Goal: Task Accomplishment & Management: Use online tool/utility

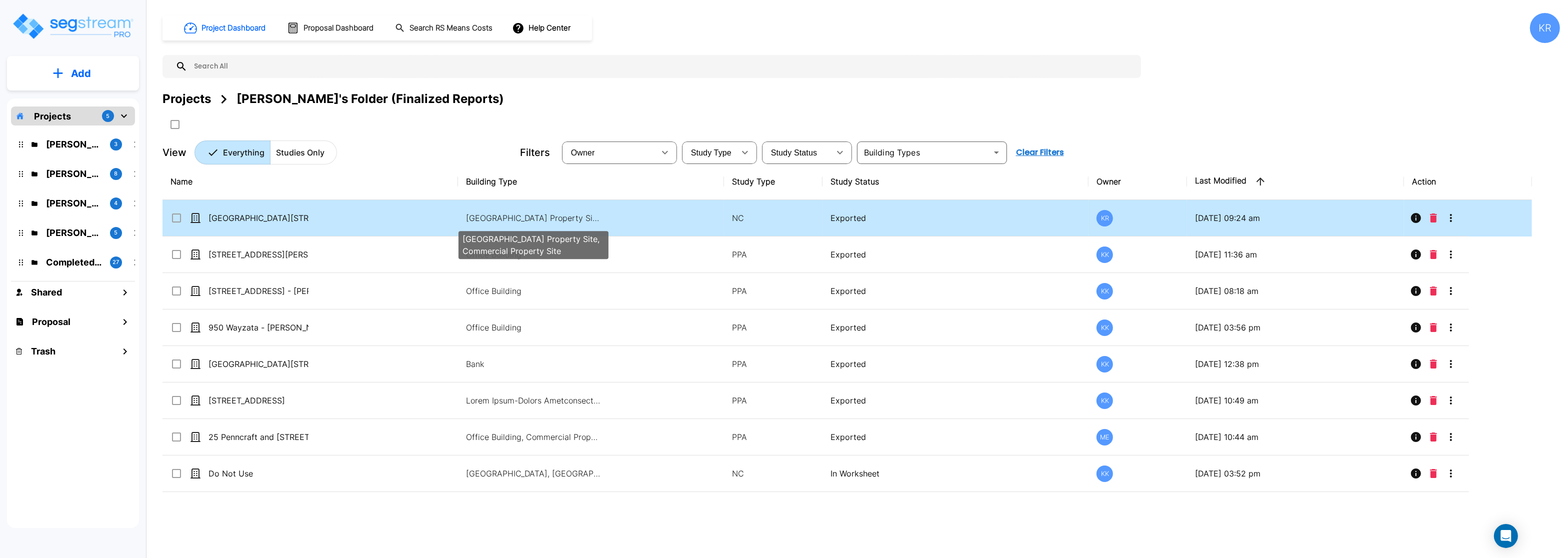
click at [525, 217] on p "Office Building, Bank, Commercial Property Site, Commercial Property Site" at bounding box center [534, 218] width 135 height 12
checkbox input "true"
click at [525, 217] on p "[GEOGRAPHIC_DATA] Property Site, Commercial Property Site" at bounding box center [534, 218] width 135 height 12
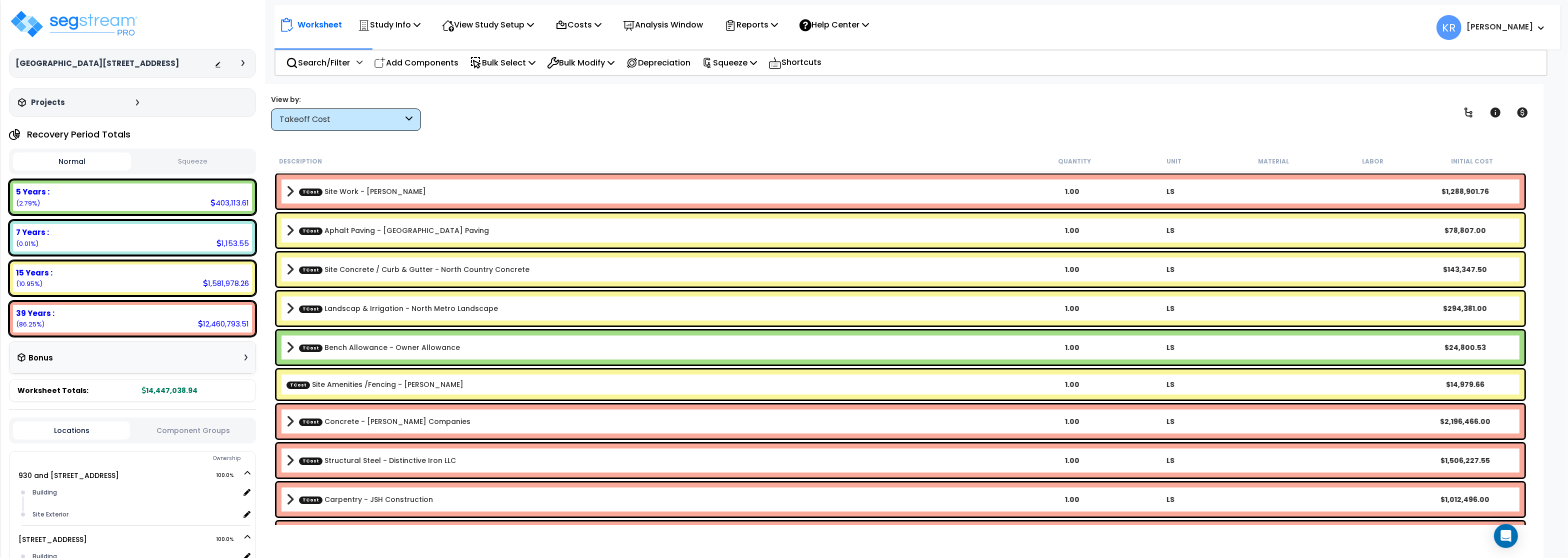
click at [354, 120] on div "Takeoff Cost" at bounding box center [341, 119] width 124 height 12
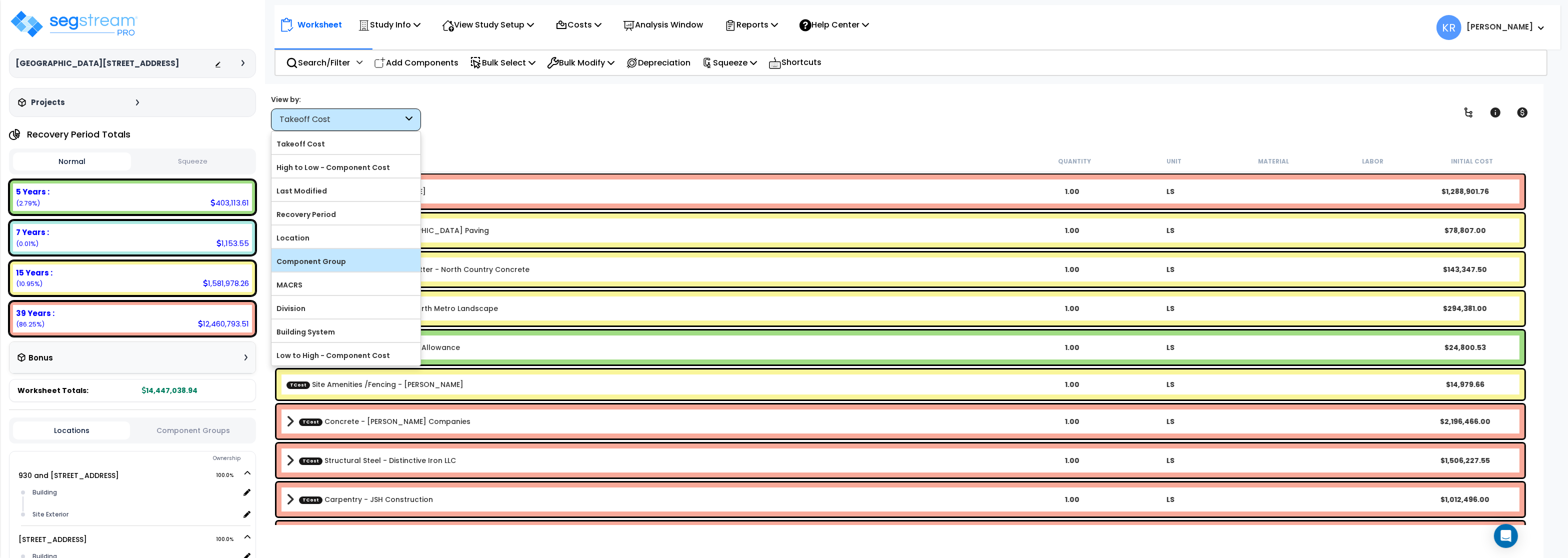
click at [340, 259] on label "Component Group" at bounding box center [346, 261] width 149 height 15
click at [0, 0] on input "Component Group" at bounding box center [0, 0] width 0 height 0
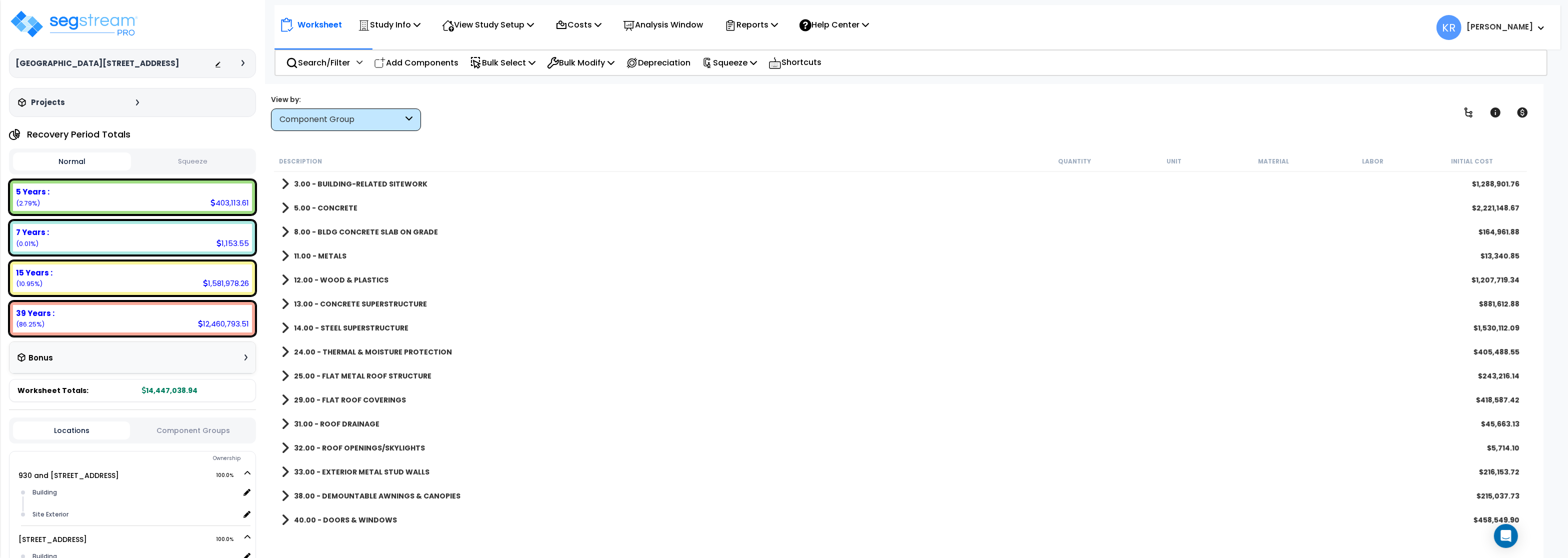
click at [351, 185] on b "3.00 - BUILDING-RELATED SITEWORK" at bounding box center [360, 184] width 133 height 10
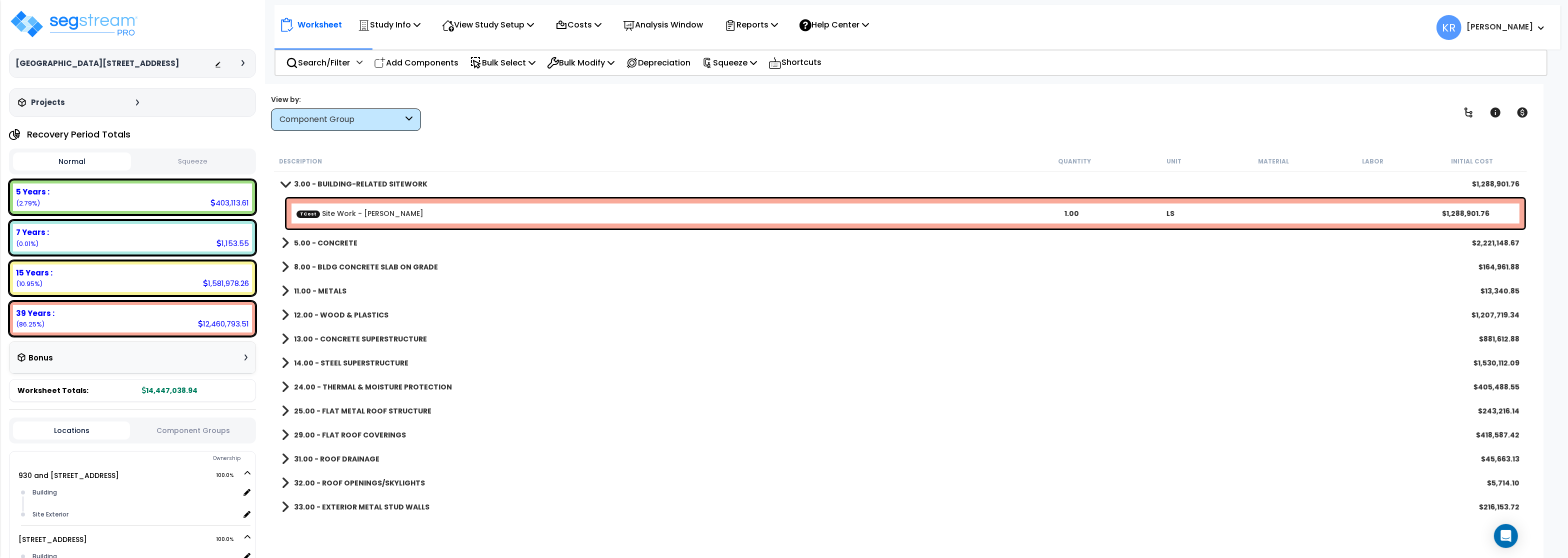
click at [351, 185] on b "3.00 - BUILDING-RELATED SITEWORK" at bounding box center [360, 184] width 133 height 10
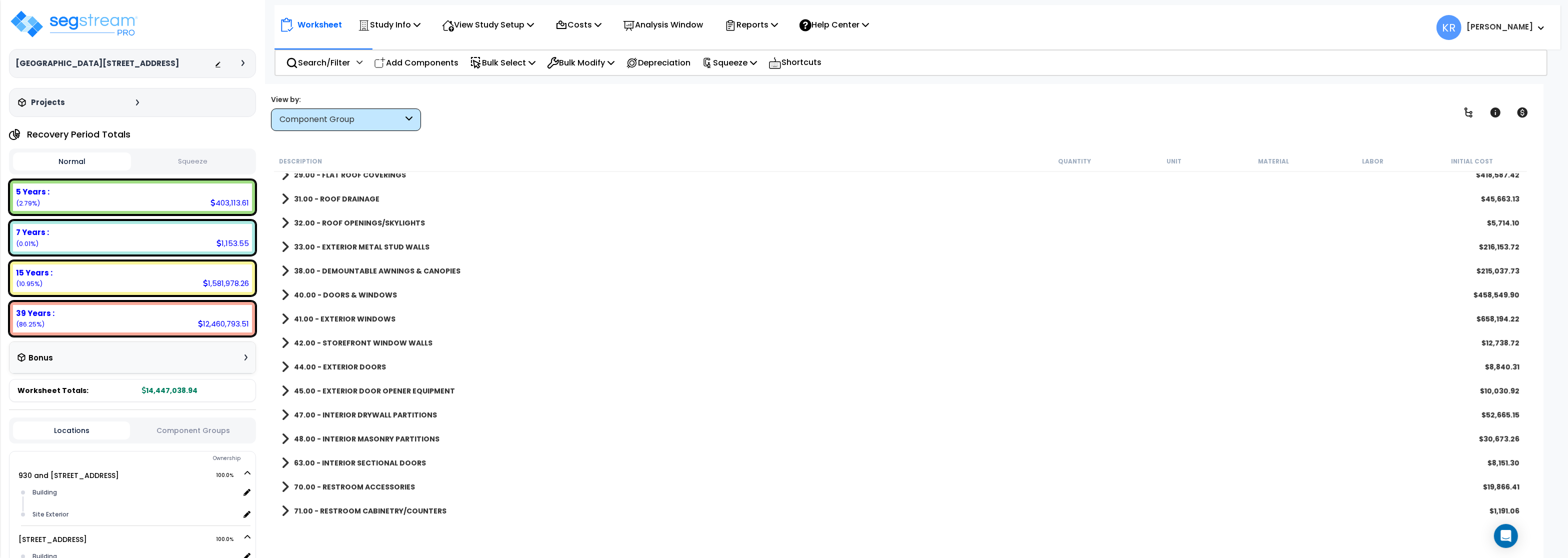
scroll to position [60, 0]
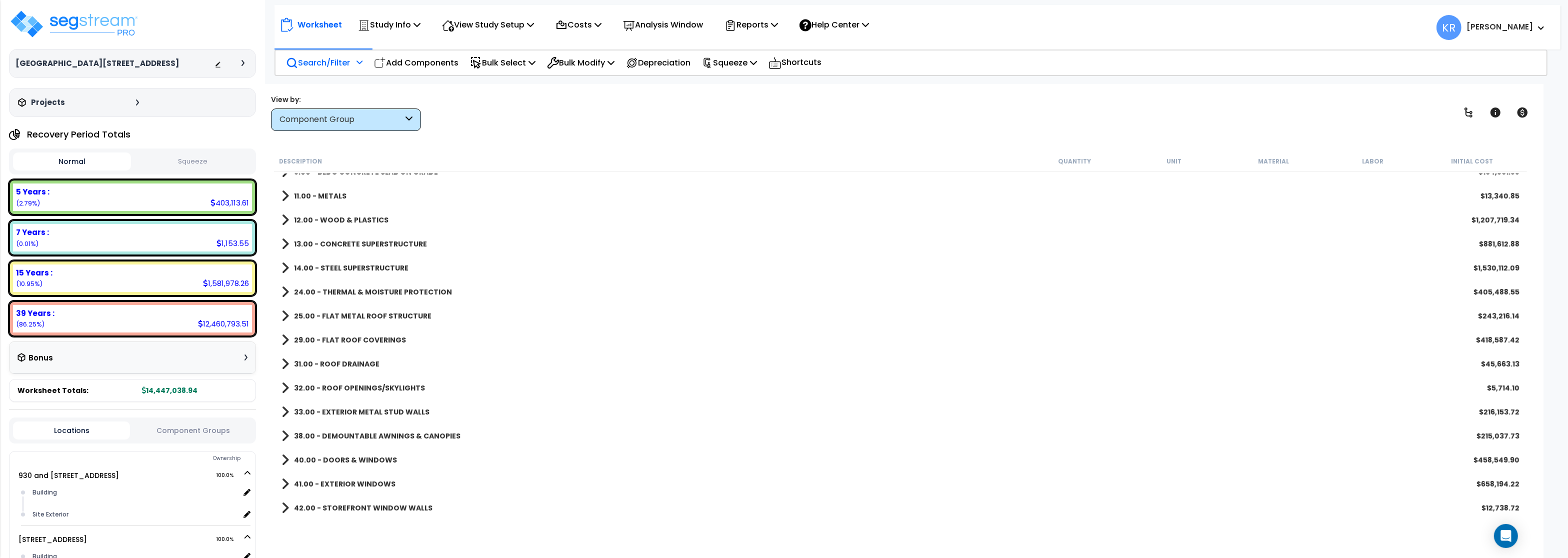
click at [320, 66] on p "Search/Filter" at bounding box center [318, 63] width 64 height 13
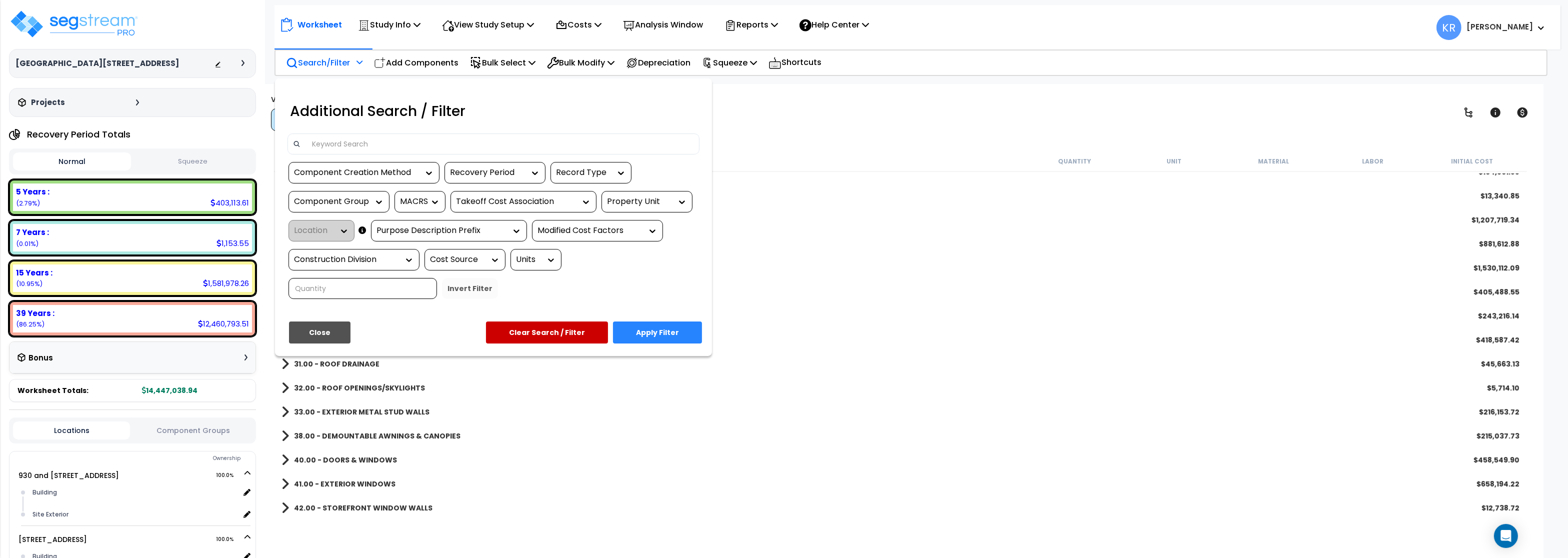
click at [332, 137] on input at bounding box center [500, 144] width 388 height 15
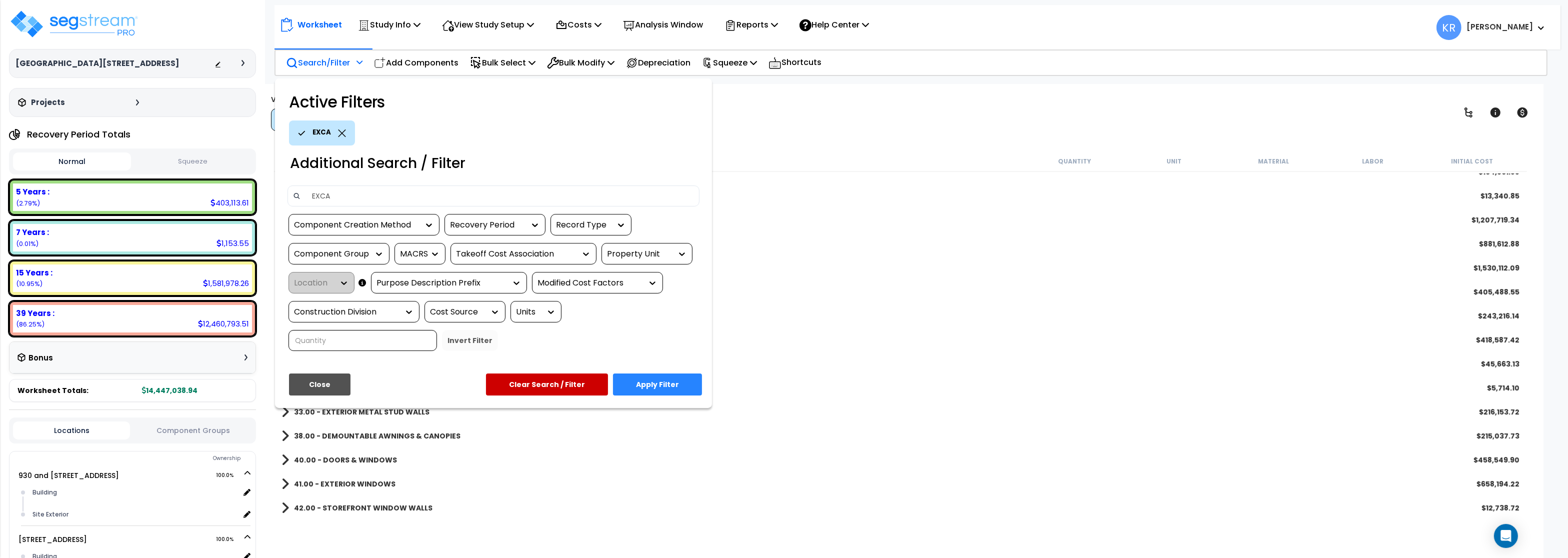
type input "EXCA"
click at [648, 377] on button "Apply Filter" at bounding box center [657, 385] width 89 height 22
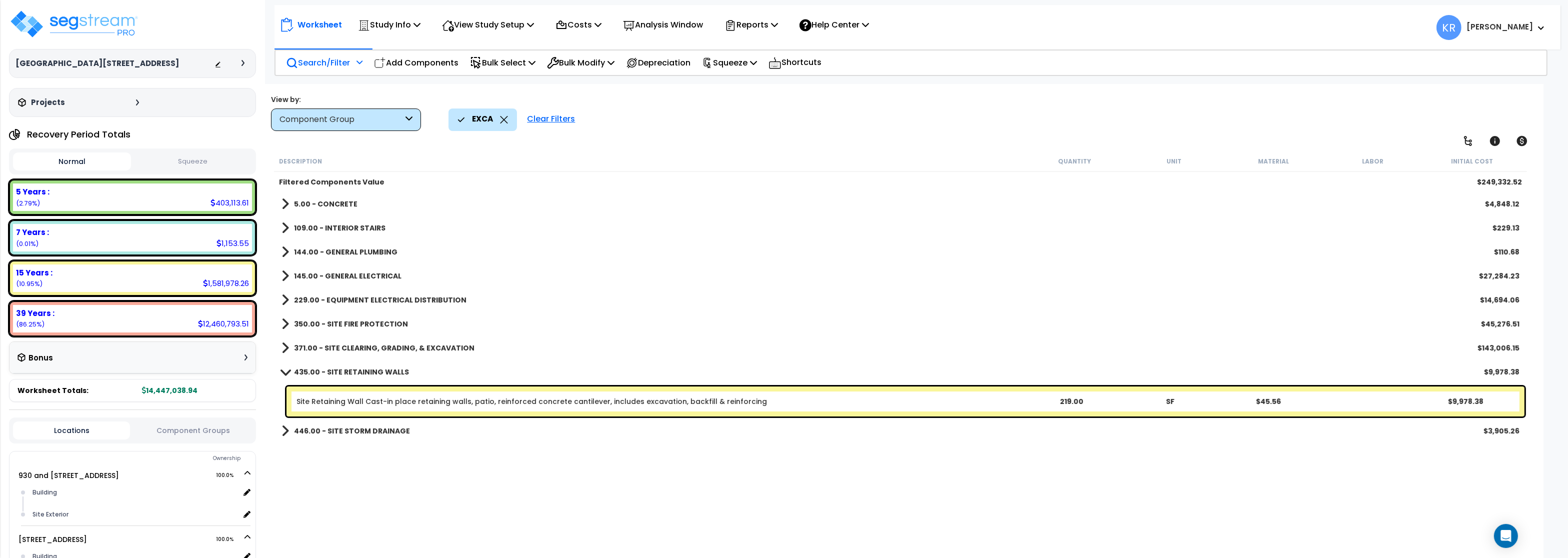
click at [285, 371] on span at bounding box center [285, 372] width 14 height 7
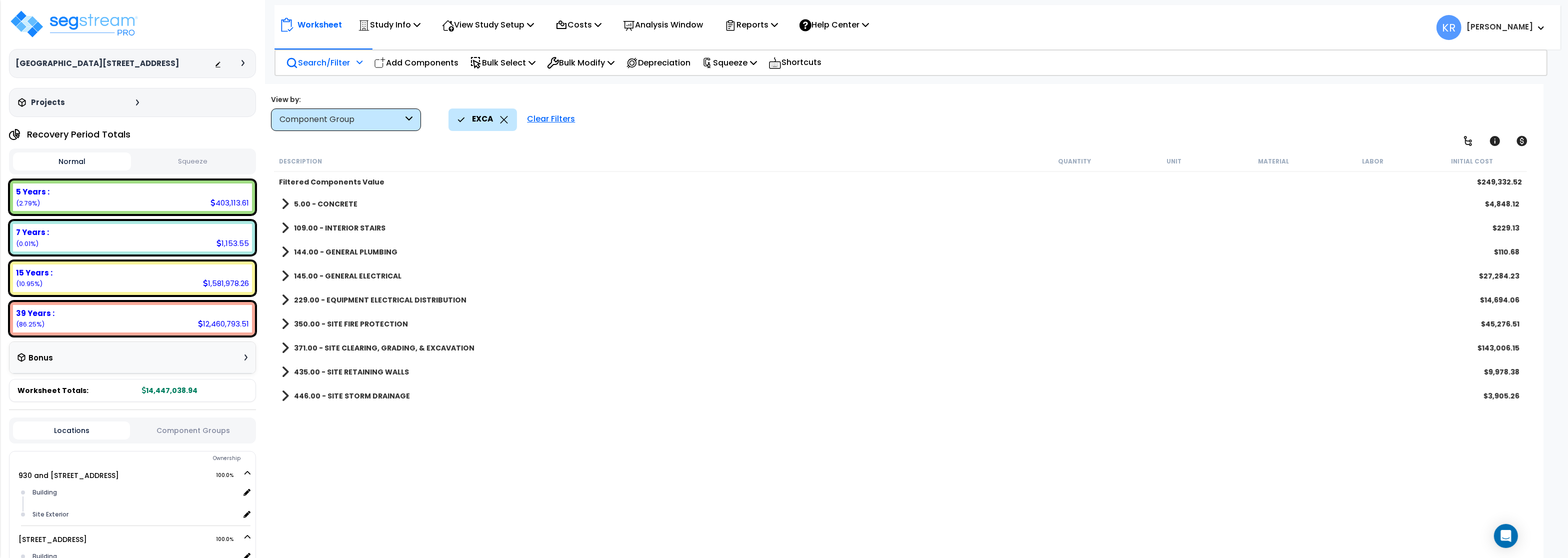
click at [503, 120] on icon at bounding box center [503, 120] width 8 height 7
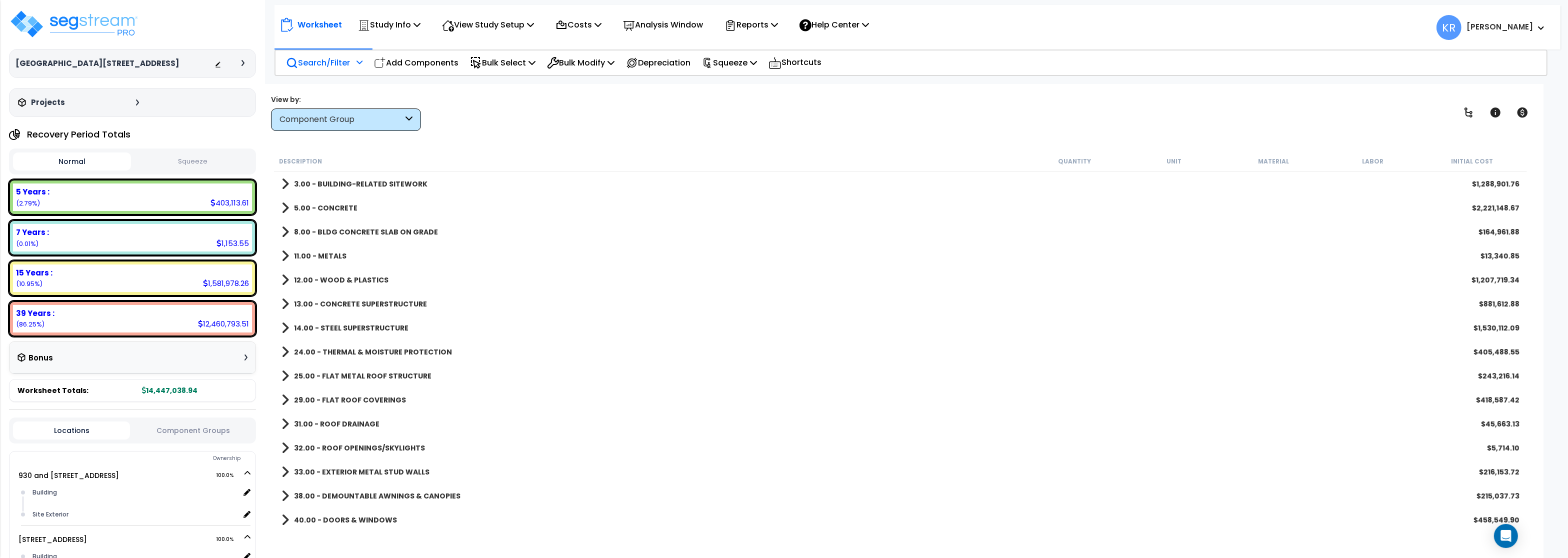
click at [324, 204] on b "5.00 - CONCRETE" at bounding box center [326, 208] width 63 height 10
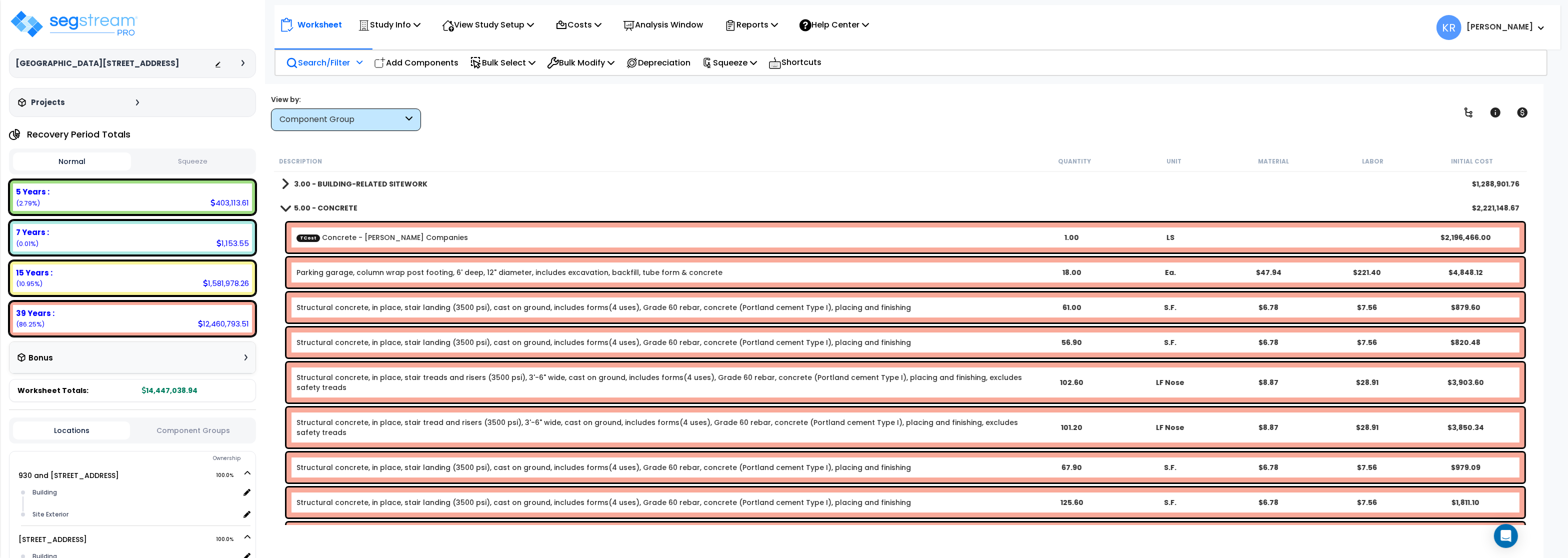
scroll to position [60, 0]
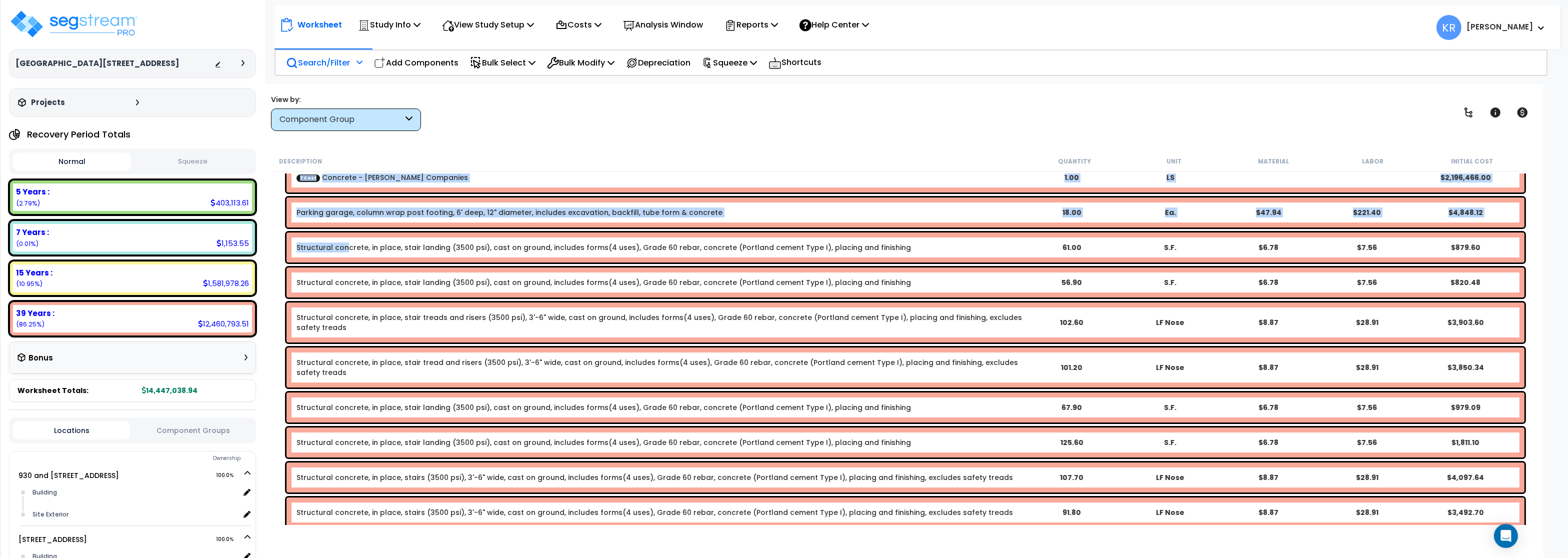
click at [345, 245] on link "Structural concrete, in place, stair landing (3500 psi), cast on ground, includ…" at bounding box center [604, 247] width 615 height 10
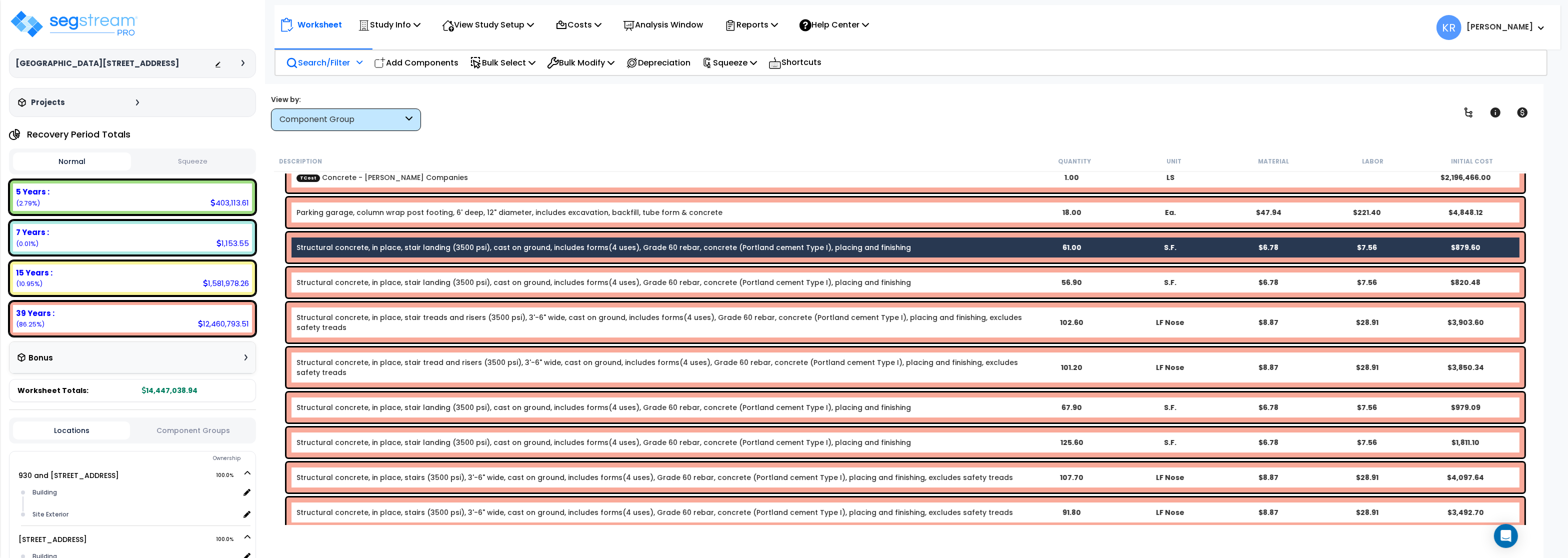
click at [345, 279] on link "Structural concrete, in place, stair landing (3500 psi), cast on ground, includ…" at bounding box center [604, 282] width 615 height 10
click at [340, 284] on link "Structural concrete, in place, stair landing (3500 psi), cast on ground, includ…" at bounding box center [604, 282] width 615 height 10
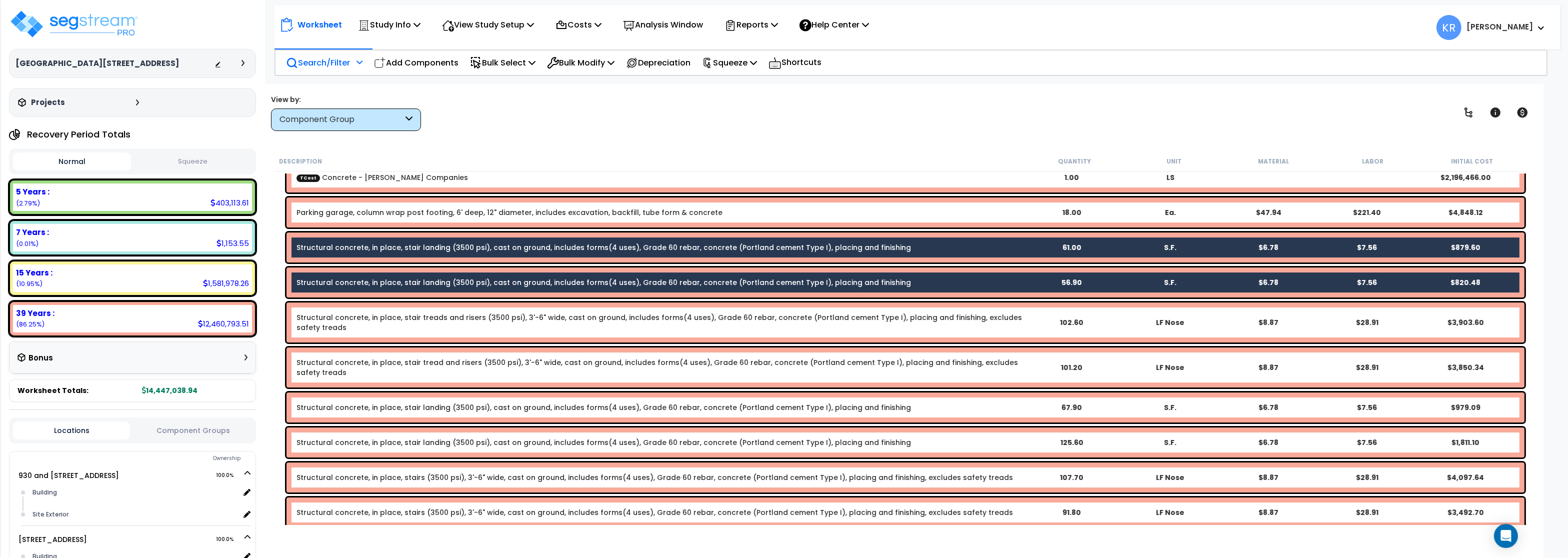
click at [339, 322] on link "Structural concrete, in place, stair treads and risers (3500 psi), 3'-6" wide, …" at bounding box center [659, 322] width 726 height 20
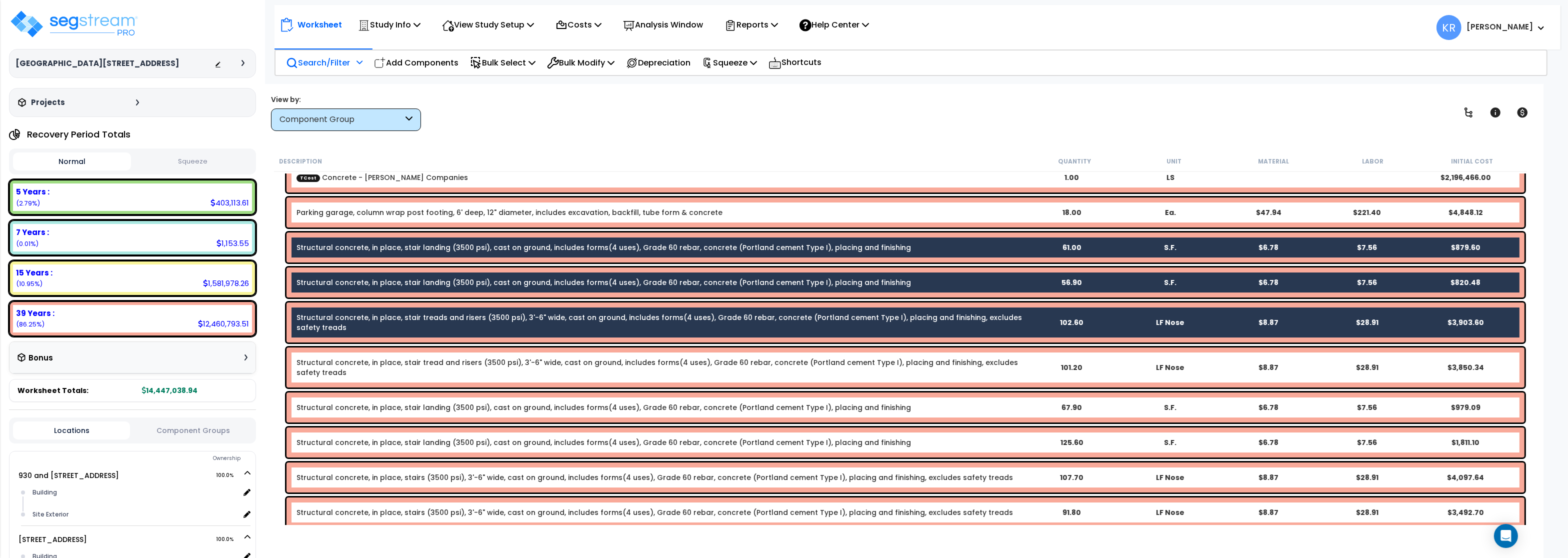
click at [341, 374] on link "Structural concrete, in place, stair tread and risers (3500 psi), 3'-6" wide, c…" at bounding box center [659, 367] width 726 height 20
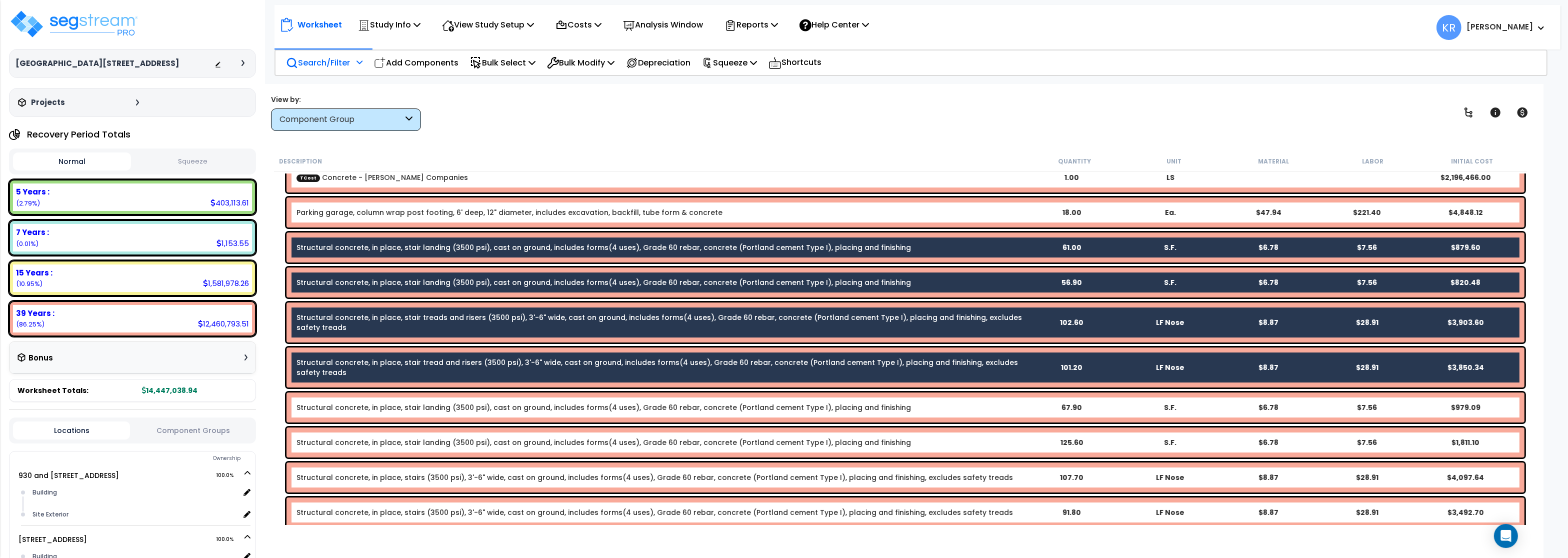
click at [347, 410] on link "Structural concrete, in place, stair landing (3500 psi), cast on ground, includ…" at bounding box center [604, 407] width 615 height 10
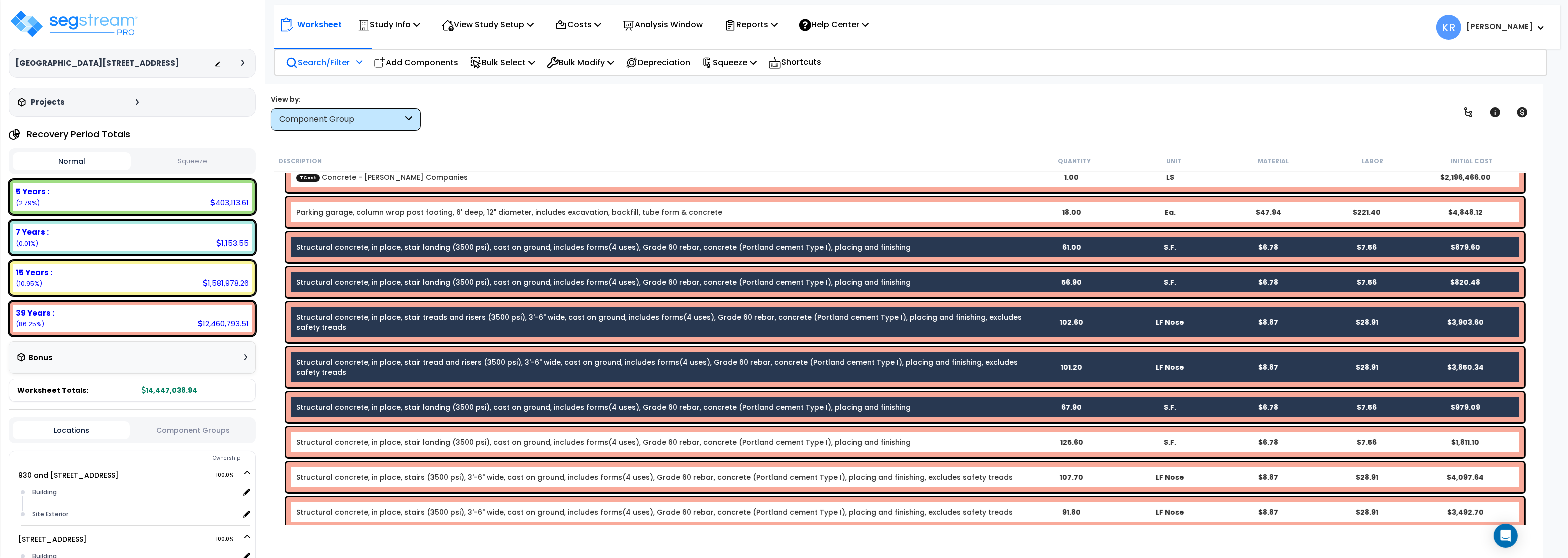
click at [346, 439] on link "Structural concrete, in place, stair landing (3500 psi), cast on ground, includ…" at bounding box center [604, 442] width 615 height 10
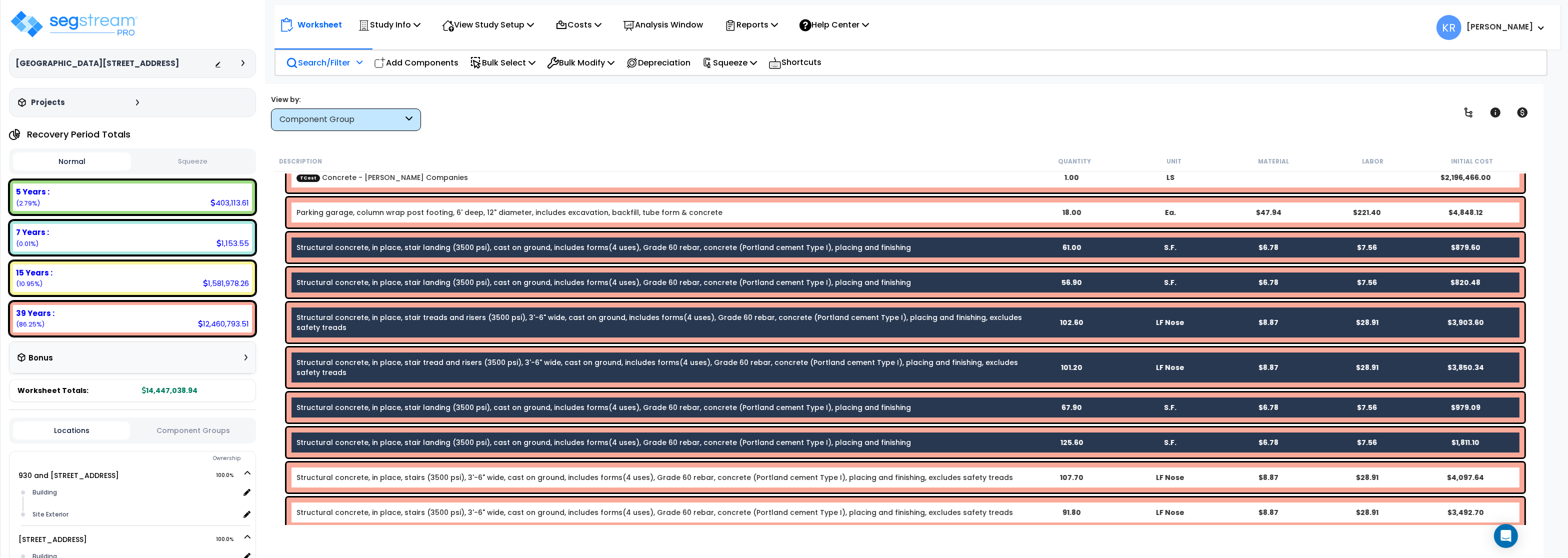
click at [348, 480] on link "Structural concrete, in place, stairs (3500 psi), 3'-6" wide, cast on ground, i…" at bounding box center [654, 477] width 716 height 10
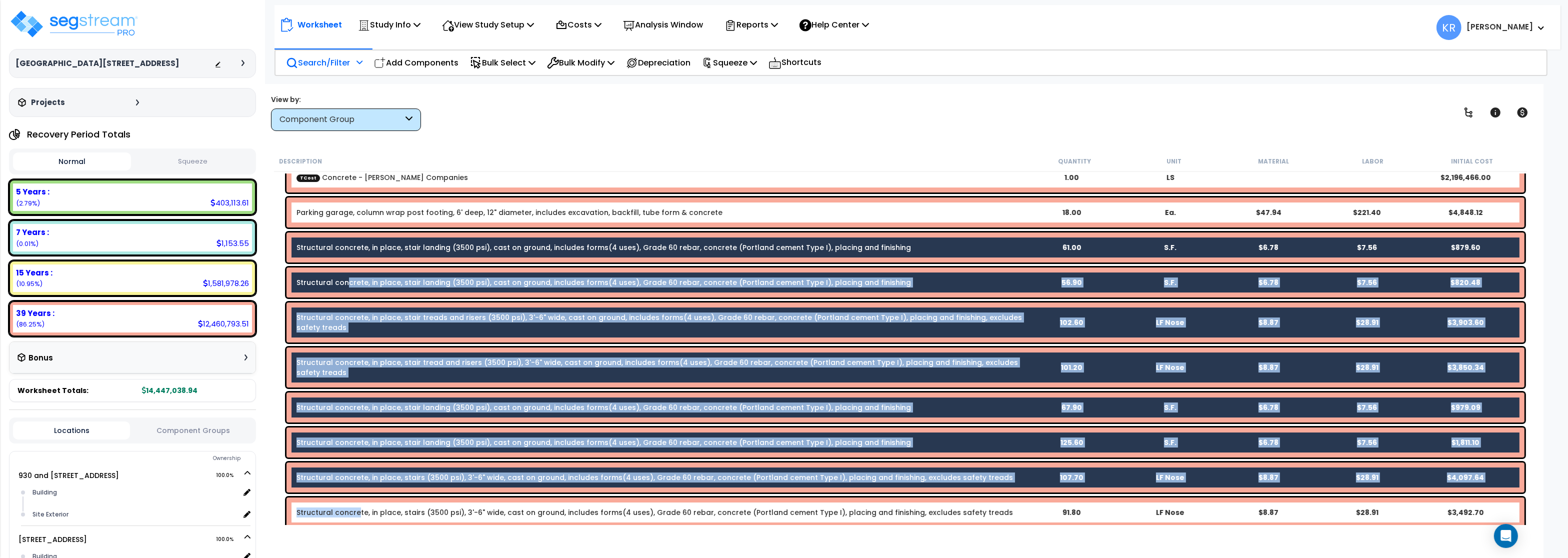
click at [355, 509] on link "Structural concrete, in place, stairs (3500 psi), 3'-6" wide, cast on ground, i…" at bounding box center [654, 512] width 716 height 10
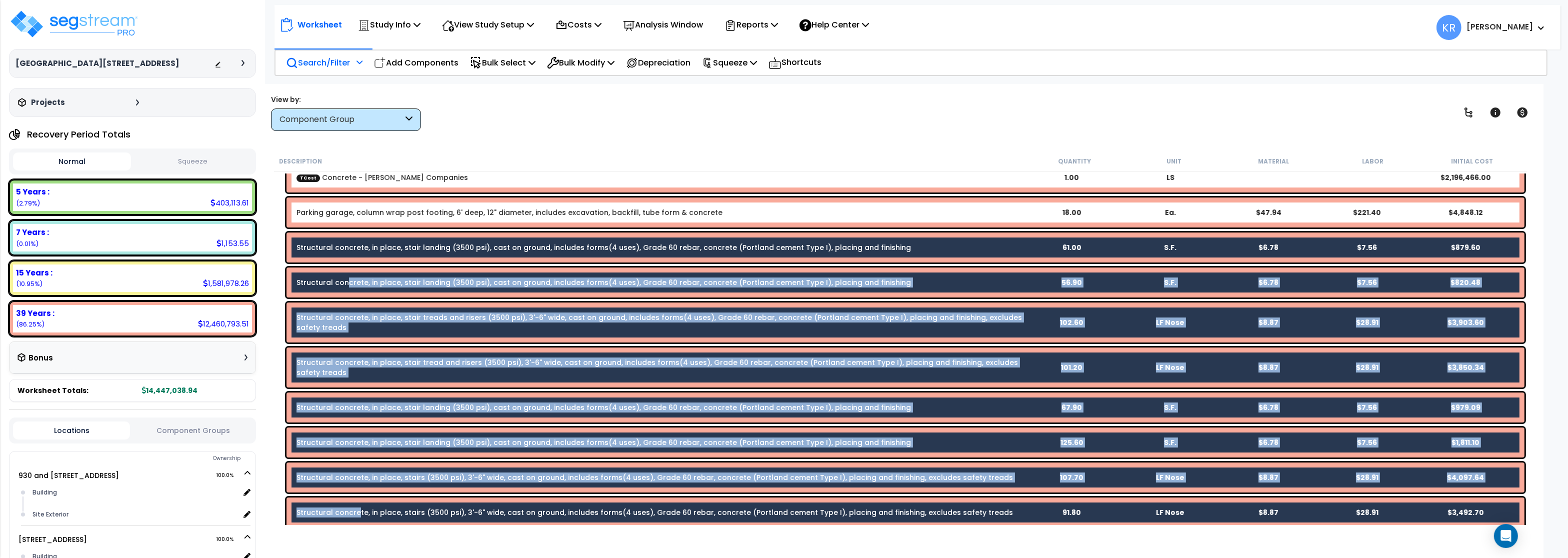
scroll to position [180, 0]
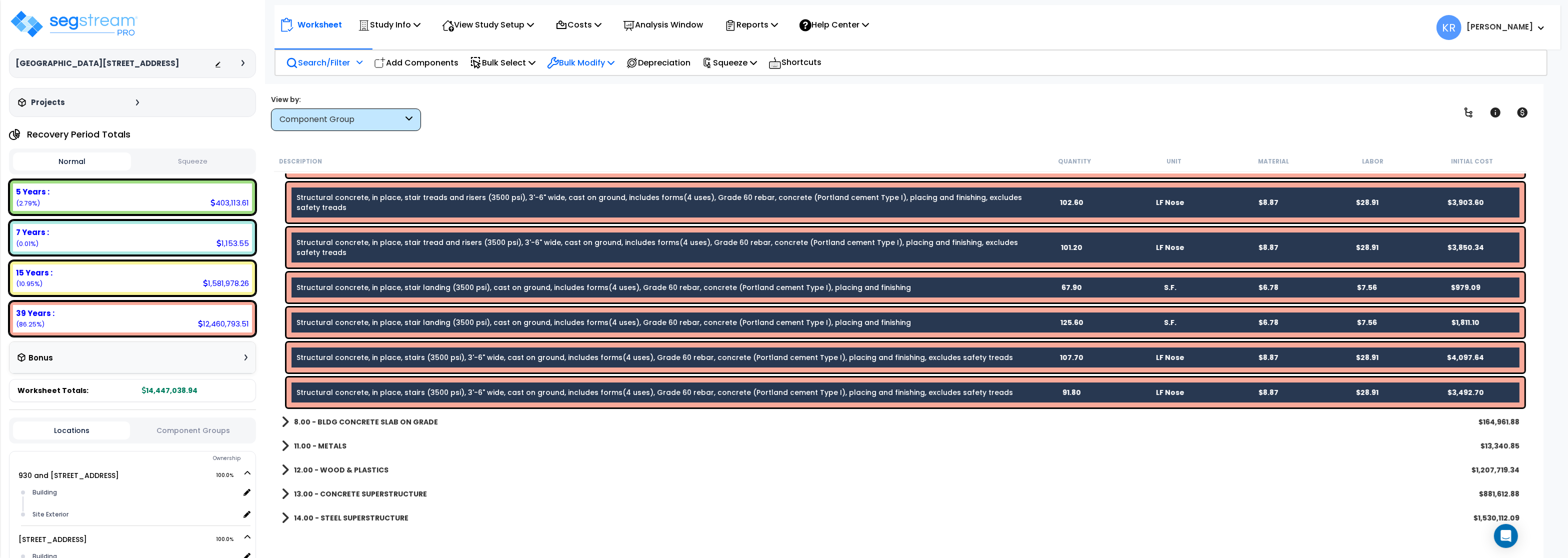
click at [585, 56] on p "Bulk Modify" at bounding box center [581, 63] width 68 height 13
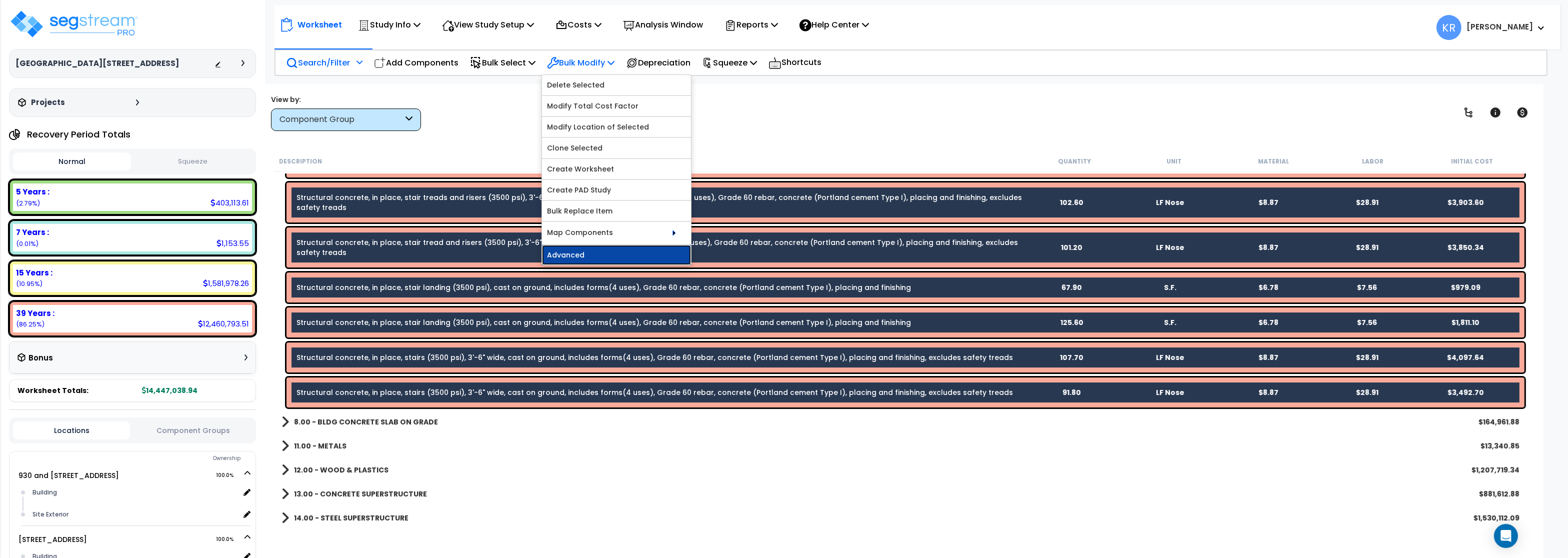
click at [601, 259] on link "Advanced" at bounding box center [616, 254] width 149 height 20
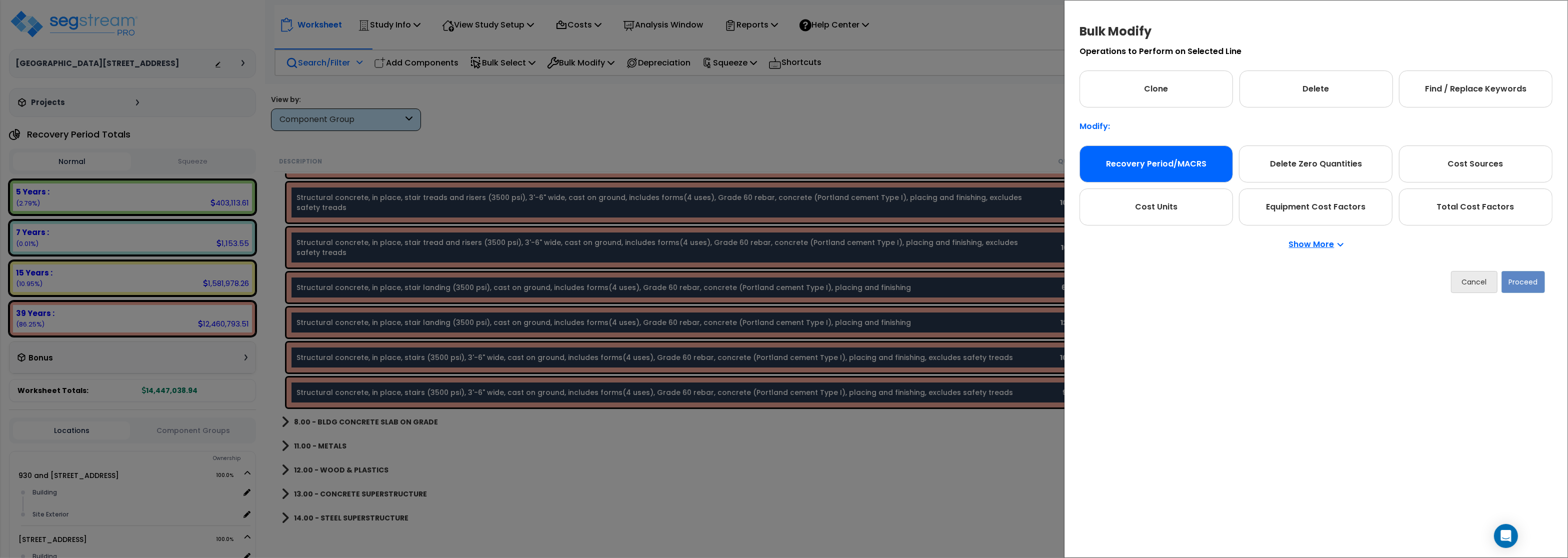
click at [1141, 156] on div "Recovery Period/MACRS" at bounding box center [1156, 164] width 153 height 37
click at [1525, 294] on div "Cancel Proceed" at bounding box center [1315, 282] width 473 height 37
click at [1522, 285] on button "Proceed" at bounding box center [1523, 282] width 43 height 22
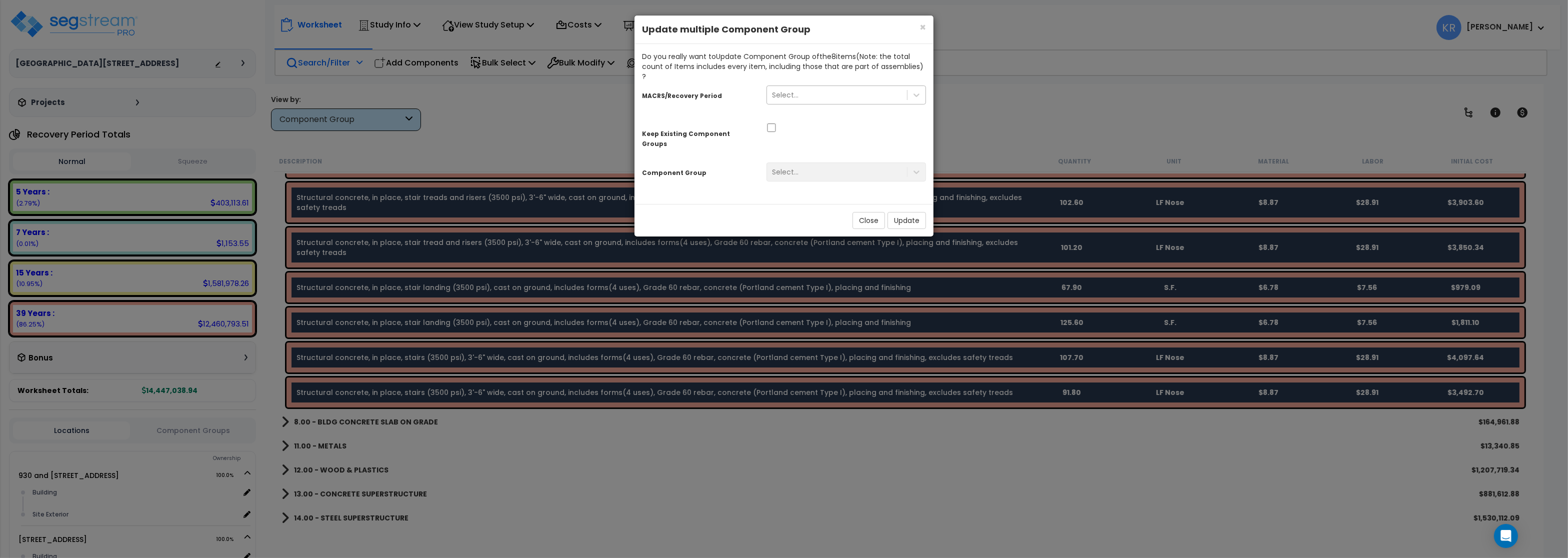
click at [804, 87] on div "Select..." at bounding box center [837, 95] width 140 height 16
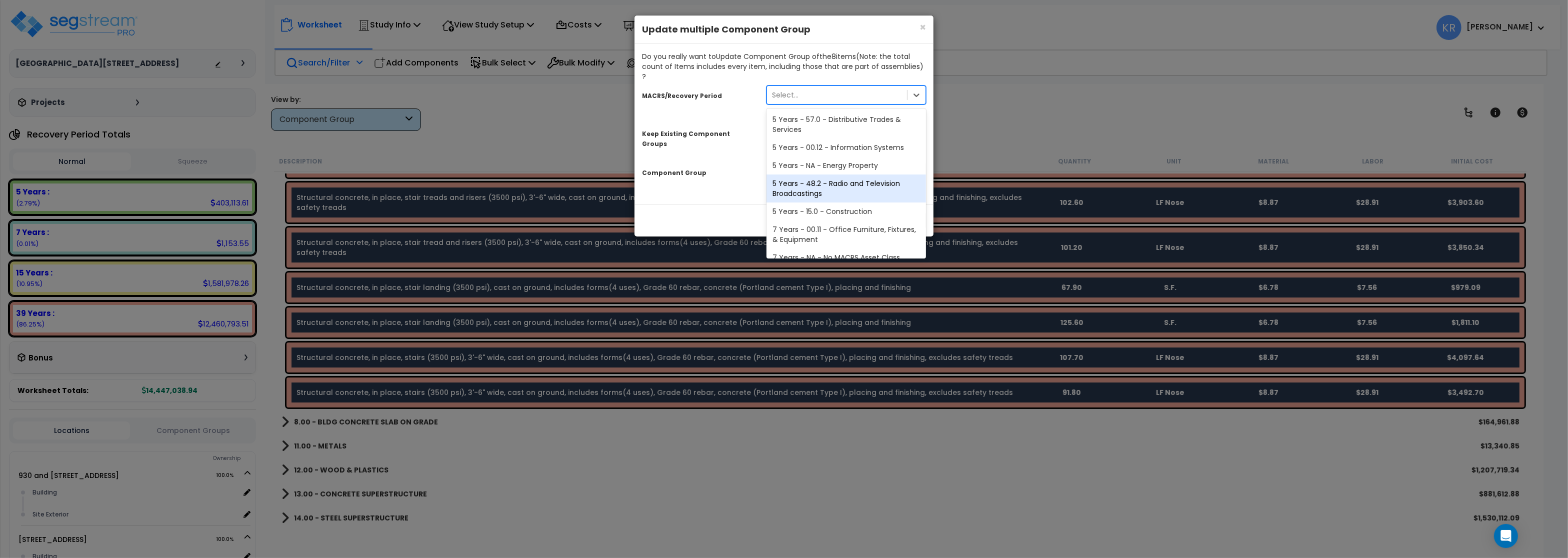
scroll to position [204, 0]
click at [827, 220] on div "39 Years - NA - Long-Life Property" at bounding box center [846, 229] width 159 height 18
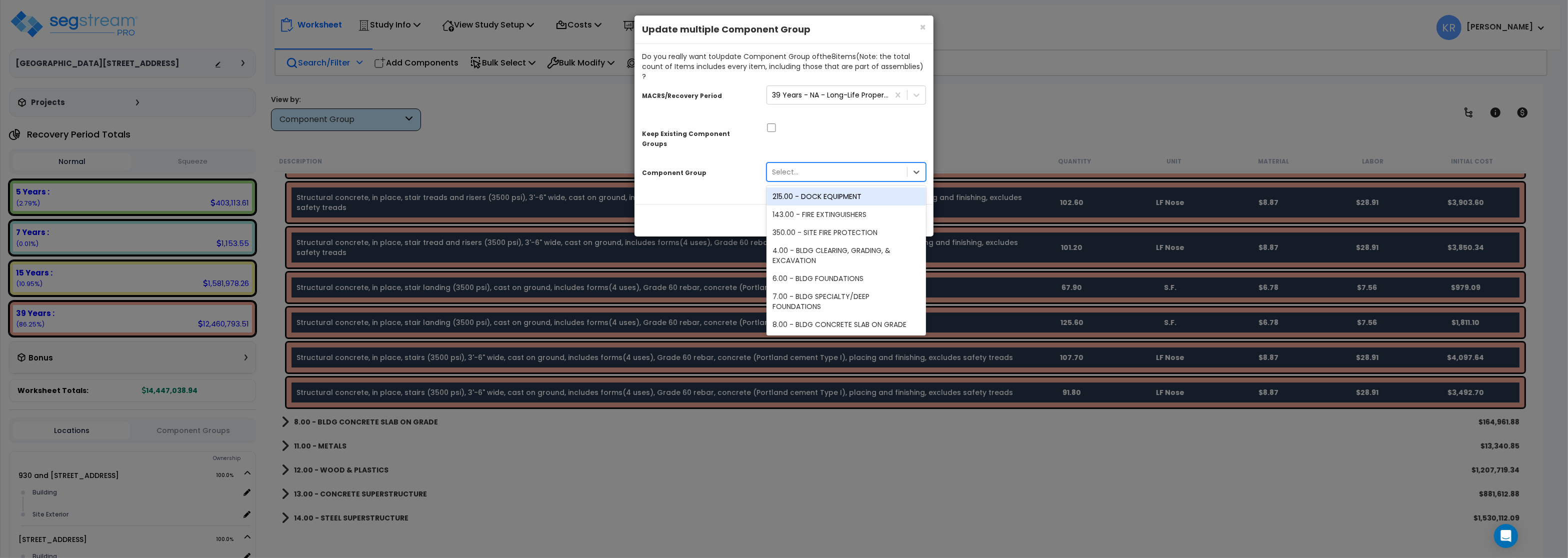
click at [794, 167] on div "Select..." at bounding box center [785, 172] width 27 height 10
type input "STA"
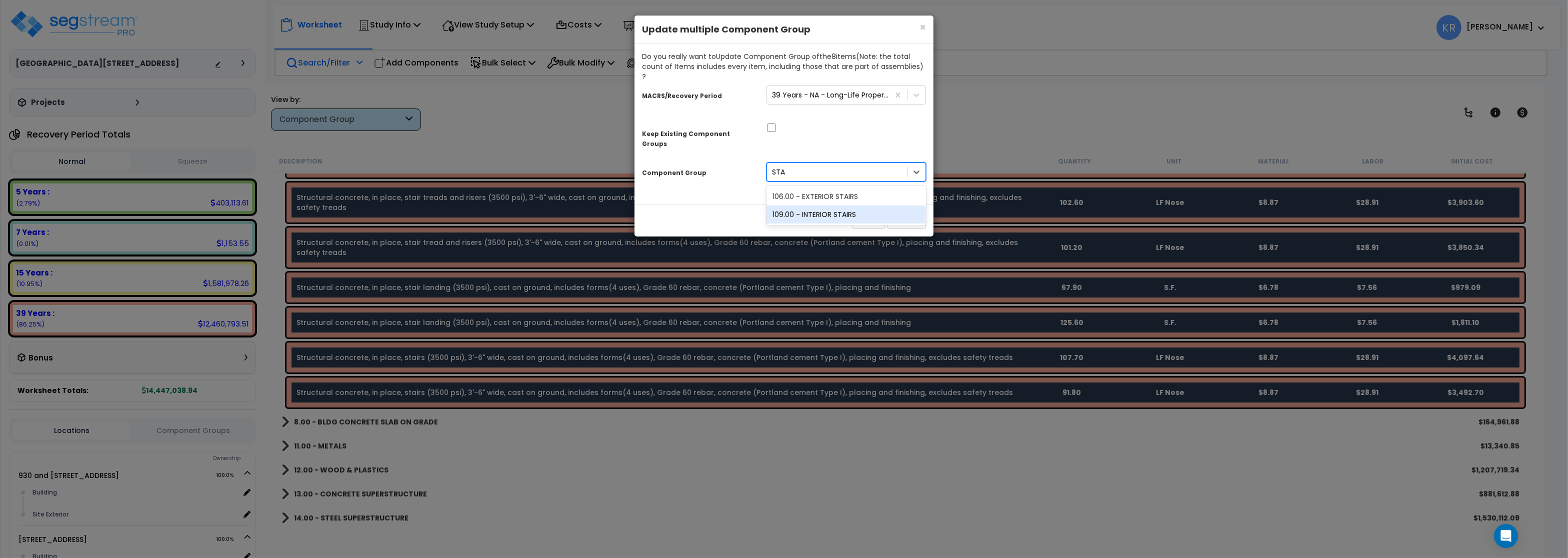
click at [828, 206] on div "109.00 - INTERIOR STAIRS" at bounding box center [846, 215] width 159 height 18
click at [915, 212] on button "Update" at bounding box center [906, 220] width 38 height 17
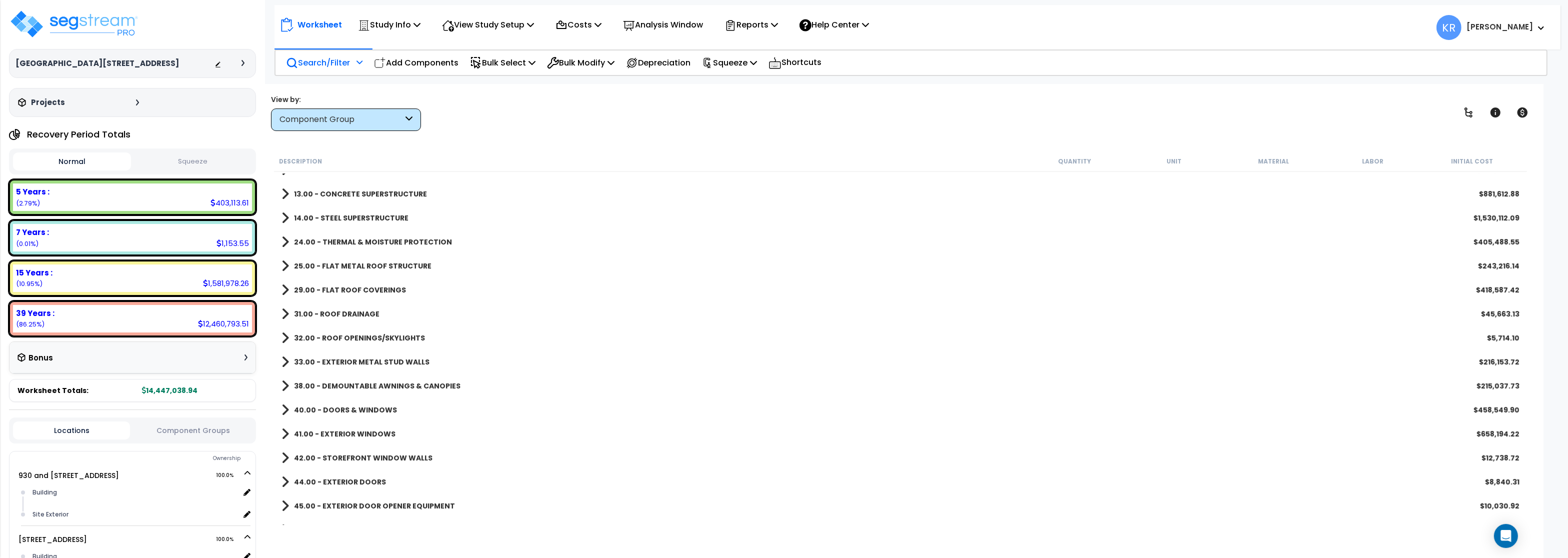
click at [340, 195] on b "13.00 - CONCRETE SUPERSTRUCTURE" at bounding box center [360, 194] width 133 height 10
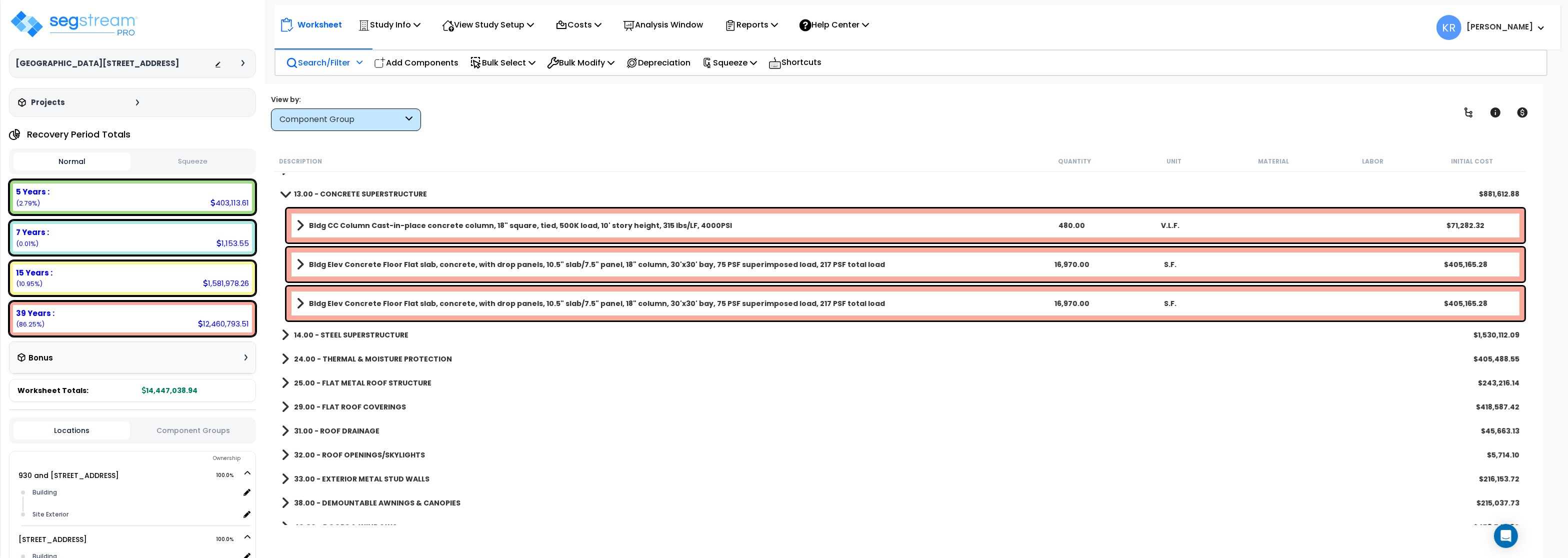
click at [340, 195] on b "13.00 - CONCRETE SUPERSTRUCTURE" at bounding box center [360, 194] width 133 height 10
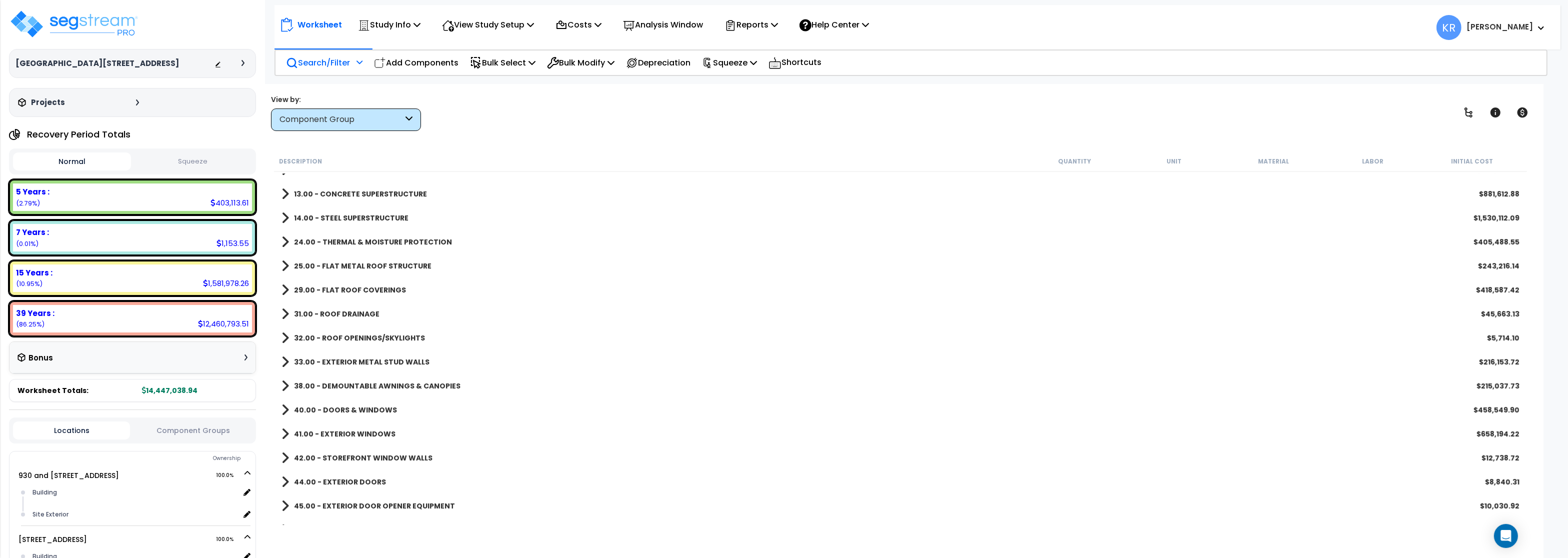
click at [340, 220] on b "14.00 - STEEL SUPERSTRUCTURE" at bounding box center [351, 218] width 114 height 10
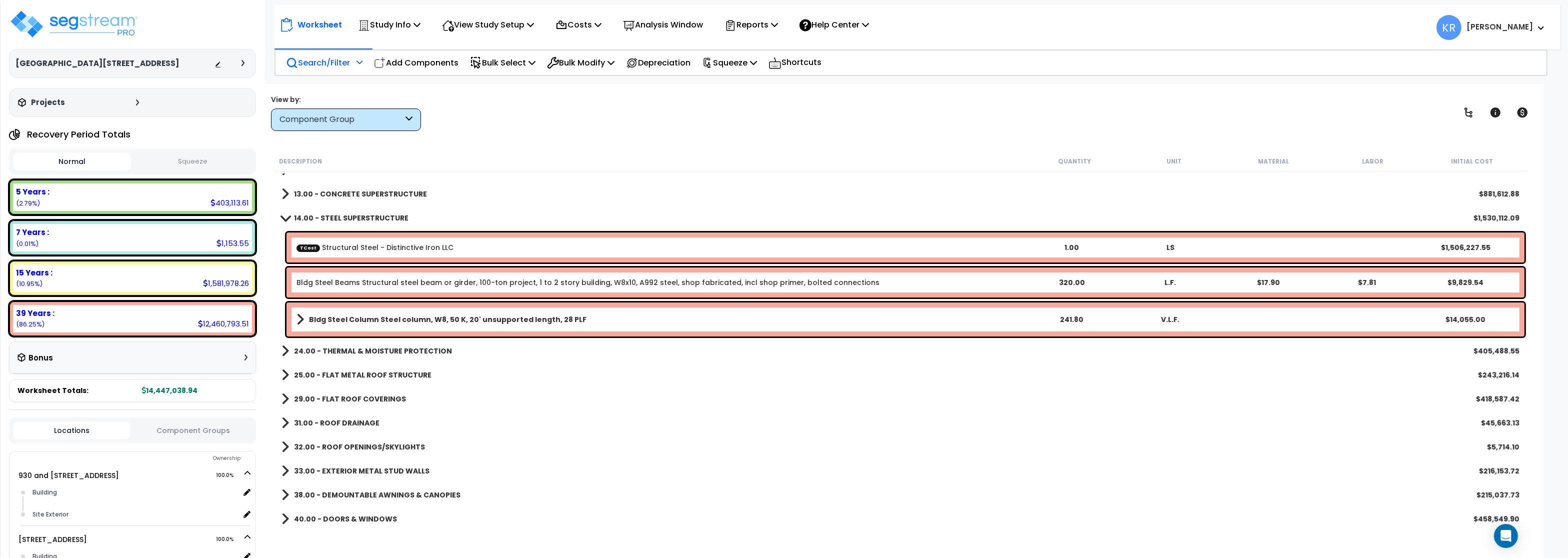
click at [340, 218] on b "14.00 - STEEL SUPERSTRUCTURE" at bounding box center [351, 218] width 114 height 10
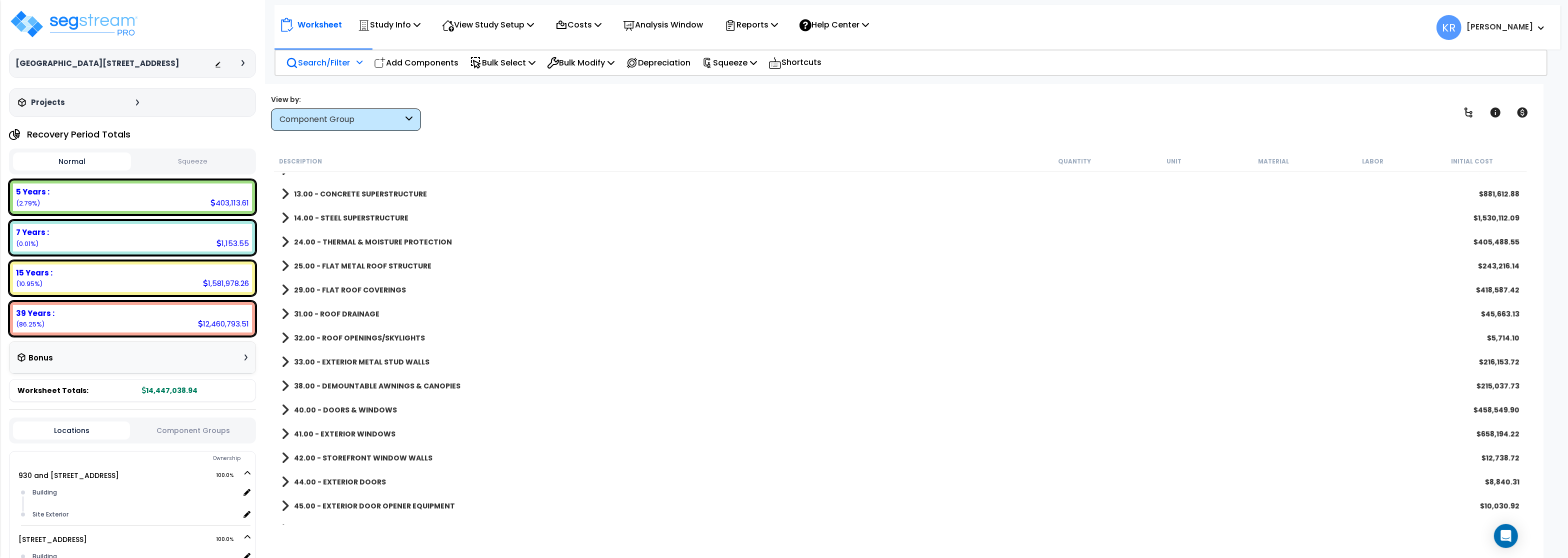
click at [346, 242] on b "24.00 - THERMAL & MOISTURE PROTECTION" at bounding box center [373, 242] width 158 height 10
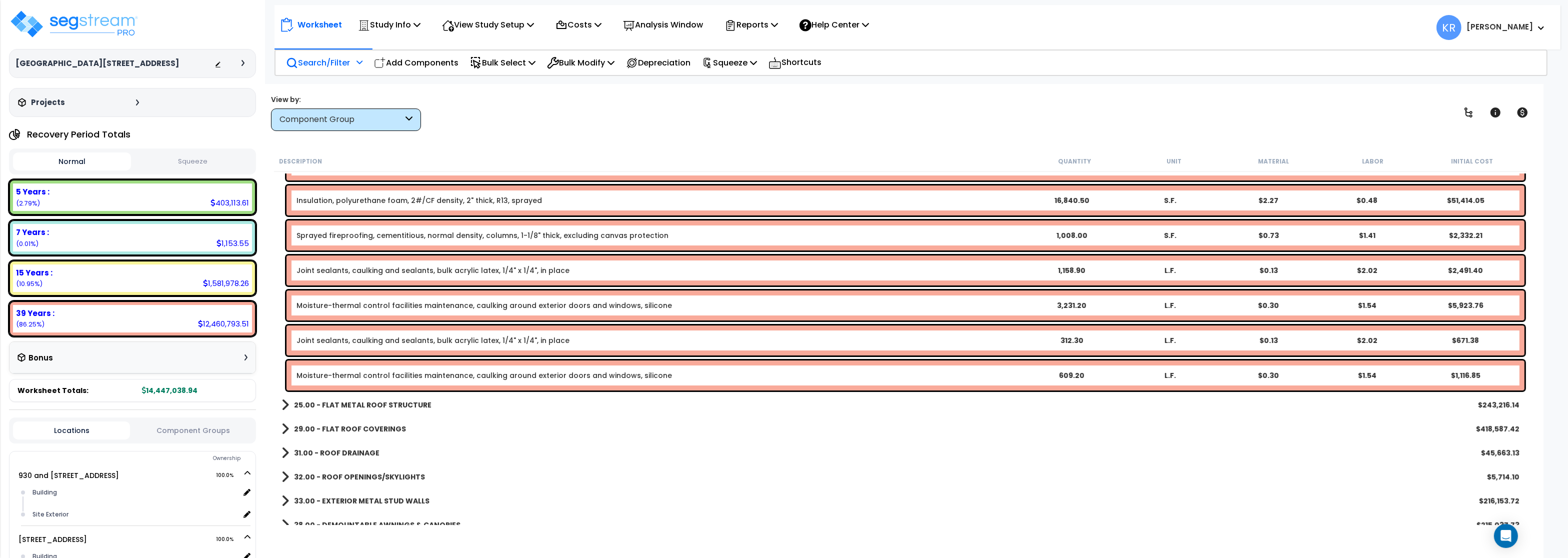
scroll to position [540, 0]
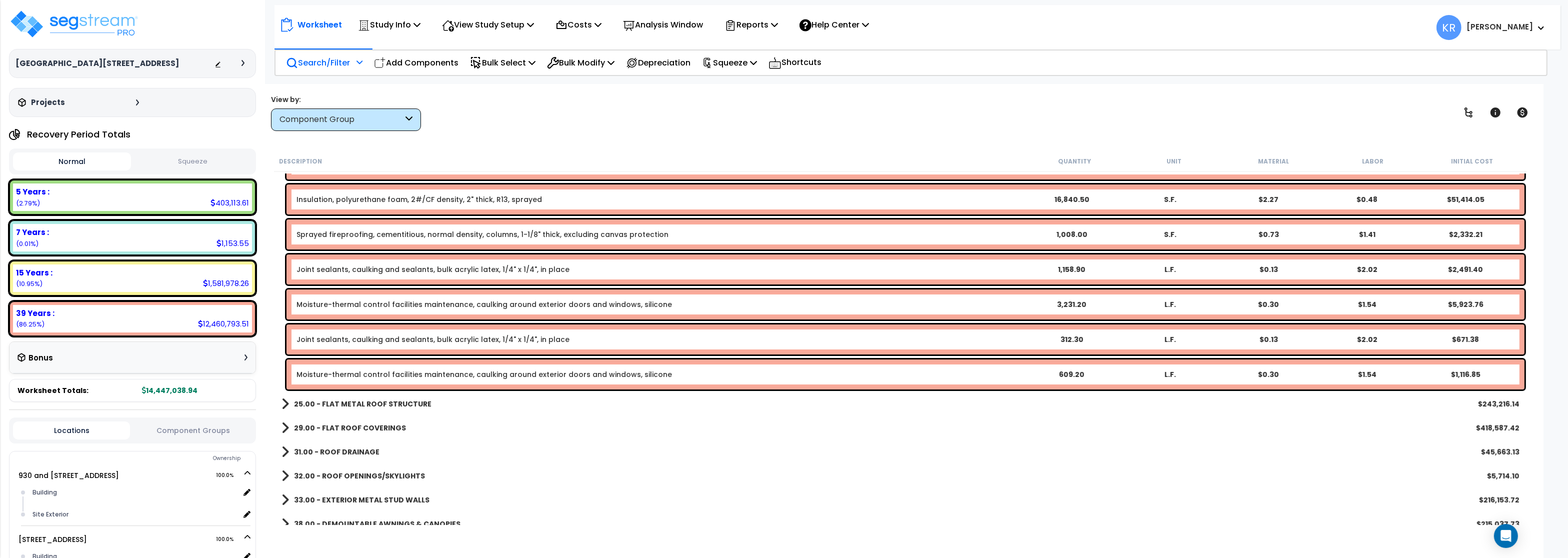
click at [424, 403] on div "25.00 - FLAT METAL ROOF STRUCTURE $243,216.14" at bounding box center [900, 403] width 1248 height 24
click at [392, 404] on b "25.00 - FLAT METAL ROOF STRUCTURE" at bounding box center [363, 404] width 138 height 10
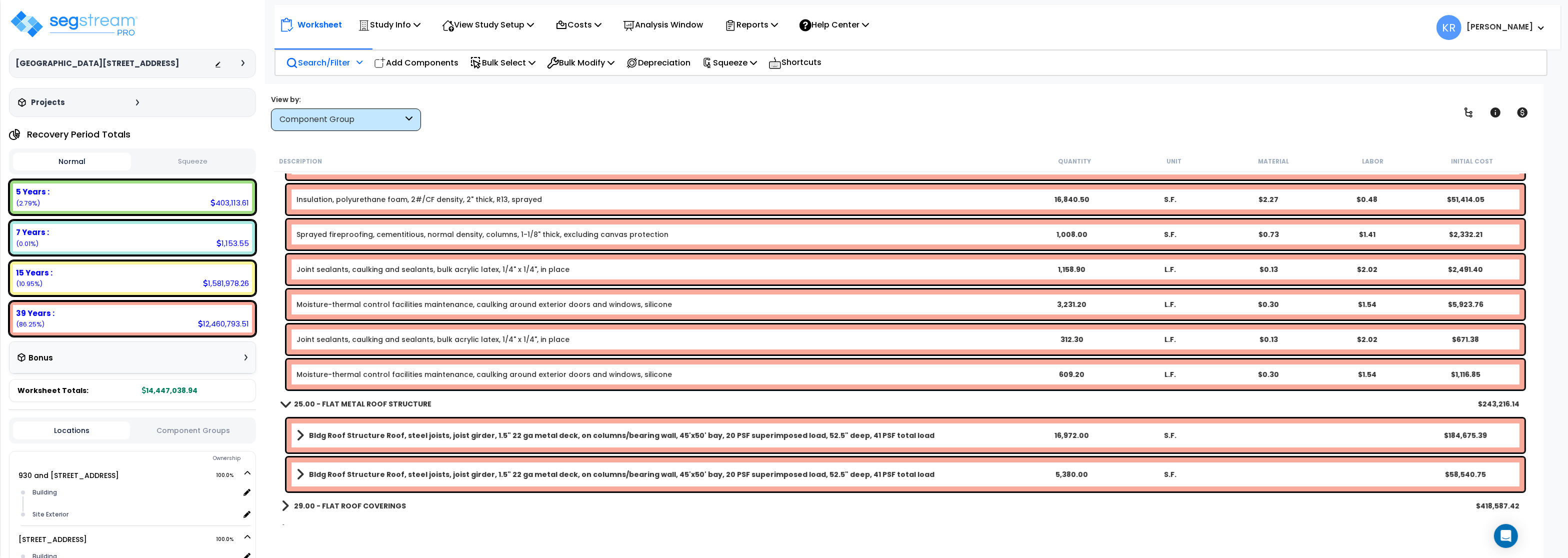
click at [392, 404] on b "25.00 - FLAT METAL ROOF STRUCTURE" at bounding box center [363, 404] width 138 height 10
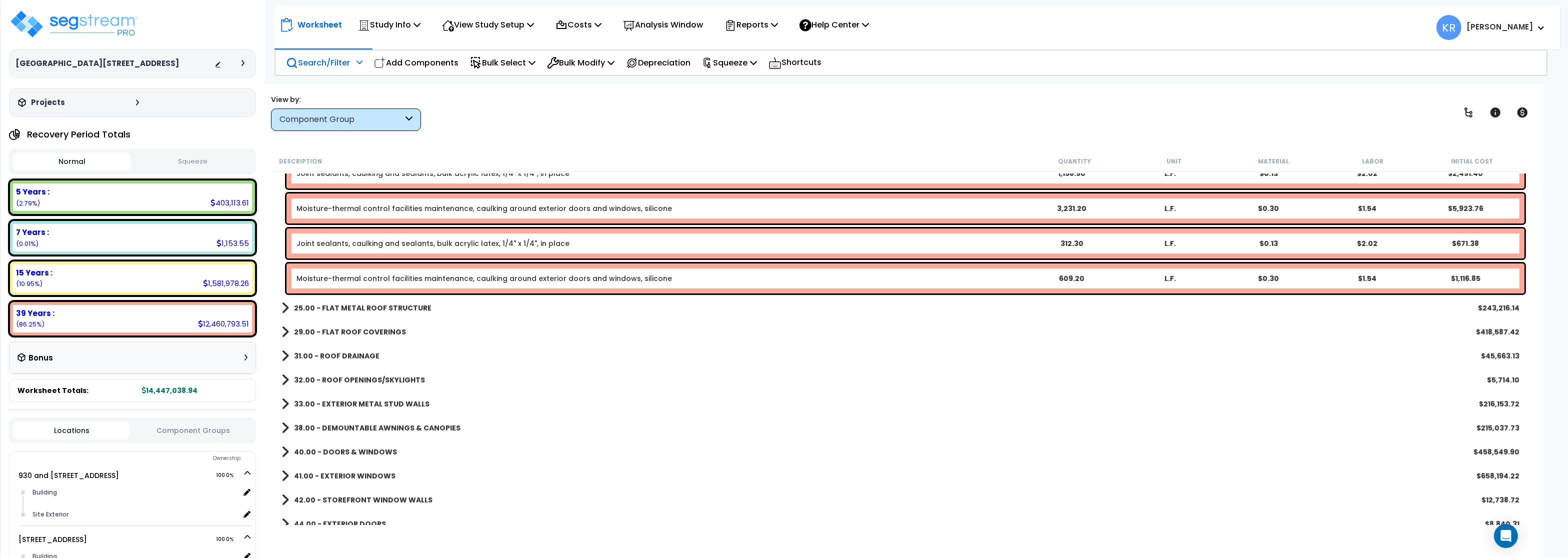
scroll to position [660, 0]
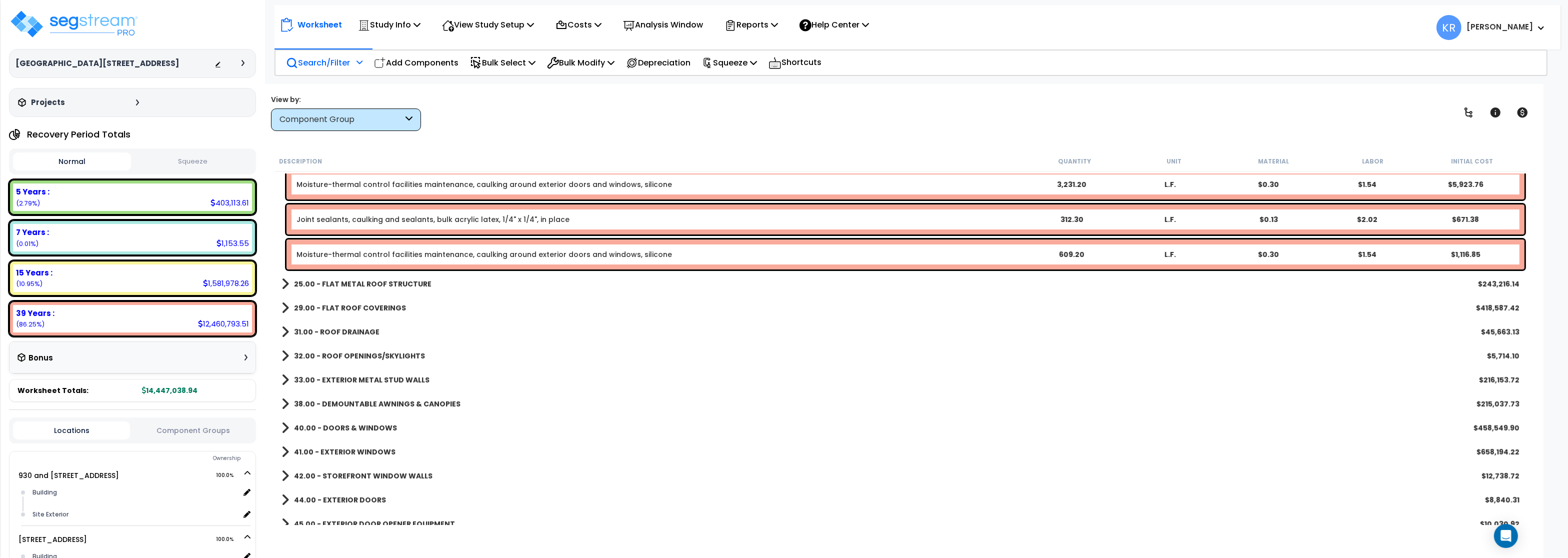
click at [357, 304] on b "29.00 - FLAT ROOF COVERINGS" at bounding box center [350, 308] width 112 height 10
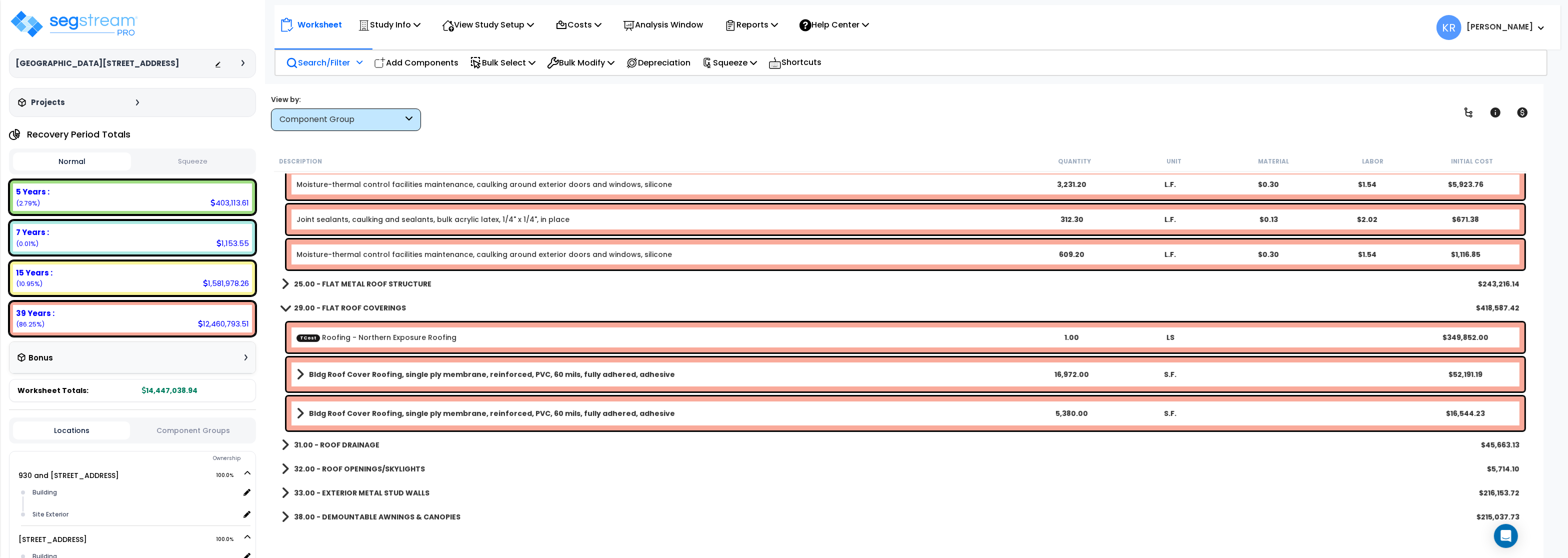
click at [357, 304] on b "29.00 - FLAT ROOF COVERINGS" at bounding box center [350, 308] width 112 height 10
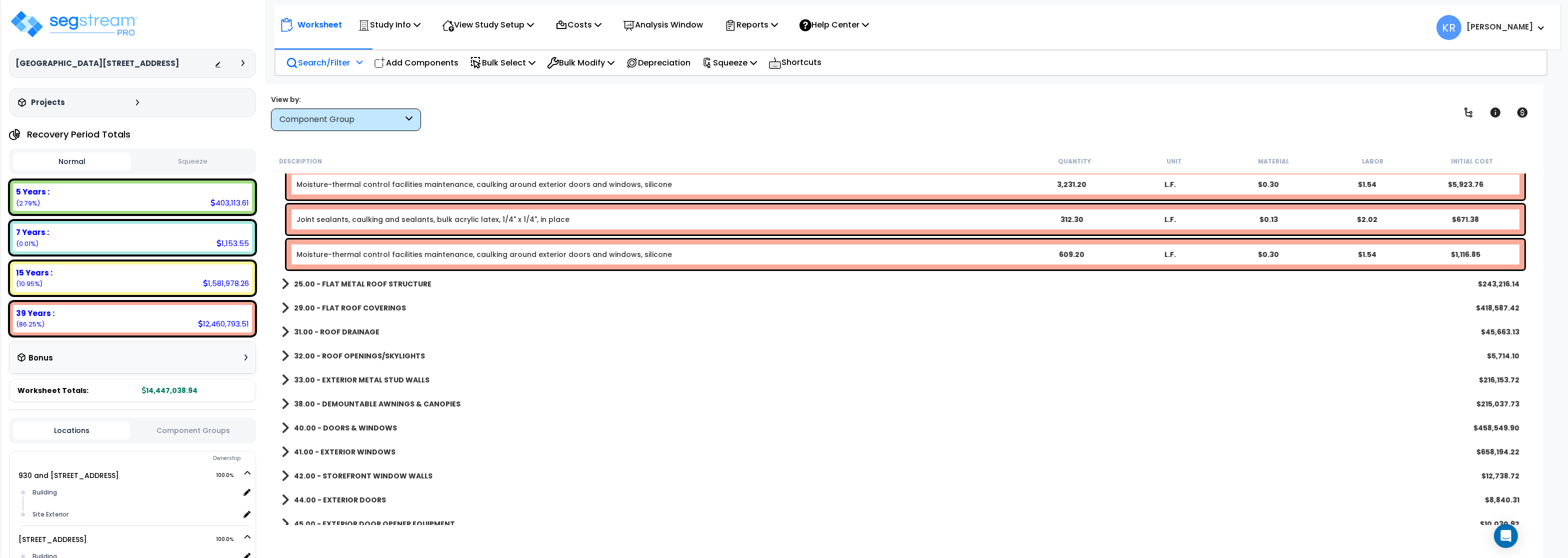
click at [342, 335] on b "31.00 - ROOF DRAINAGE" at bounding box center [337, 332] width 85 height 10
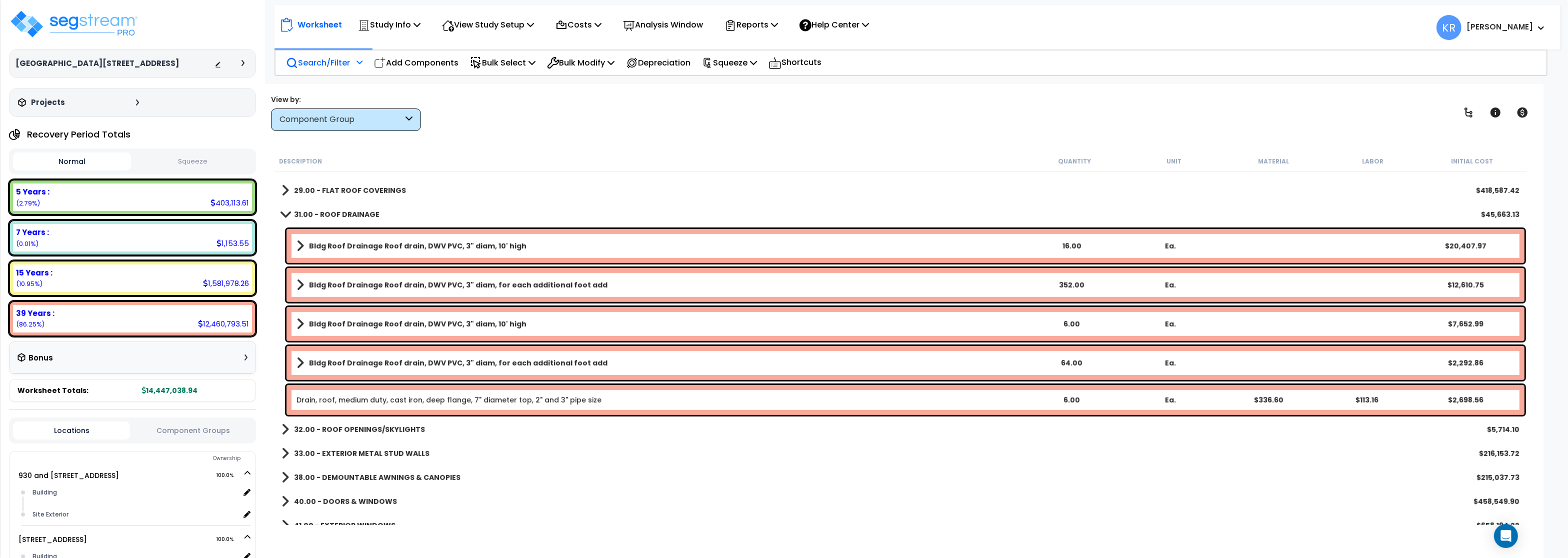
scroll to position [779, 0]
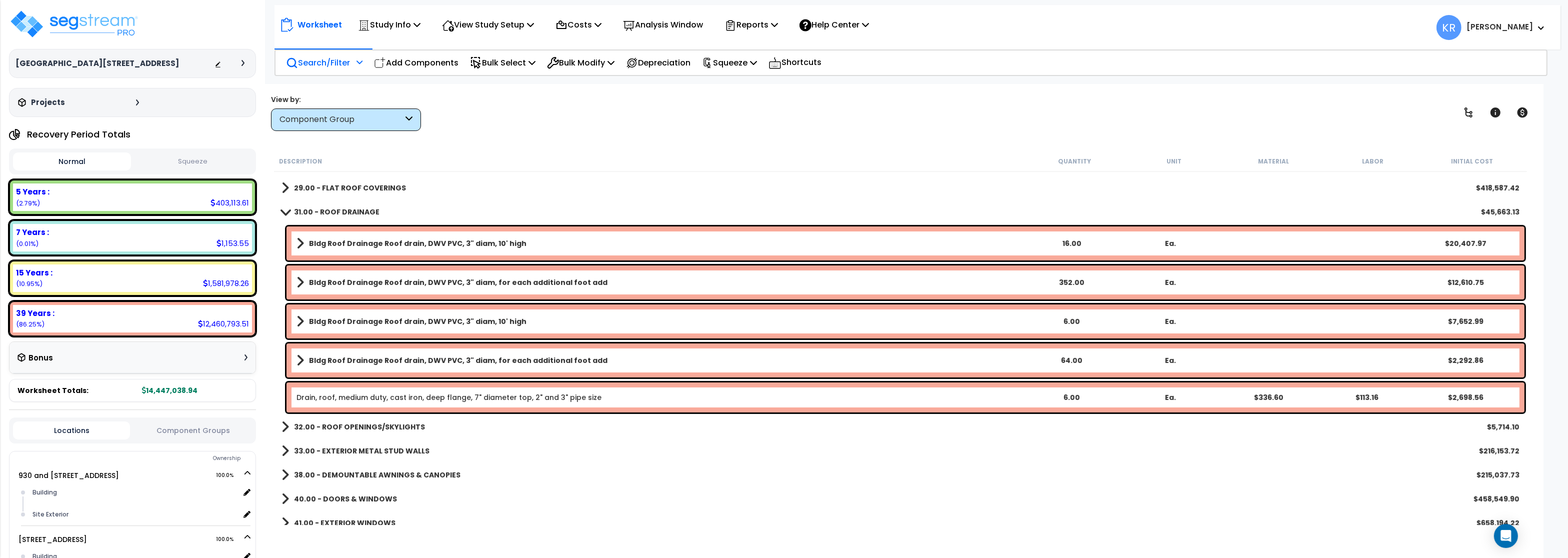
click at [342, 212] on b "31.00 - ROOF DRAINAGE" at bounding box center [337, 212] width 85 height 10
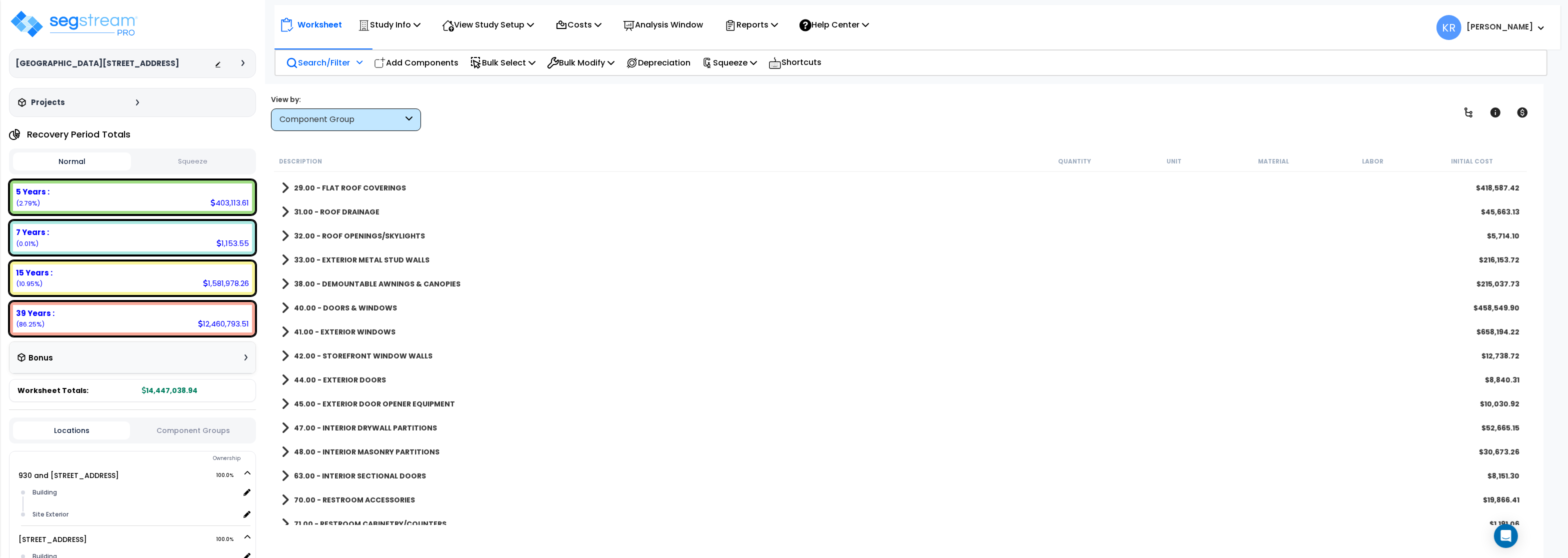
click at [342, 231] on link "32.00 - ROOF OPENINGS/SKYLIGHTS" at bounding box center [353, 235] width 144 height 14
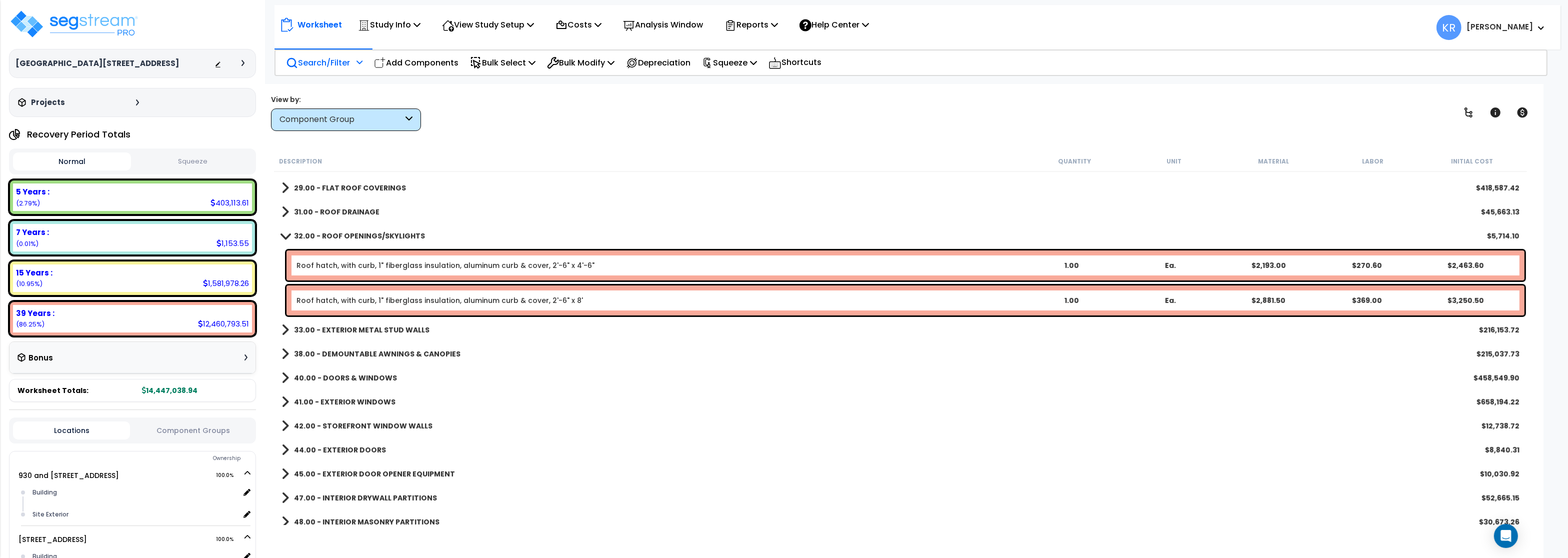
click at [342, 231] on link "32.00 - ROOF OPENINGS/SKYLIGHTS" at bounding box center [353, 235] width 144 height 14
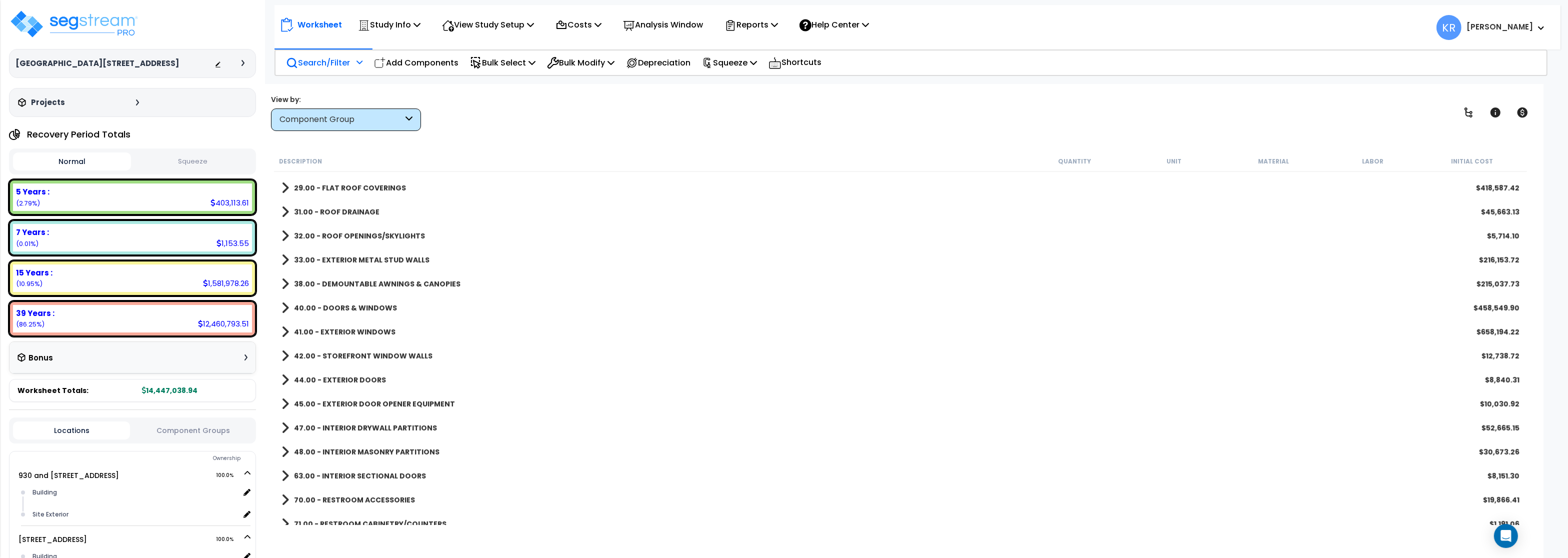
click at [342, 259] on b "33.00 - EXTERIOR METAL STUD WALLS" at bounding box center [362, 260] width 136 height 10
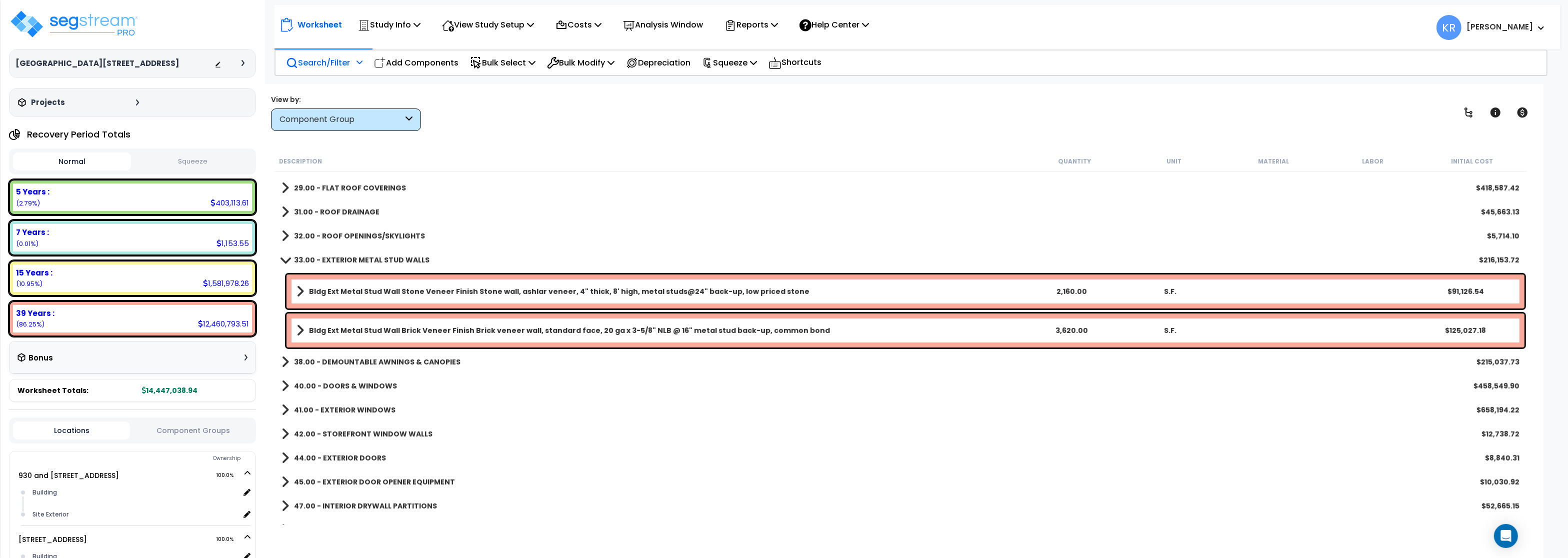
click at [342, 259] on b "33.00 - EXTERIOR METAL STUD WALLS" at bounding box center [362, 260] width 136 height 10
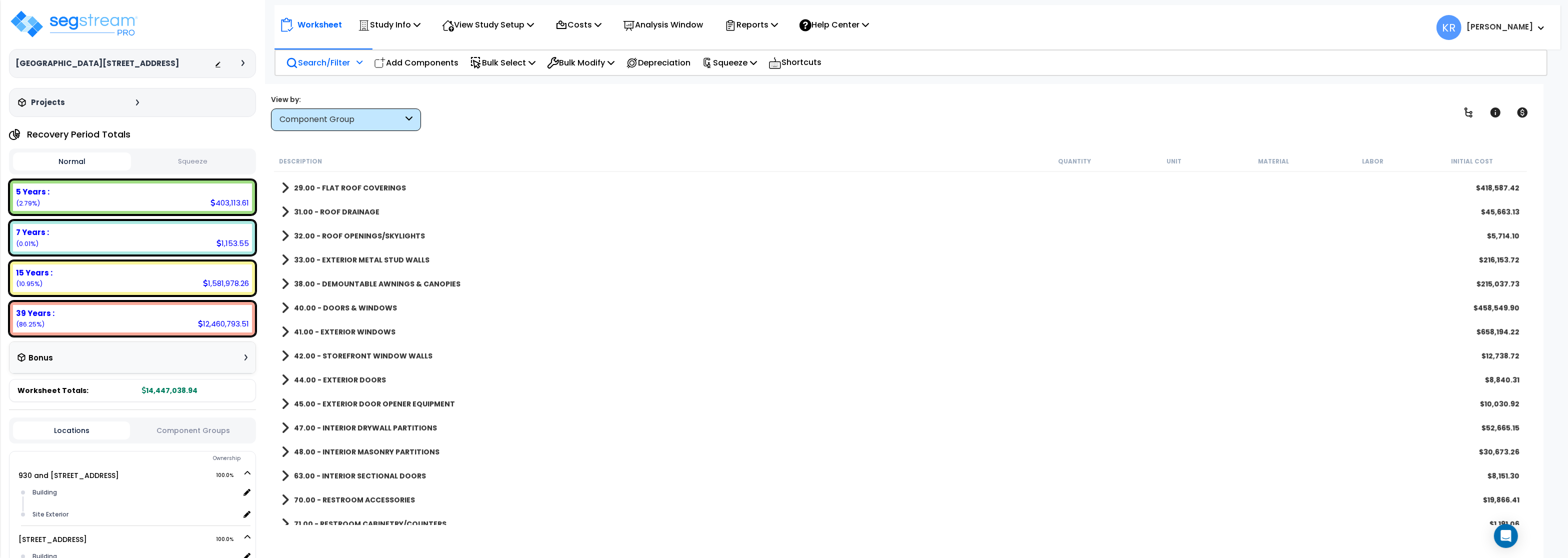
click at [342, 284] on b "38.00 - DEMOUNTABLE AWNINGS & CANOPIES" at bounding box center [377, 284] width 167 height 10
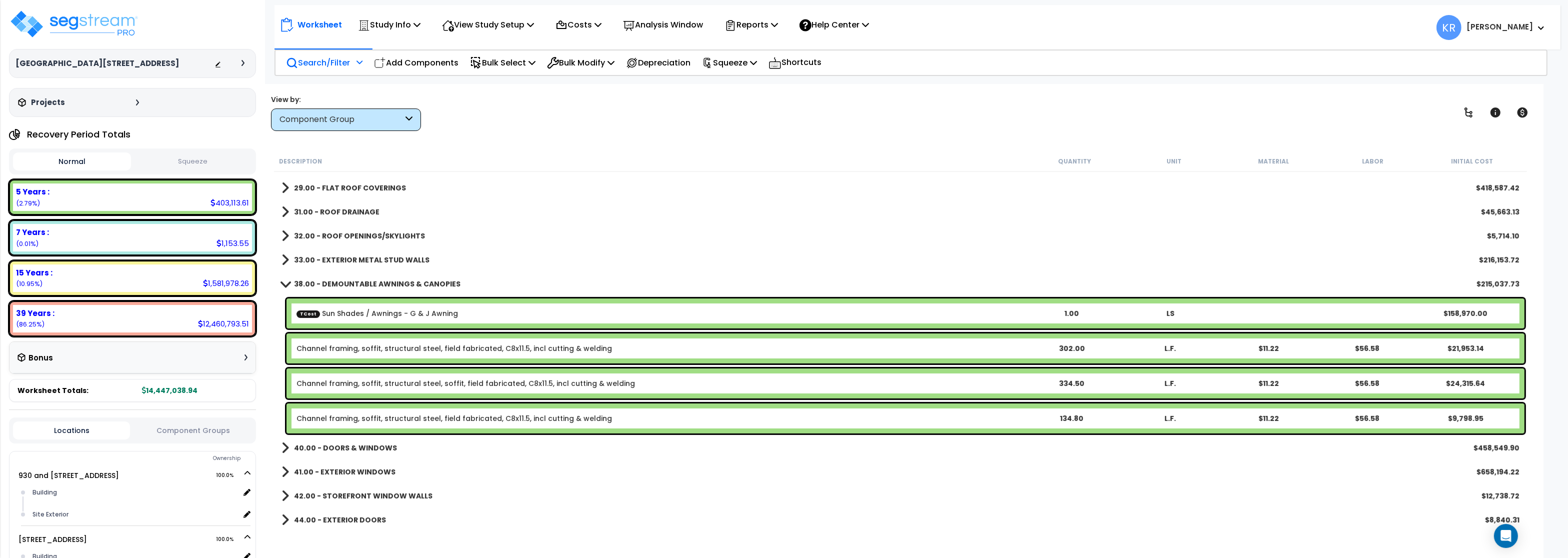
click at [365, 284] on b "38.00 - DEMOUNTABLE AWNINGS & CANOPIES" at bounding box center [377, 284] width 167 height 10
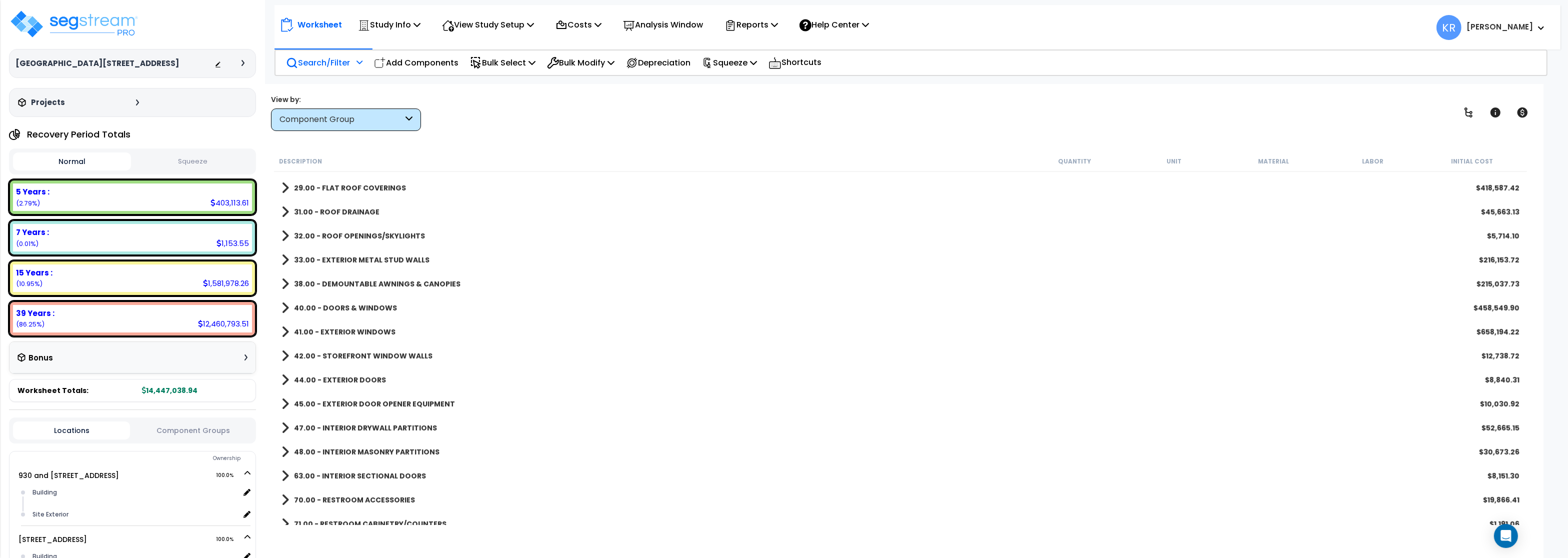
click at [365, 284] on b "38.00 - DEMOUNTABLE AWNINGS & CANOPIES" at bounding box center [377, 284] width 167 height 10
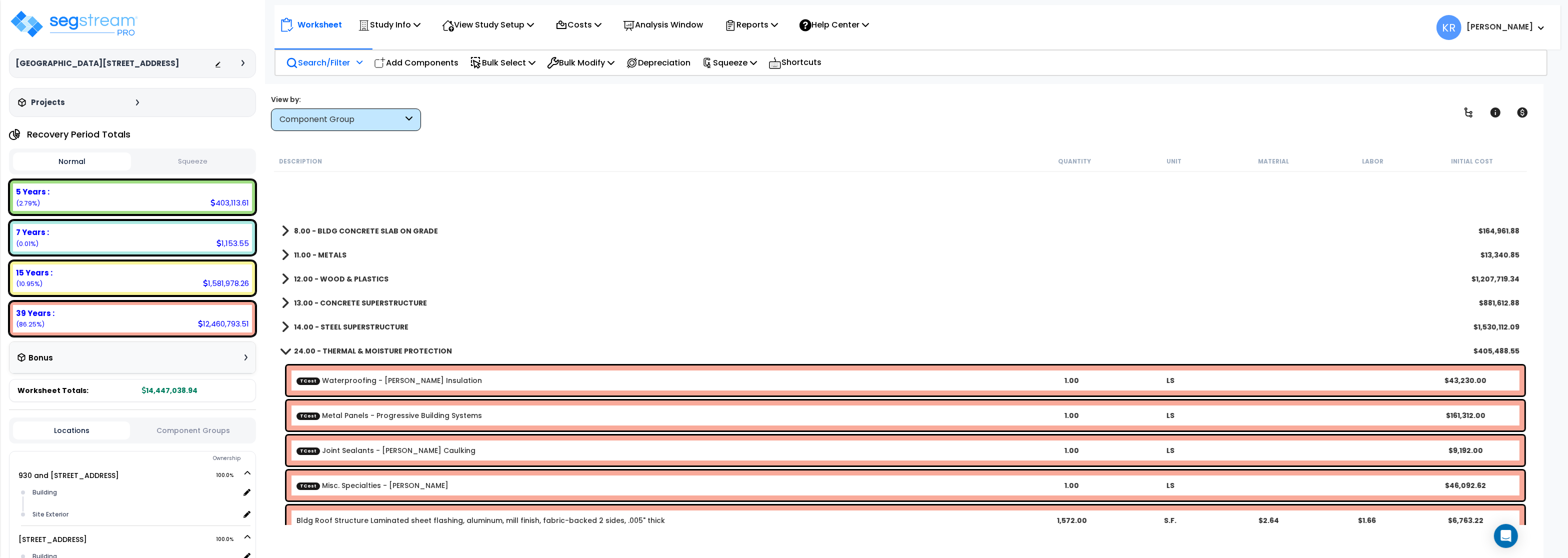
scroll to position [0, 0]
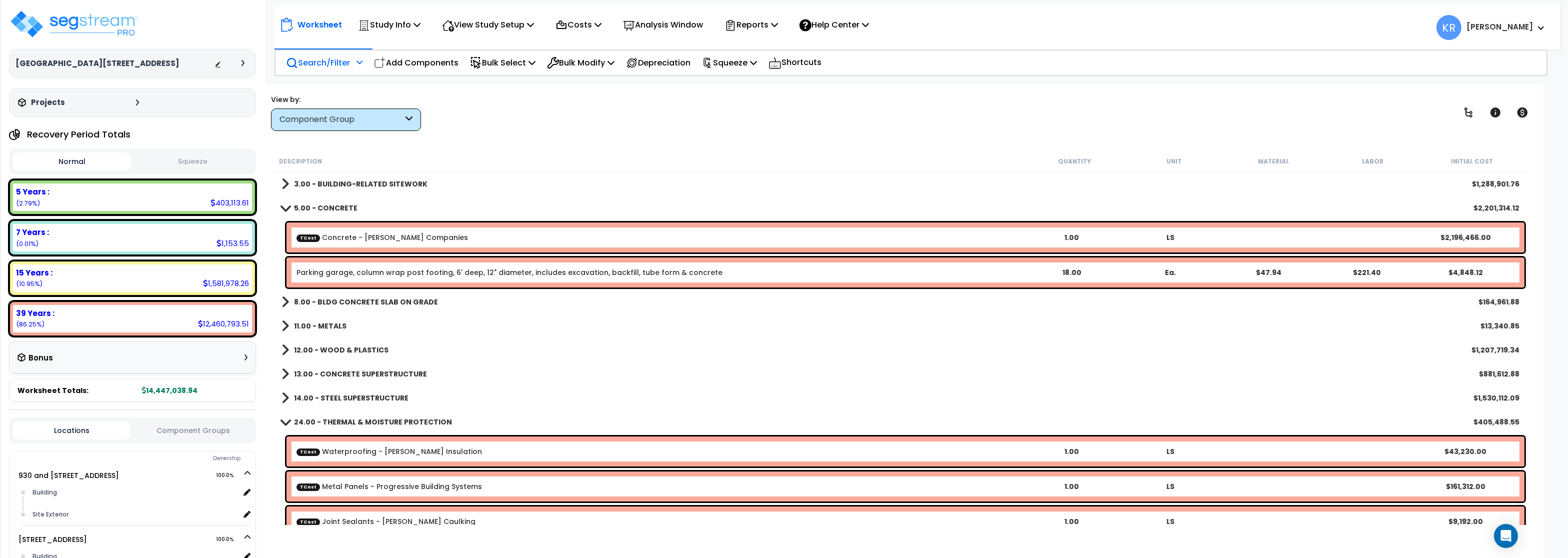
click at [353, 180] on b "3.00 - BUILDING-RELATED SITEWORK" at bounding box center [360, 184] width 133 height 10
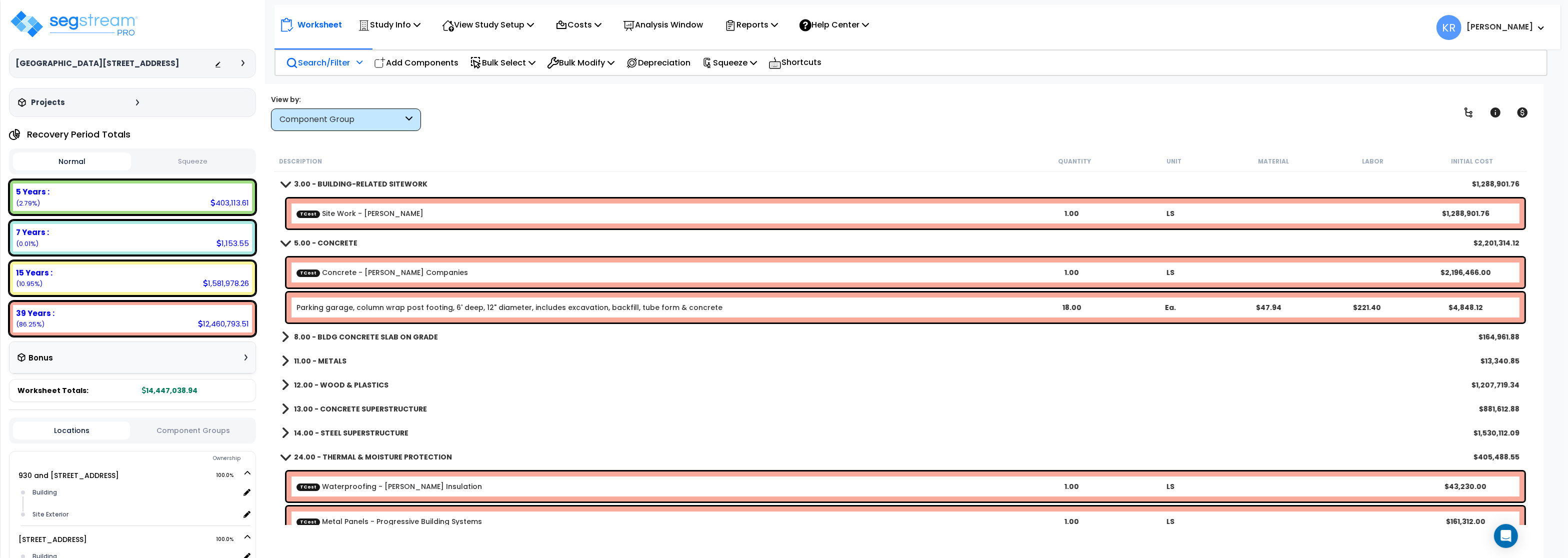
click at [359, 215] on link "TCost Site Work - Bolander" at bounding box center [360, 214] width 127 height 10
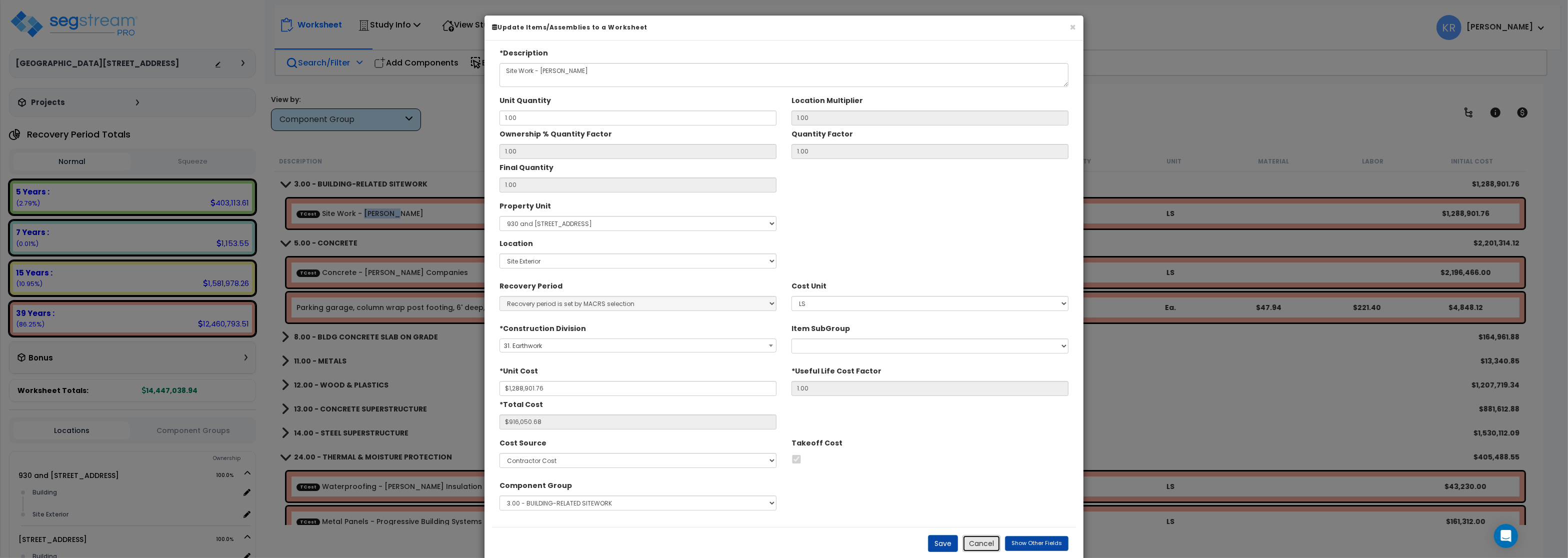
click at [979, 545] on button "Cancel" at bounding box center [981, 543] width 38 height 17
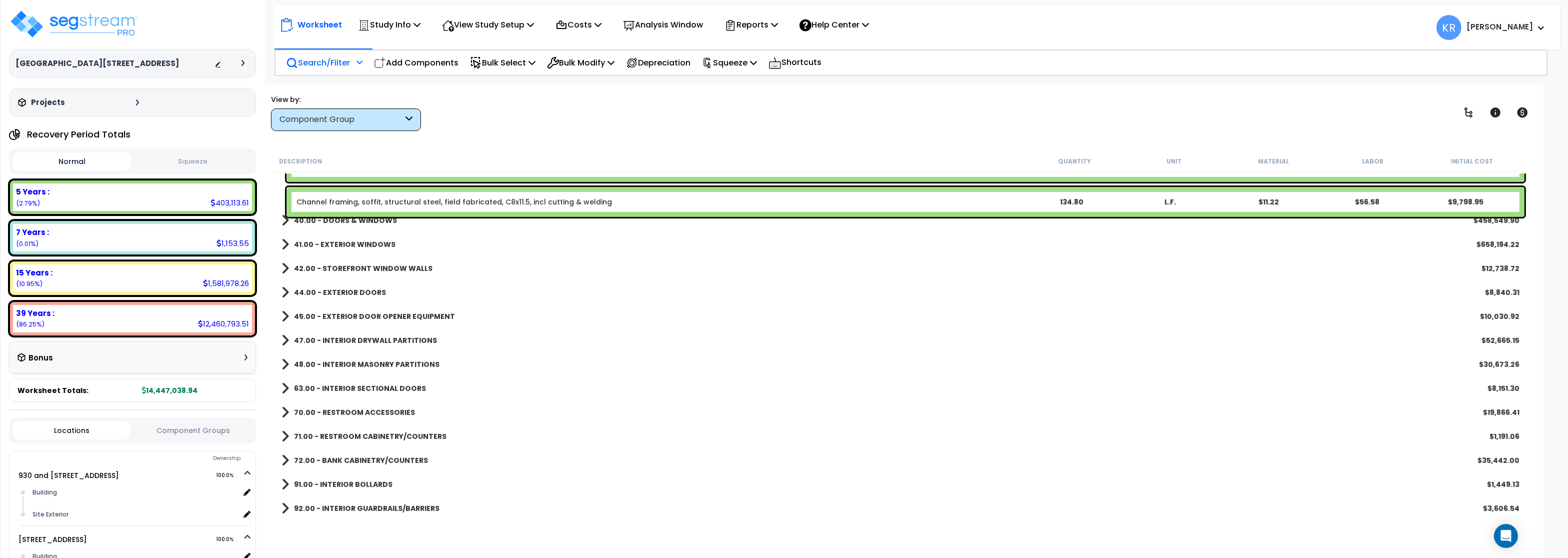
scroll to position [1079, 0]
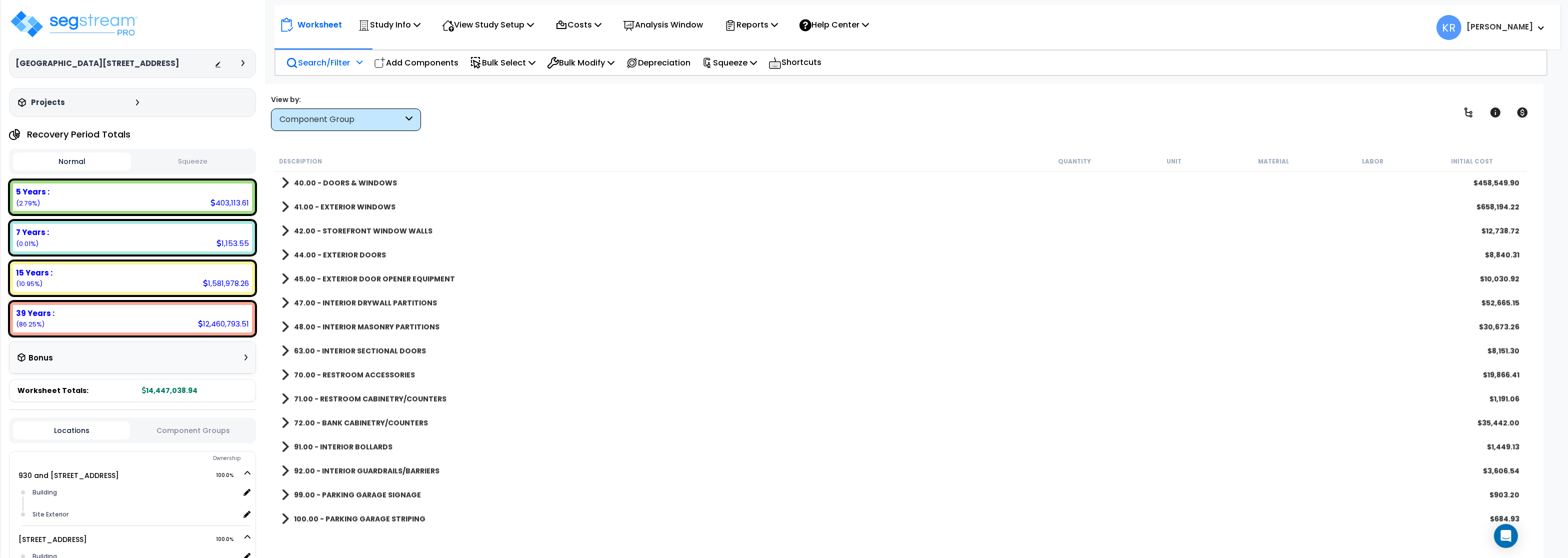
click at [313, 60] on p "Search/Filter" at bounding box center [318, 63] width 64 height 13
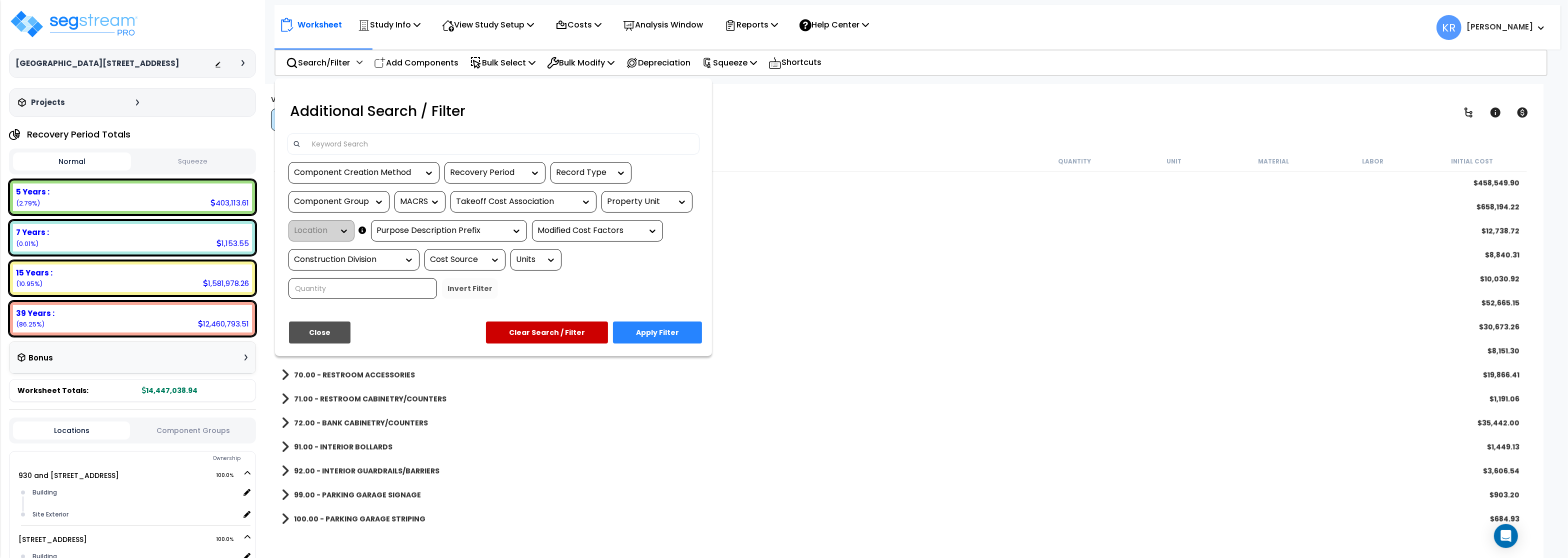
click at [323, 152] on input at bounding box center [500, 144] width 388 height 15
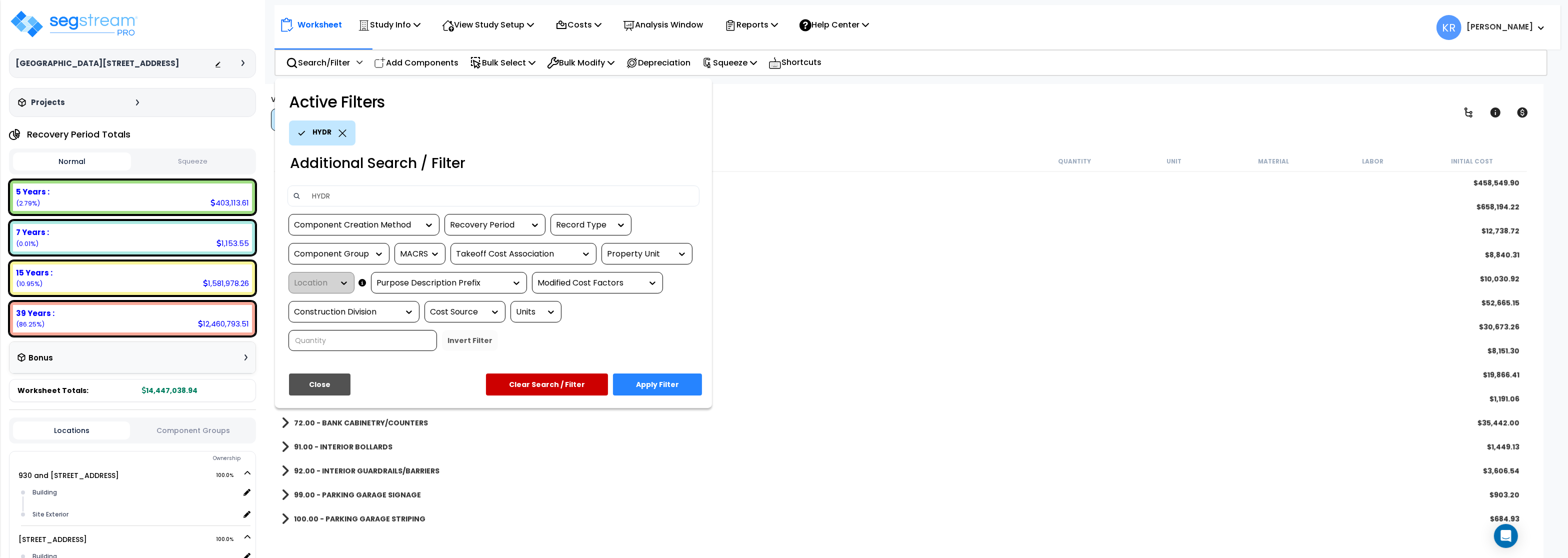
type input "HYDR"
click at [665, 388] on button "Apply Filter" at bounding box center [657, 385] width 89 height 22
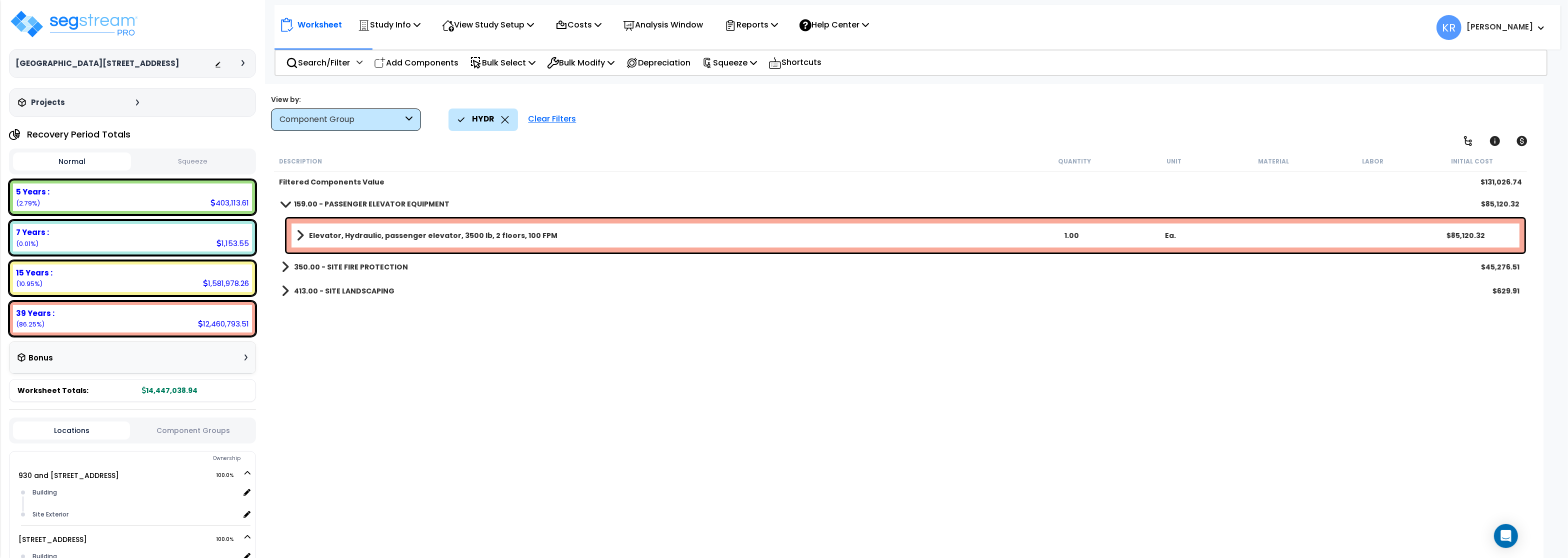
scroll to position [0, 0]
click at [326, 260] on link "350.00 - SITE FIRE PROTECTION" at bounding box center [345, 267] width 127 height 14
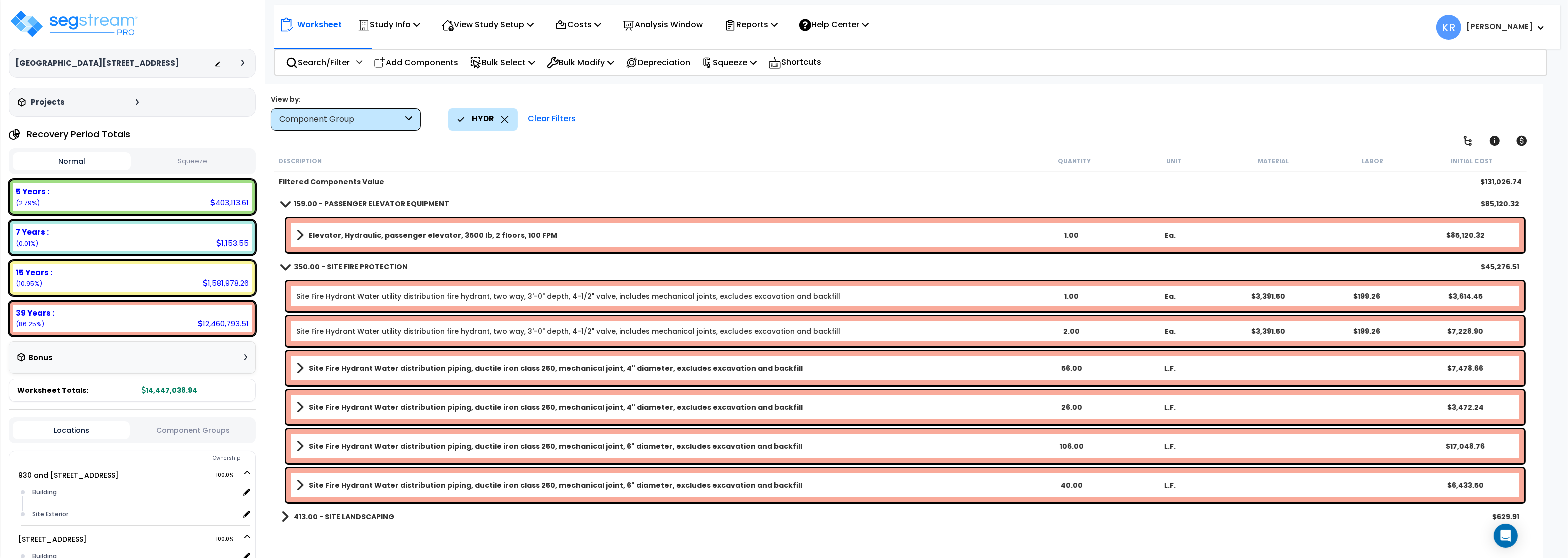
click at [323, 267] on b "350.00 - SITE FIRE PROTECTION" at bounding box center [351, 267] width 114 height 10
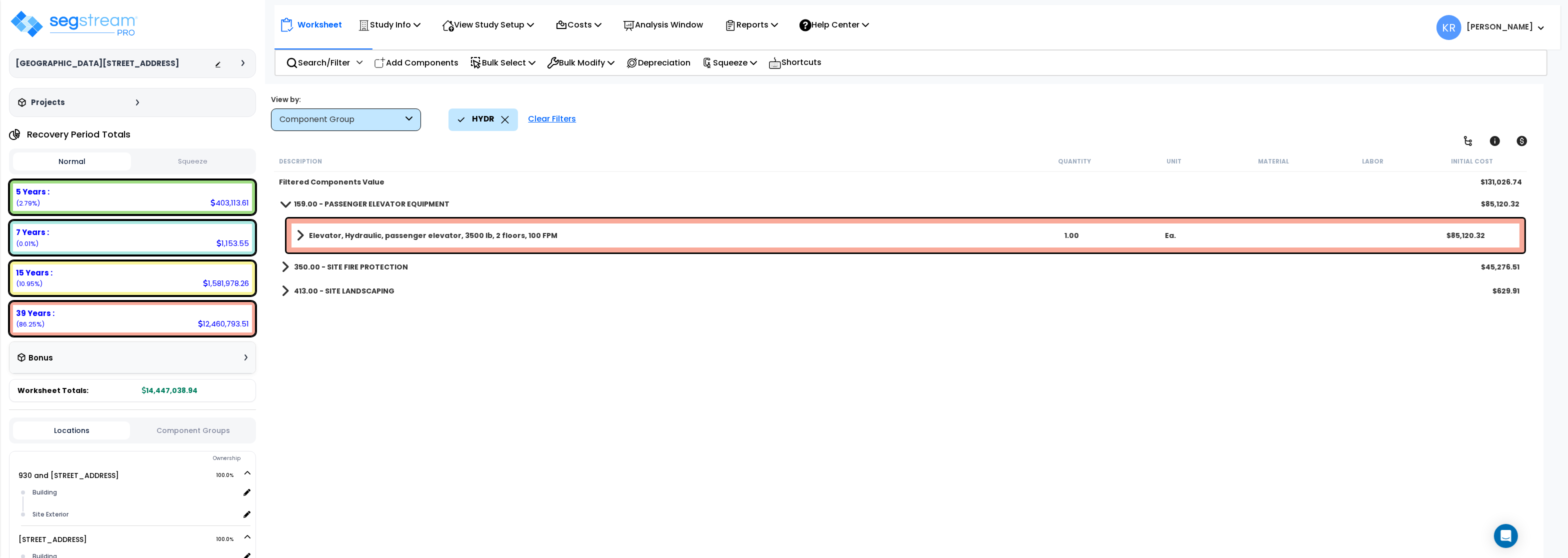
click at [312, 206] on b "159.00 - PASSENGER ELEVATOR EQUIPMENT" at bounding box center [371, 204] width 155 height 10
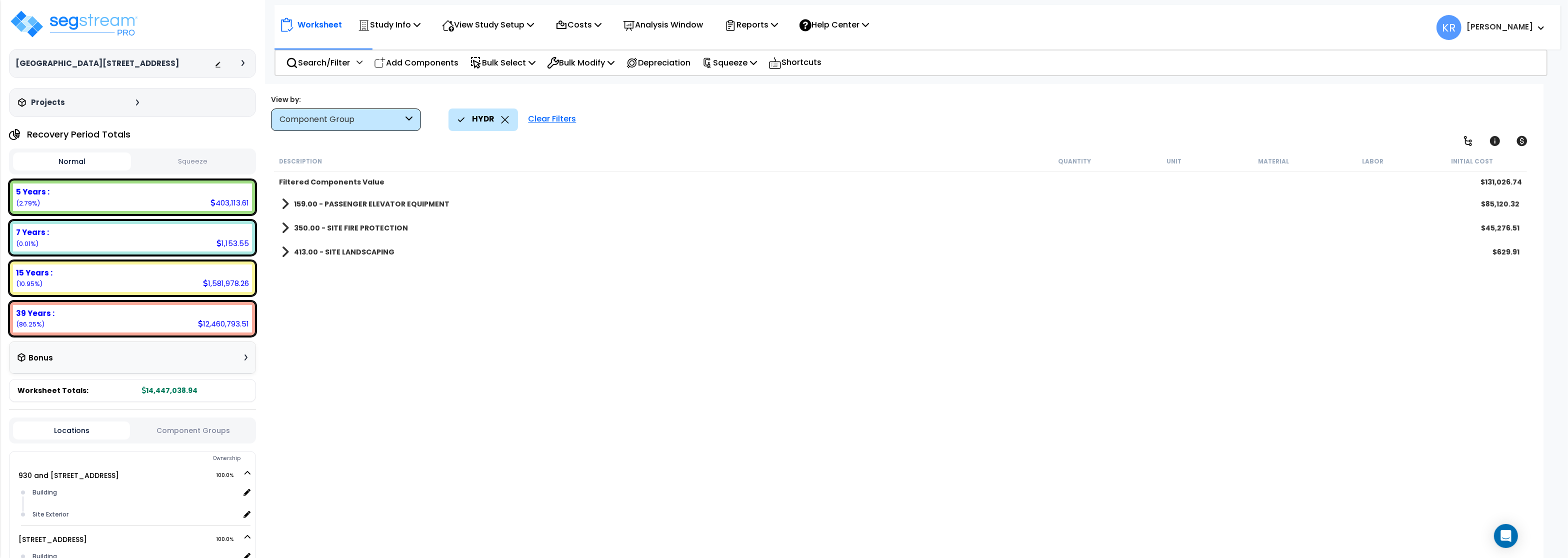
click at [351, 122] on div "Component Group" at bounding box center [341, 119] width 124 height 12
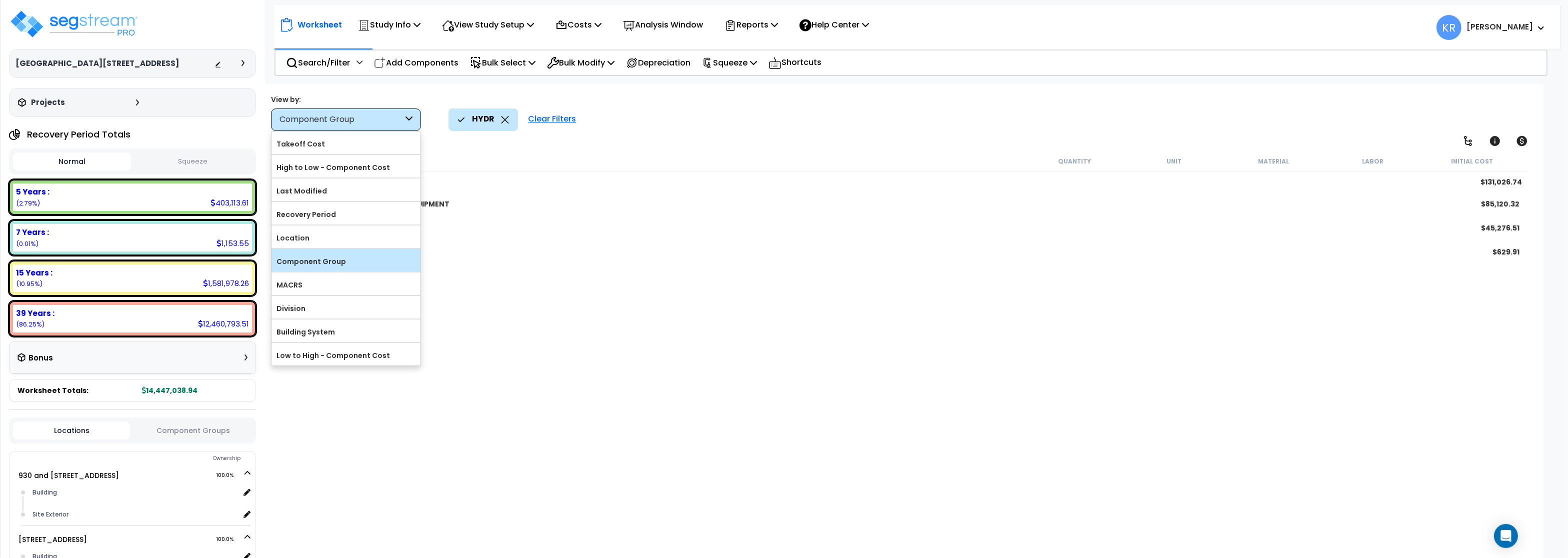
click at [327, 262] on label "Component Group" at bounding box center [346, 261] width 149 height 15
click at [0, 0] on input "Component Group" at bounding box center [0, 0] width 0 height 0
click at [528, 117] on div "Clear Filters" at bounding box center [551, 119] width 58 height 22
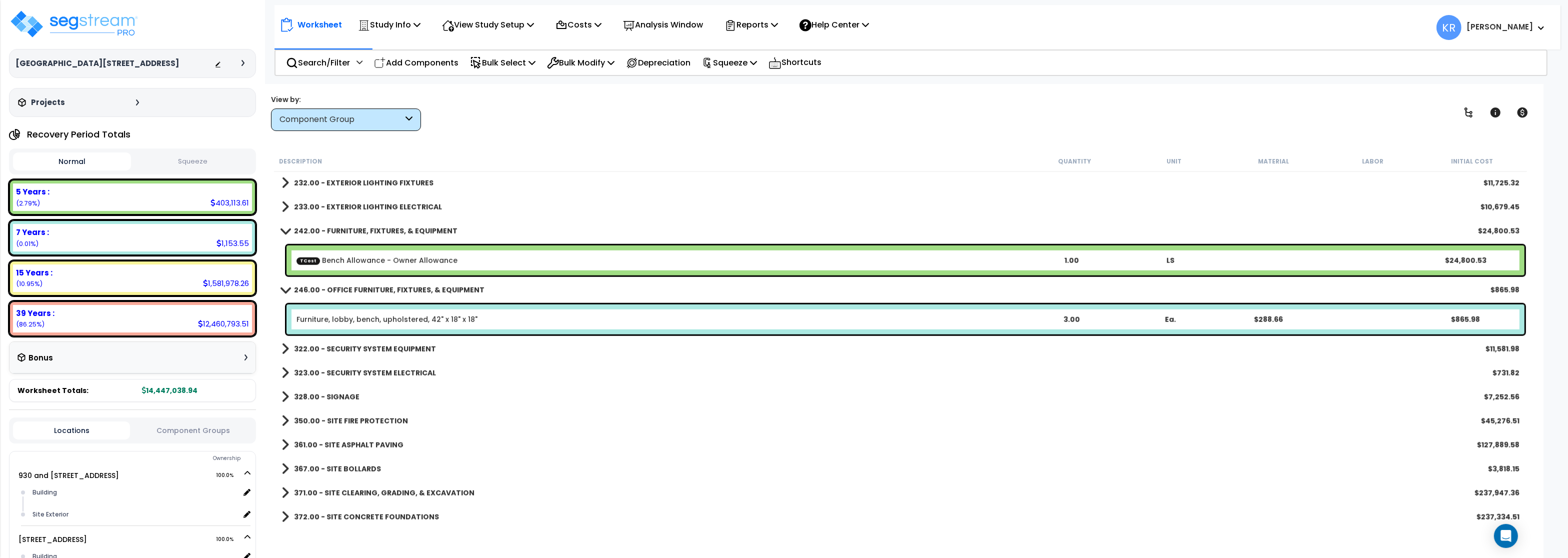
scroll to position [2160, 0]
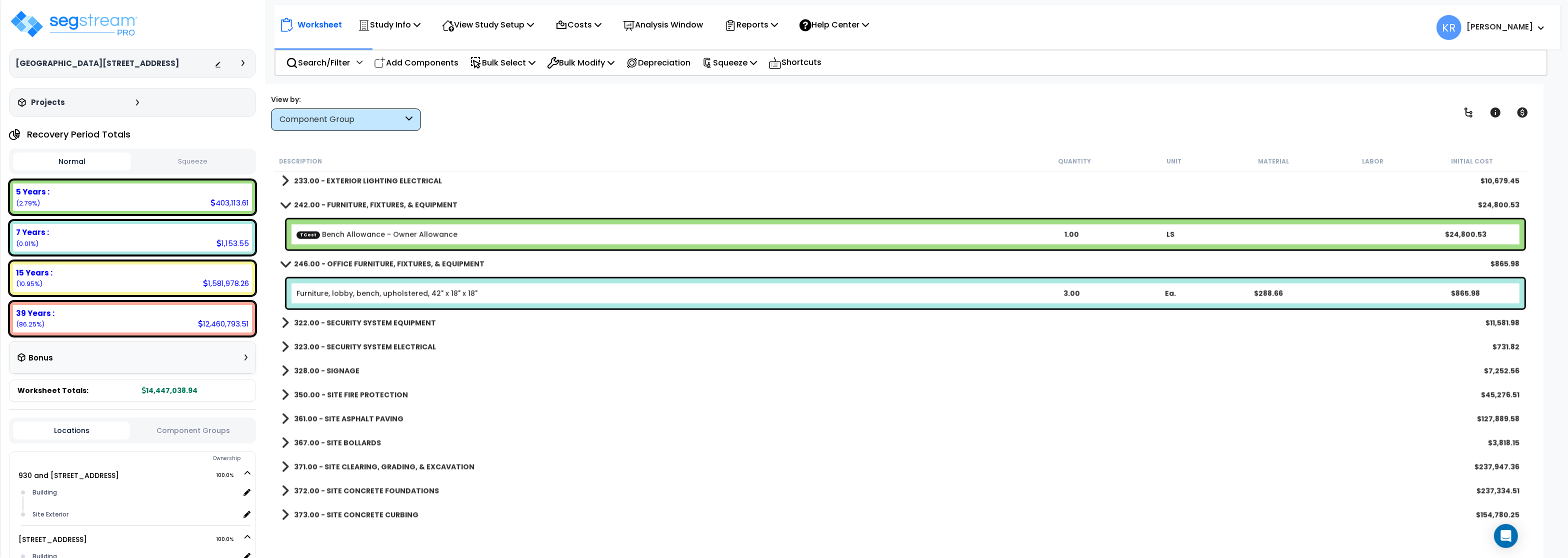
click at [357, 466] on b "371.00 - SITE CLEARING, GRADING, & EXCAVATION" at bounding box center [384, 467] width 181 height 10
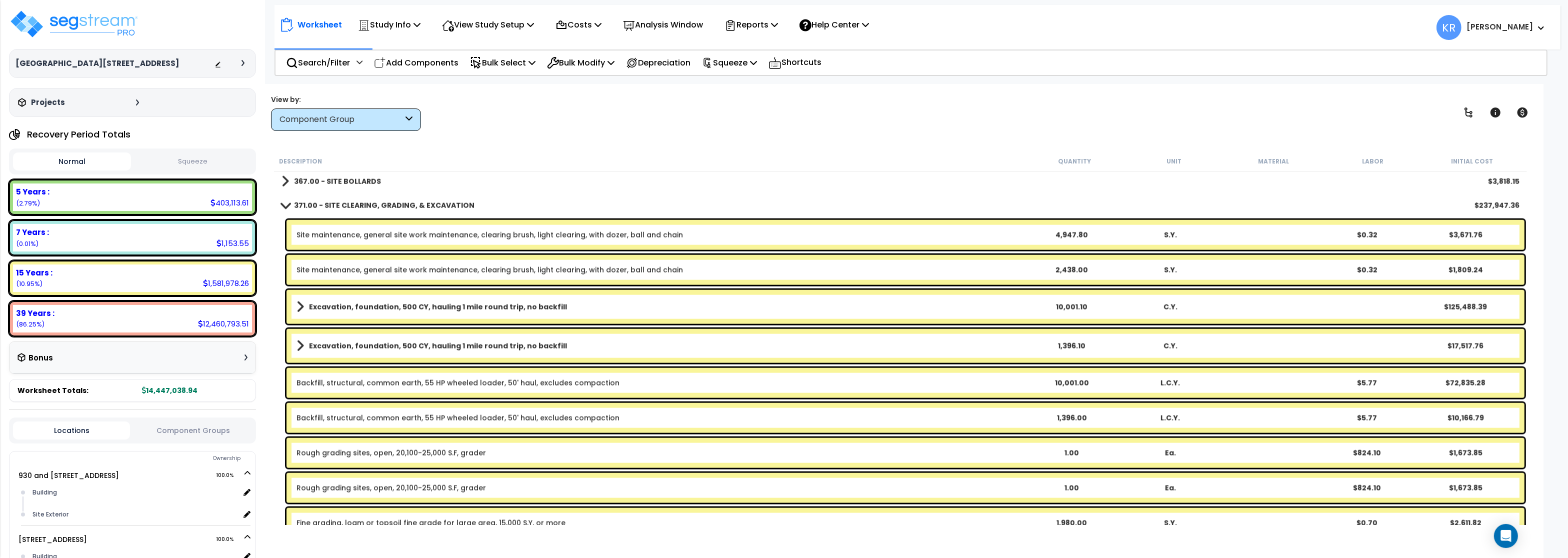
scroll to position [2399, 0]
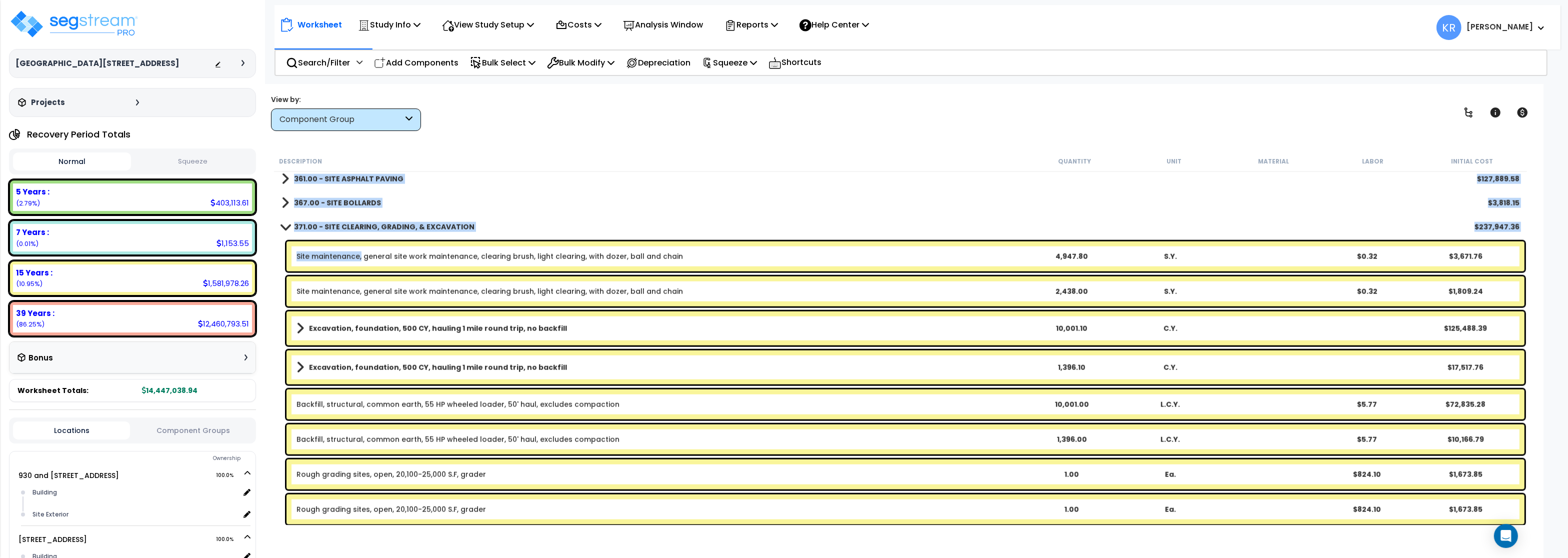
click at [362, 256] on link "Site maintenance, general site work maintenance, clearing brush, light clearing…" at bounding box center [489, 256] width 387 height 10
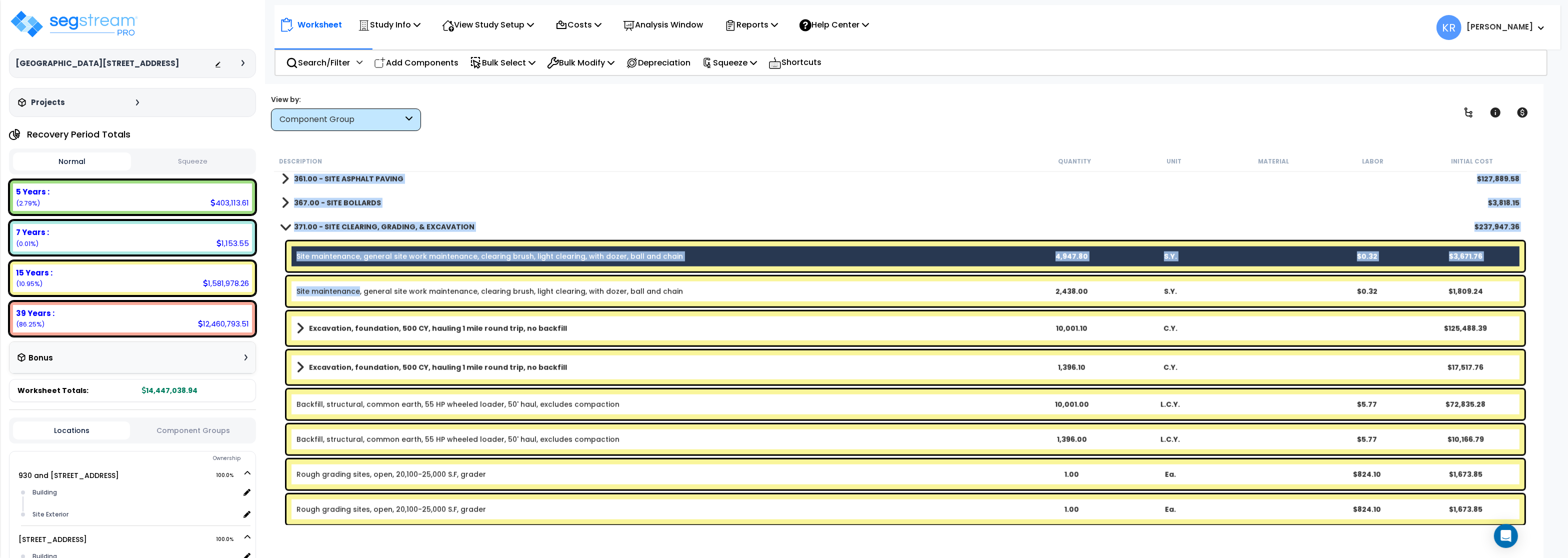
click at [357, 294] on link "Site maintenance, general site work maintenance, clearing brush, light clearing…" at bounding box center [489, 291] width 387 height 10
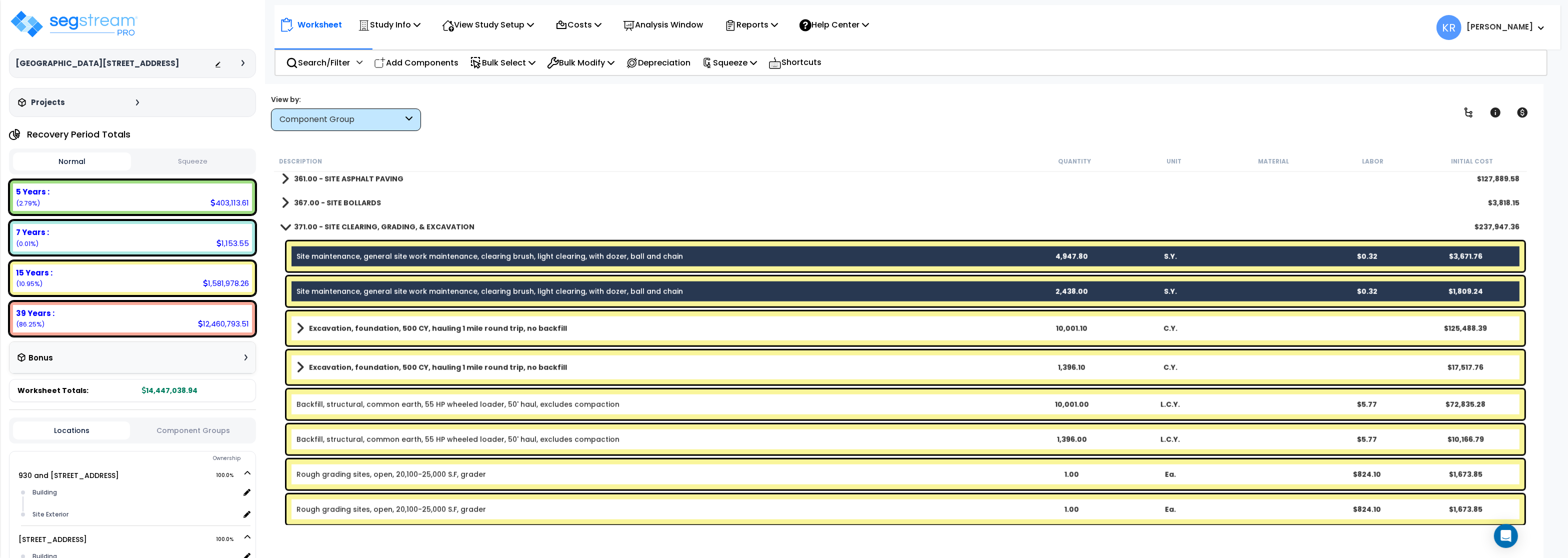
click at [352, 326] on b "Excavation, foundation, 500 CY, hauling 1 mile round trip, no backfill" at bounding box center [438, 328] width 258 height 10
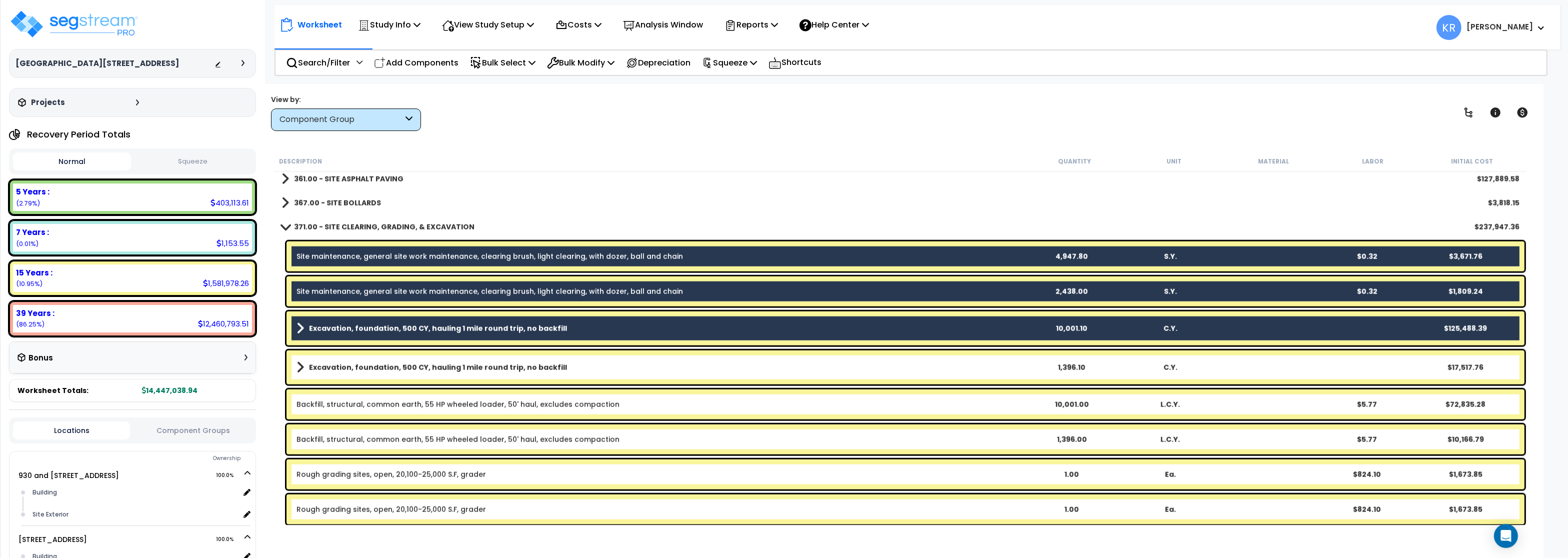
click at [351, 370] on b "Excavation, foundation, 500 CY, hauling 1 mile round trip, no backfill" at bounding box center [438, 368] width 258 height 10
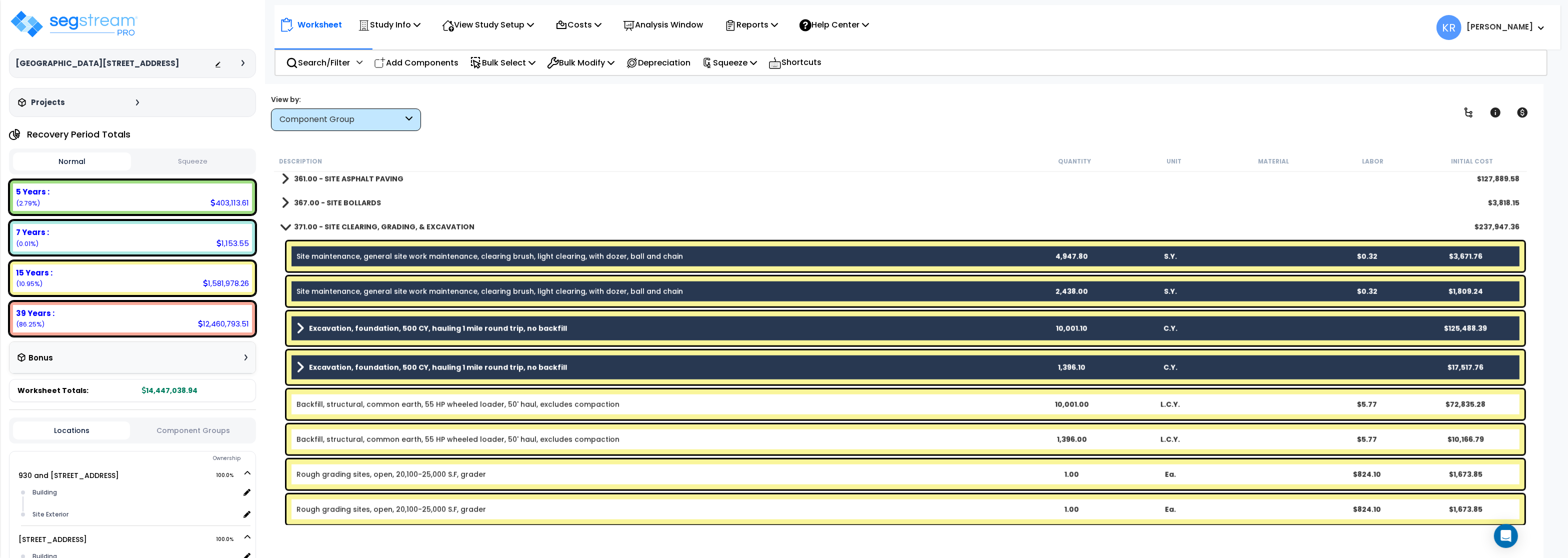
click at [351, 404] on link "Backfill, structural, common earth, 55 HP wheeled loader, 50' haul, excludes co…" at bounding box center [458, 404] width 323 height 10
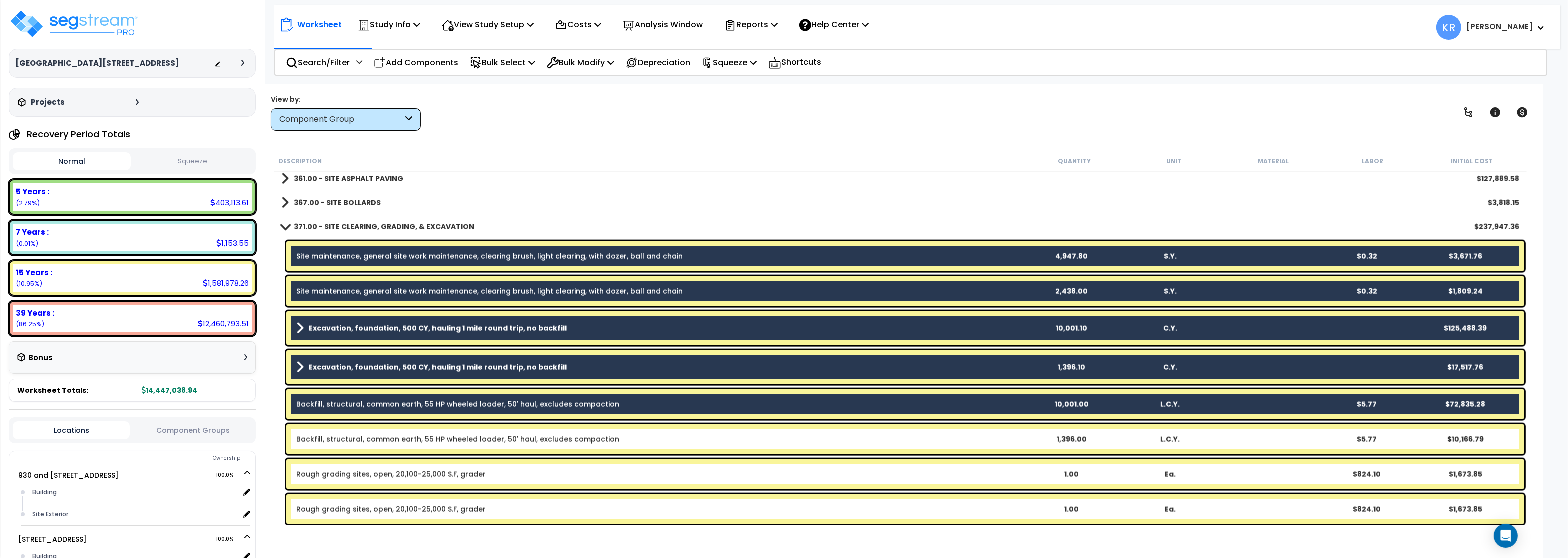
click at [352, 438] on link "Backfill, structural, common earth, 55 HP wheeled loader, 50' haul, excludes co…" at bounding box center [458, 439] width 323 height 10
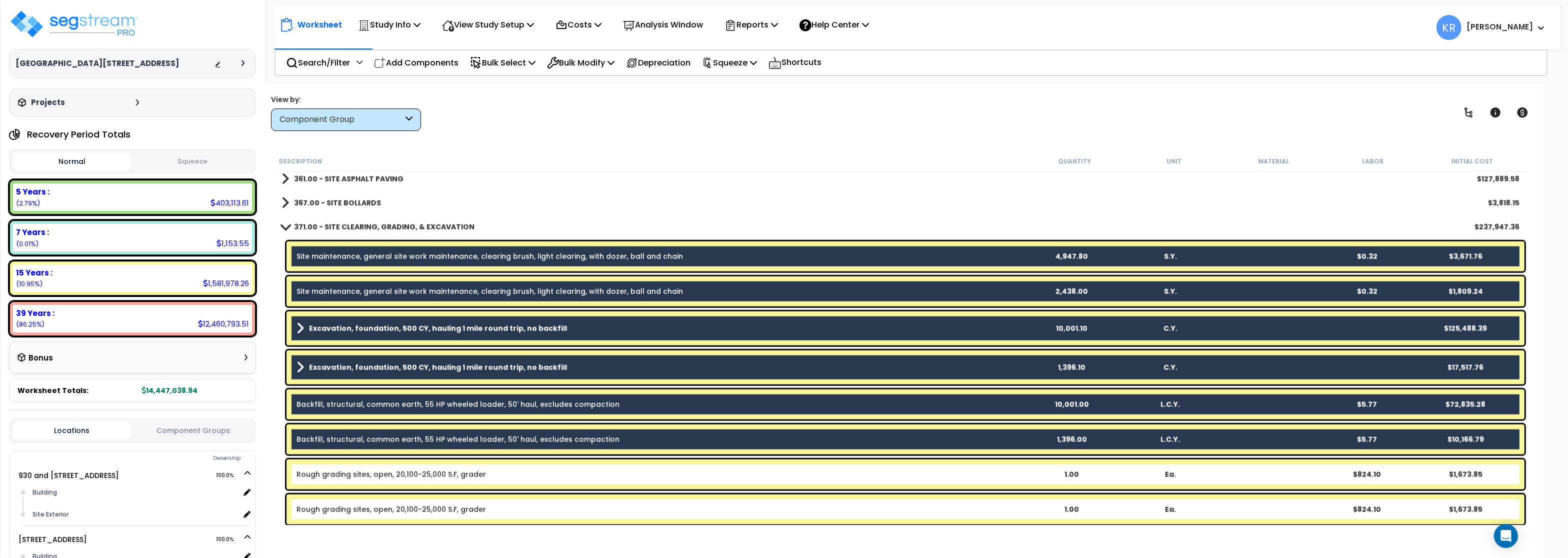
click at [351, 469] on link "Rough grading sites, open, 20,100-25,000 S.F, grader" at bounding box center [391, 474] width 189 height 10
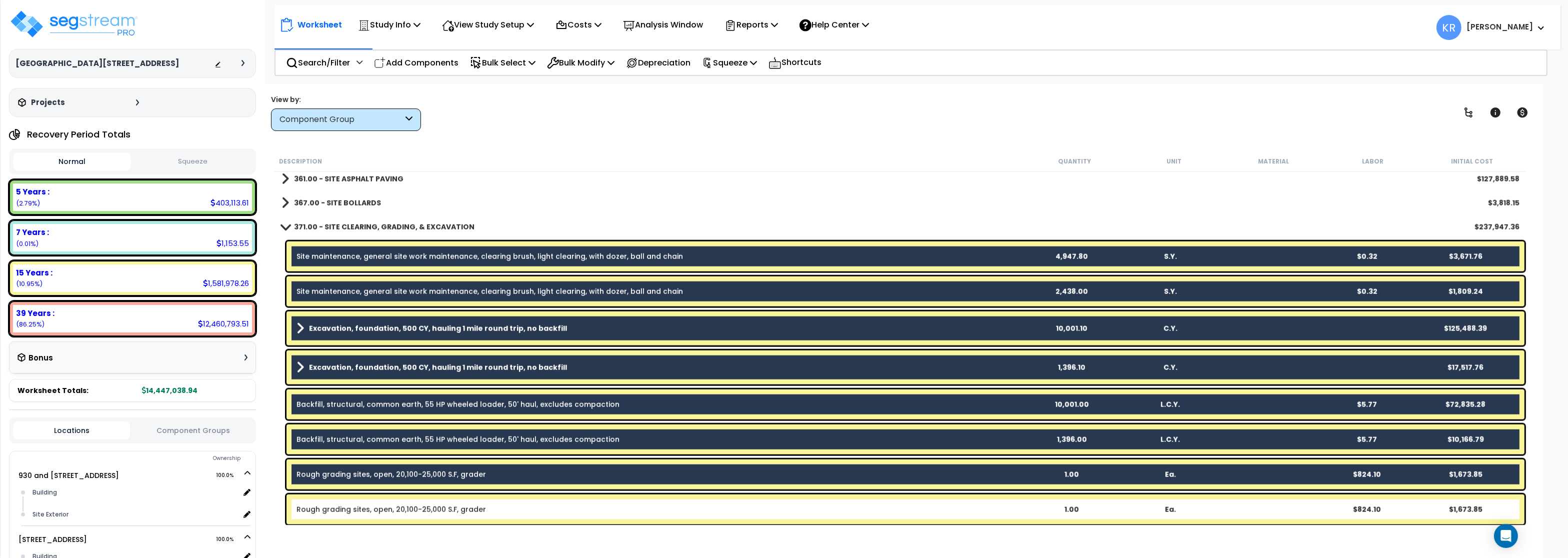
click at [341, 511] on link "Rough grading sites, open, 20,100-25,000 S.F, grader" at bounding box center [391, 509] width 189 height 10
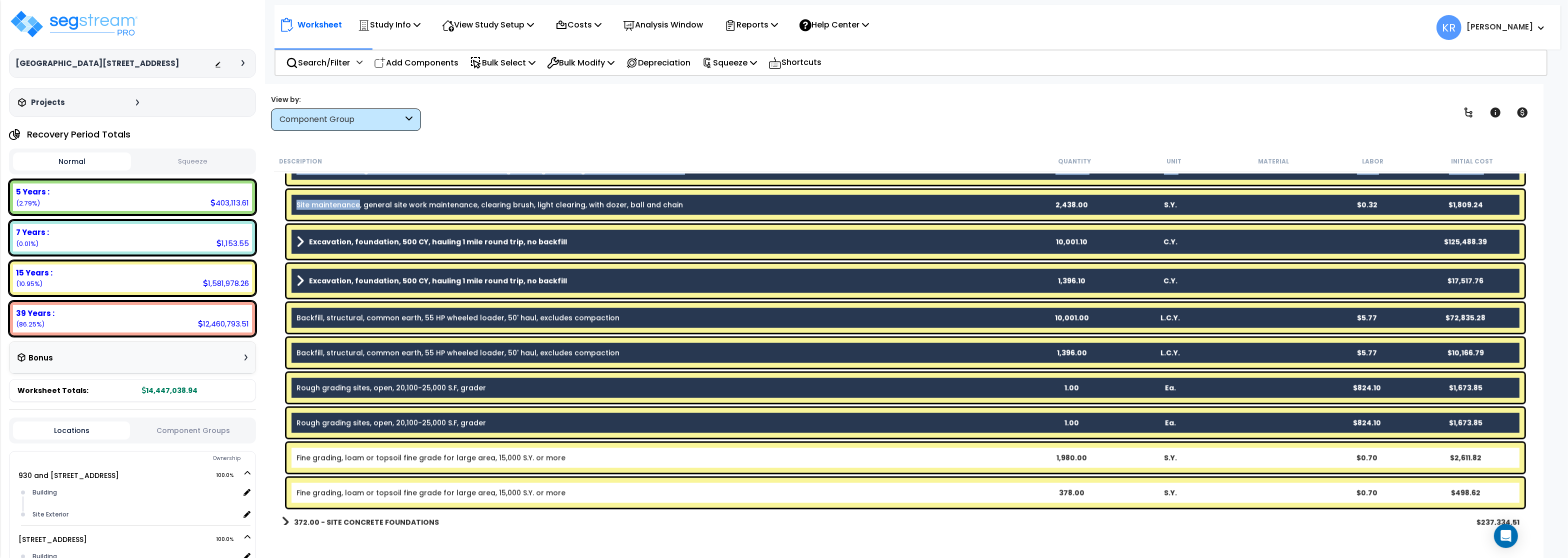
scroll to position [2519, 0]
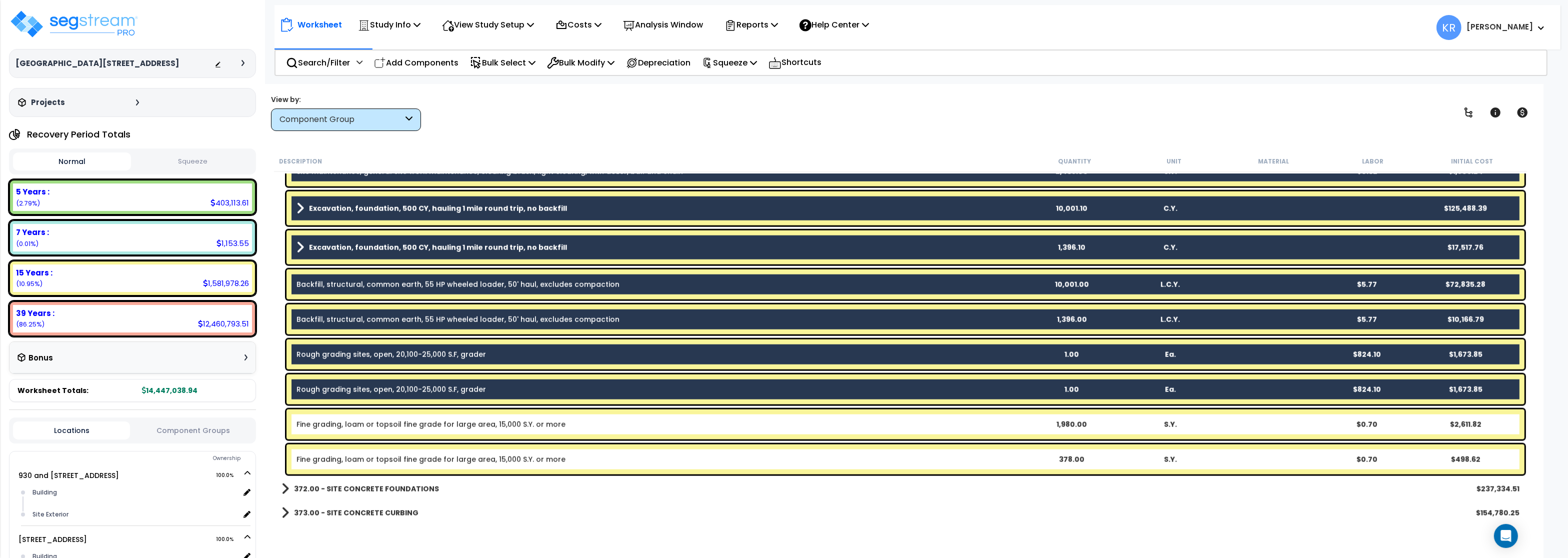
click at [375, 420] on link "Fine grading, loam or topsoil fine grade for large area, 15,000 S.Y. or more" at bounding box center [431, 424] width 269 height 10
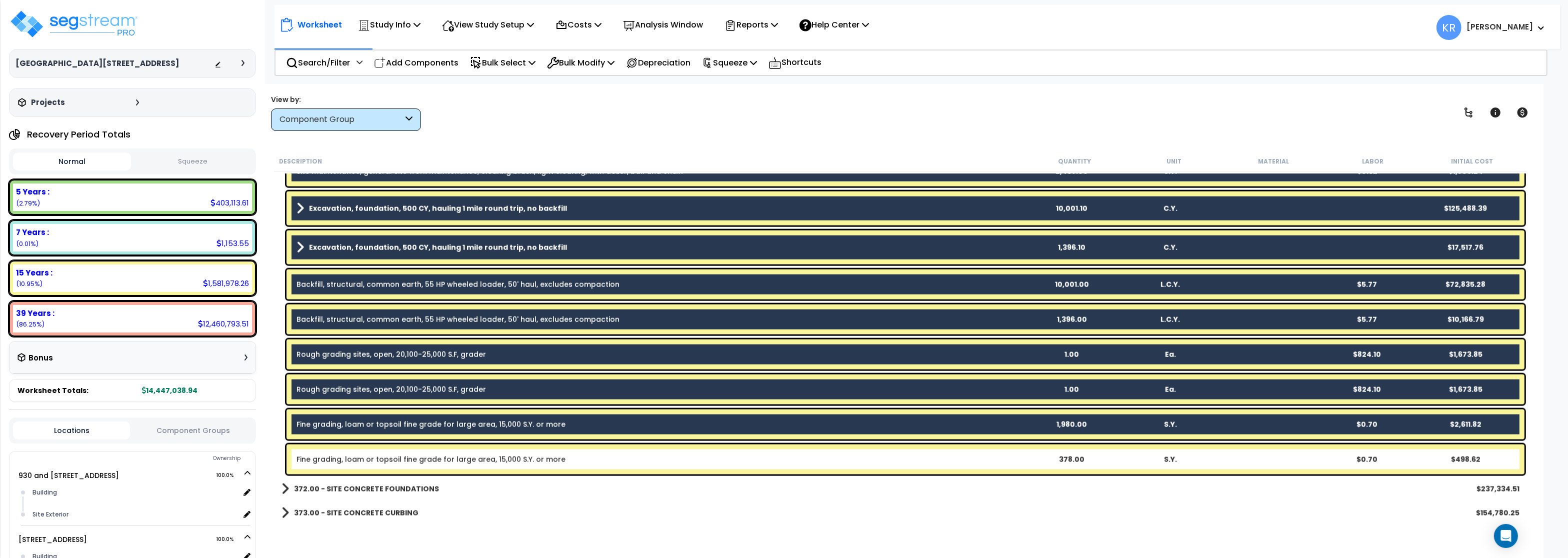
click at [360, 460] on link "Fine grading, loam or topsoil fine grade for large area, 15,000 S.Y. or more" at bounding box center [431, 459] width 269 height 10
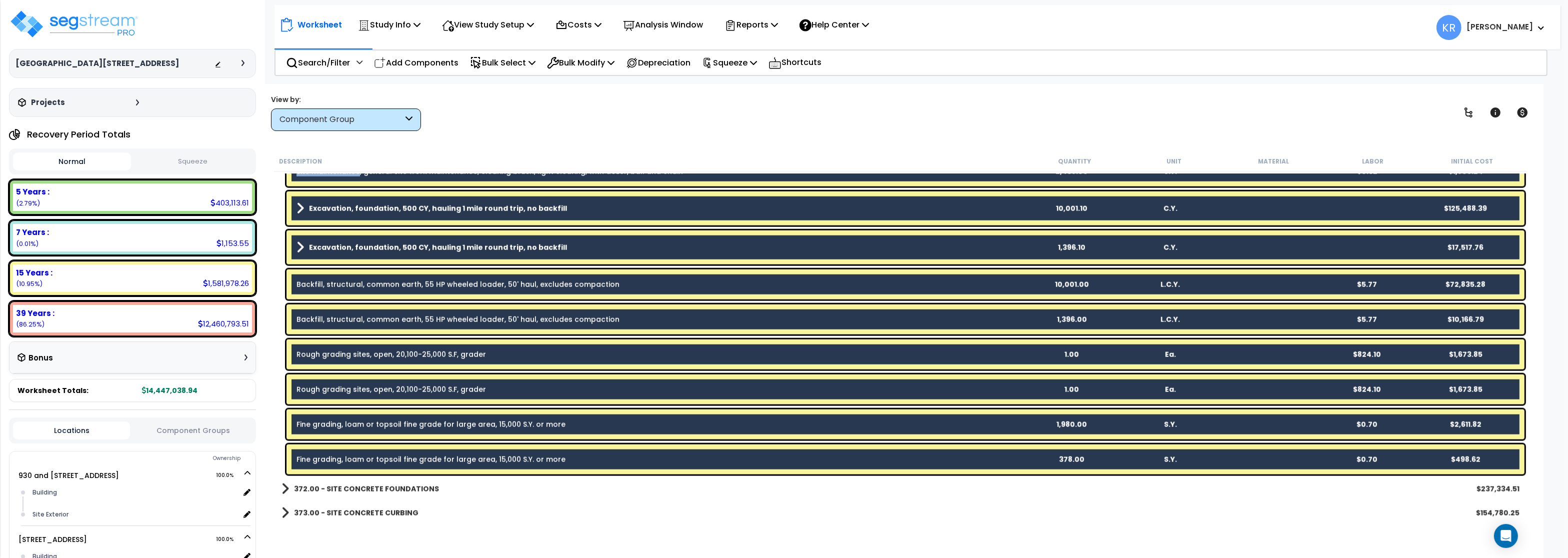
scroll to position [2399, 0]
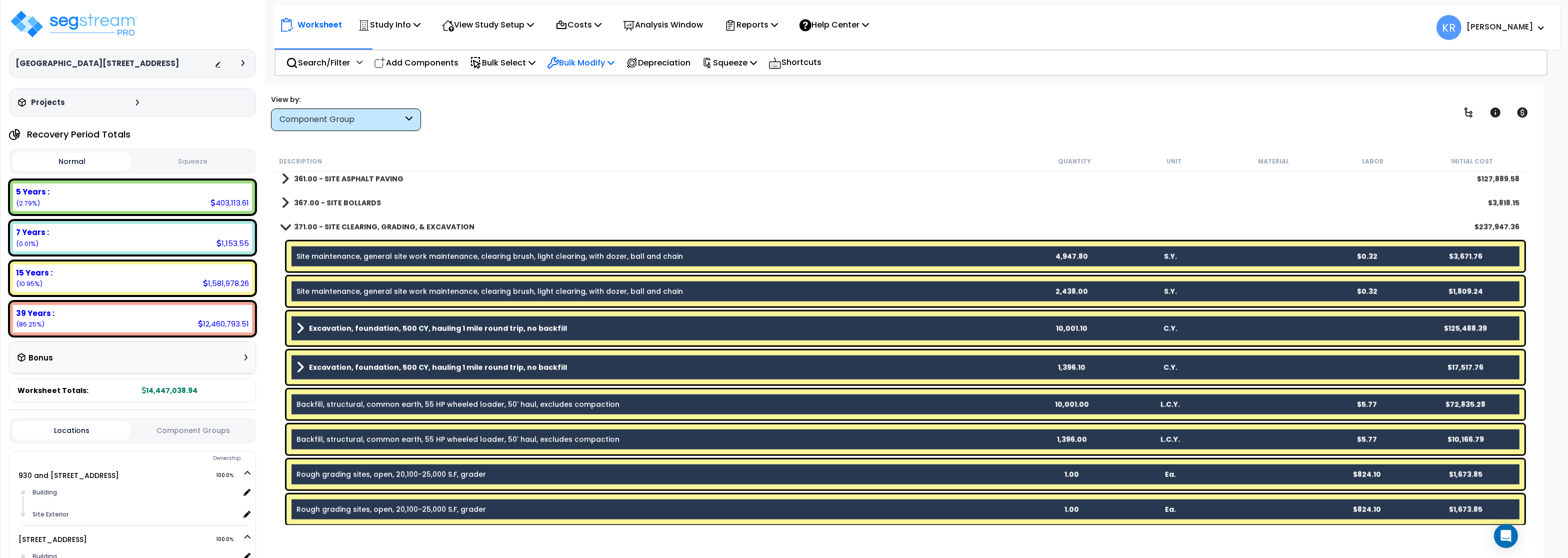
click at [587, 60] on p "Bulk Modify" at bounding box center [581, 63] width 68 height 13
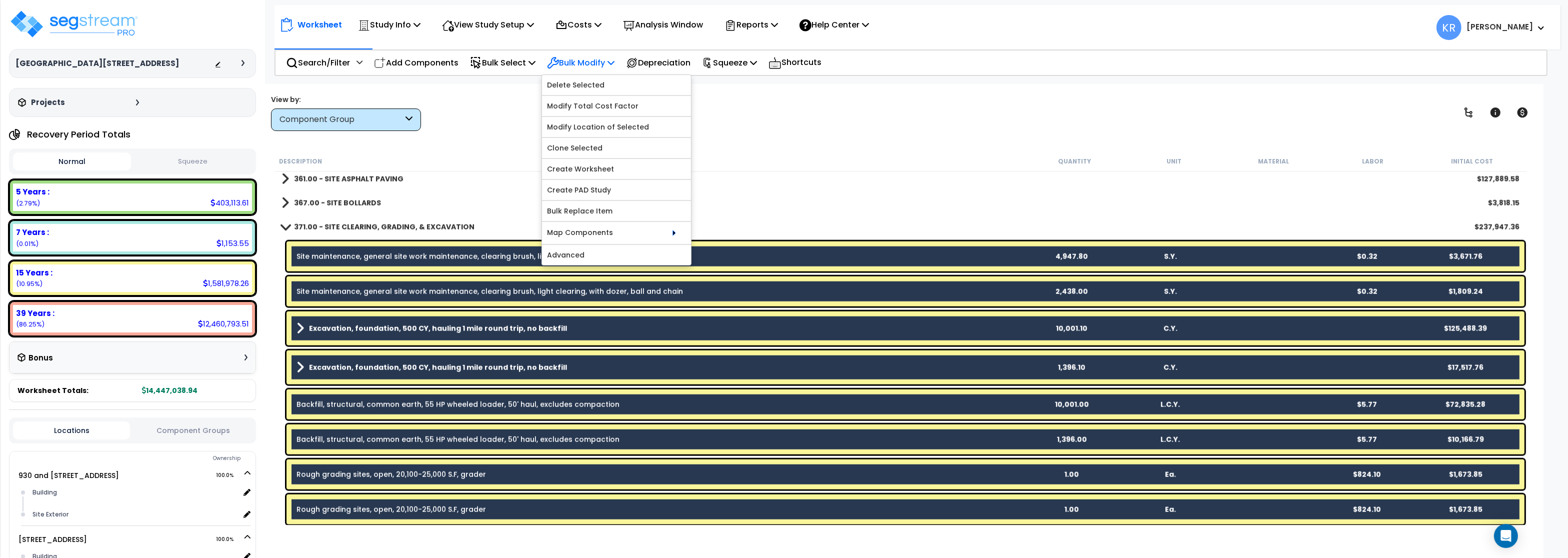
click at [595, 59] on p "Bulk Modify" at bounding box center [581, 63] width 68 height 13
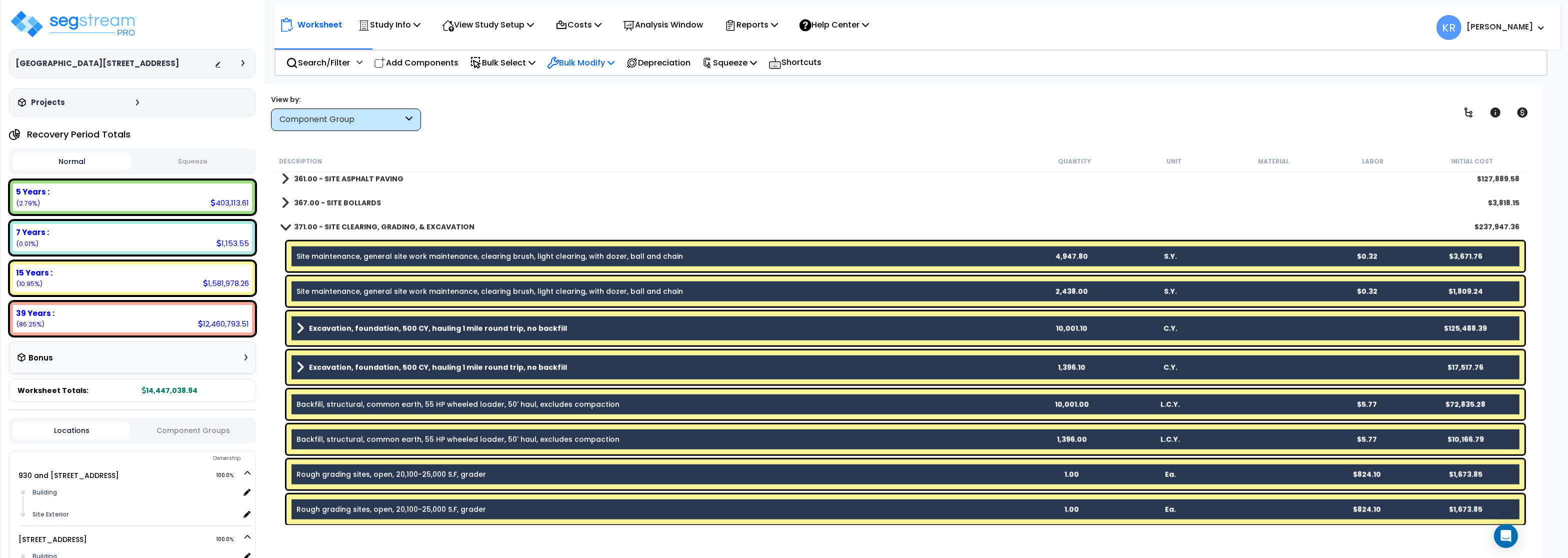
click at [595, 59] on p "Bulk Modify" at bounding box center [581, 63] width 68 height 13
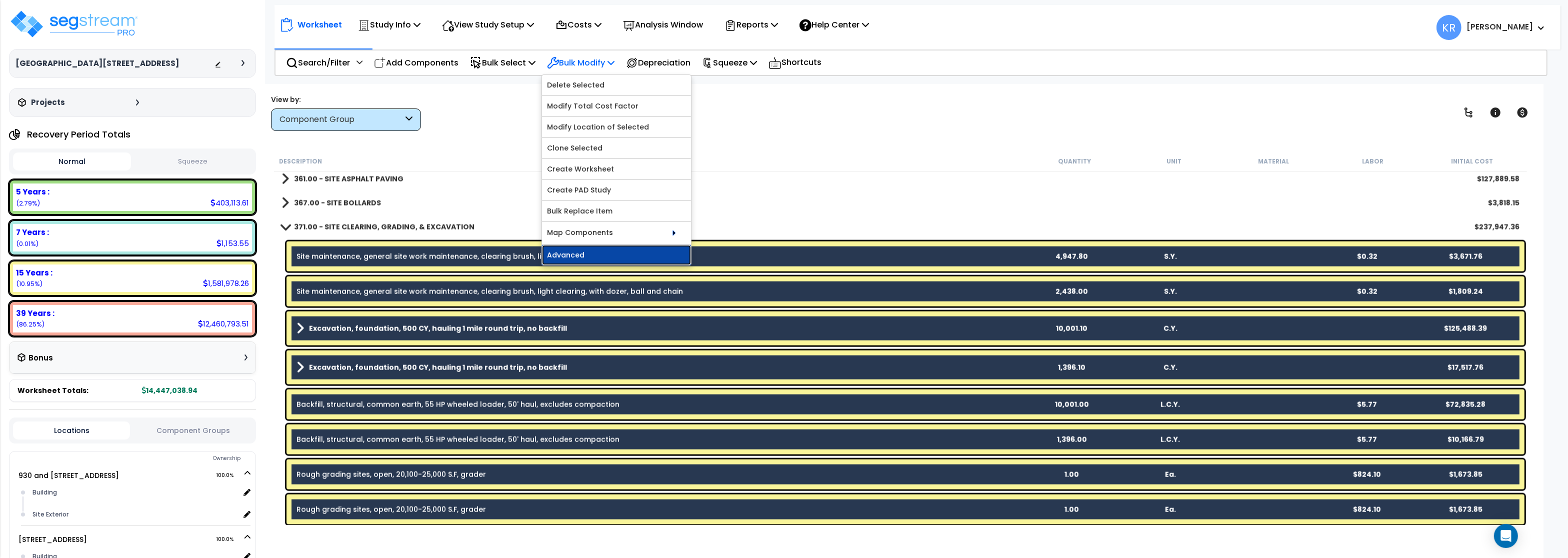
click at [572, 252] on link "Advanced" at bounding box center [616, 254] width 149 height 20
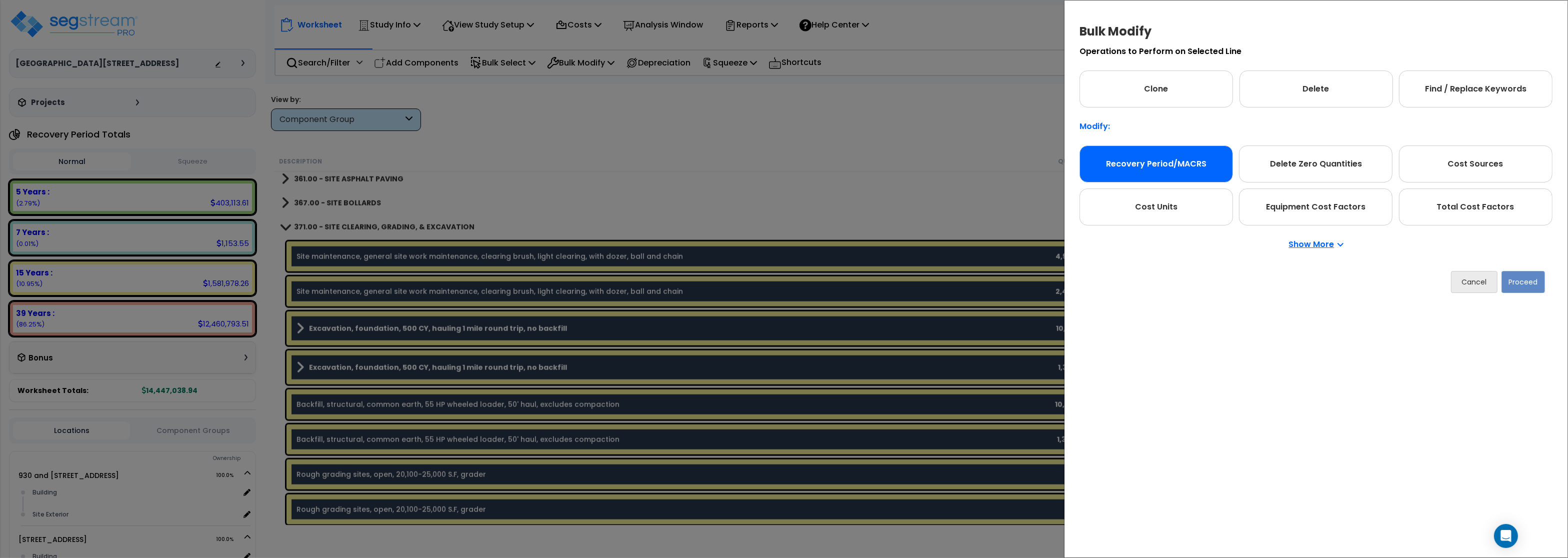
click at [1195, 168] on div "Recovery Period/MACRS" at bounding box center [1156, 164] width 153 height 37
click at [1522, 281] on button "Proceed" at bounding box center [1523, 282] width 43 height 22
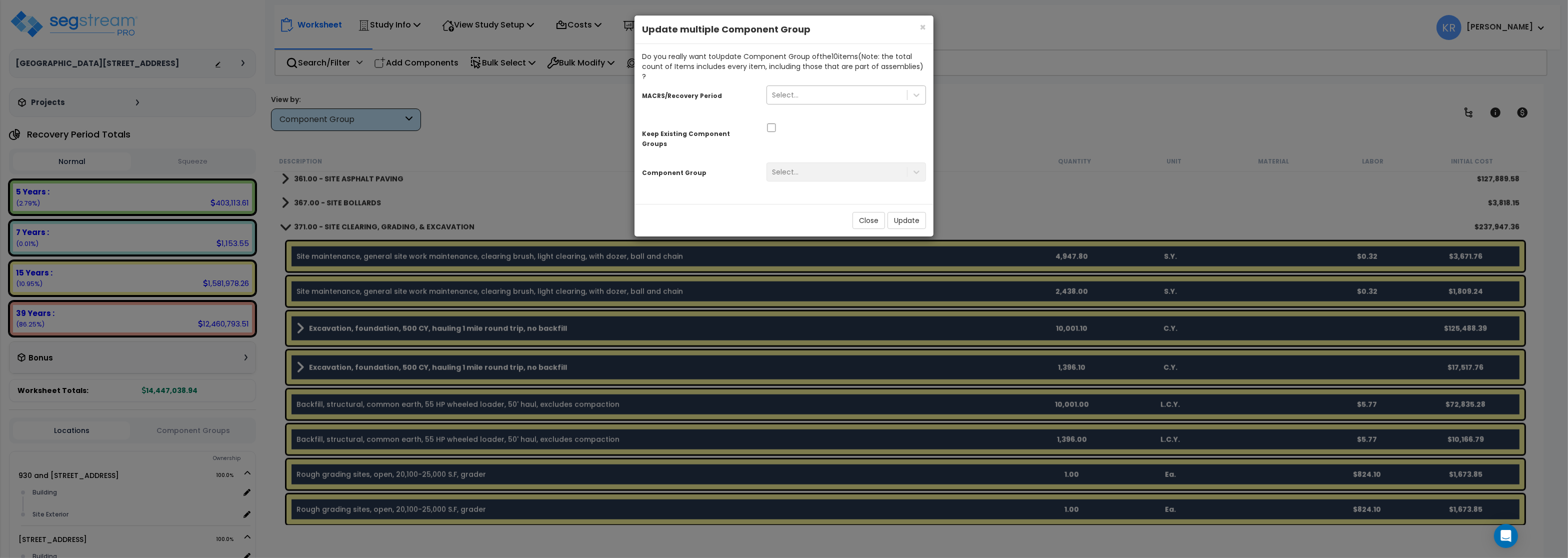
click at [839, 91] on div "Select..." at bounding box center [837, 95] width 140 height 16
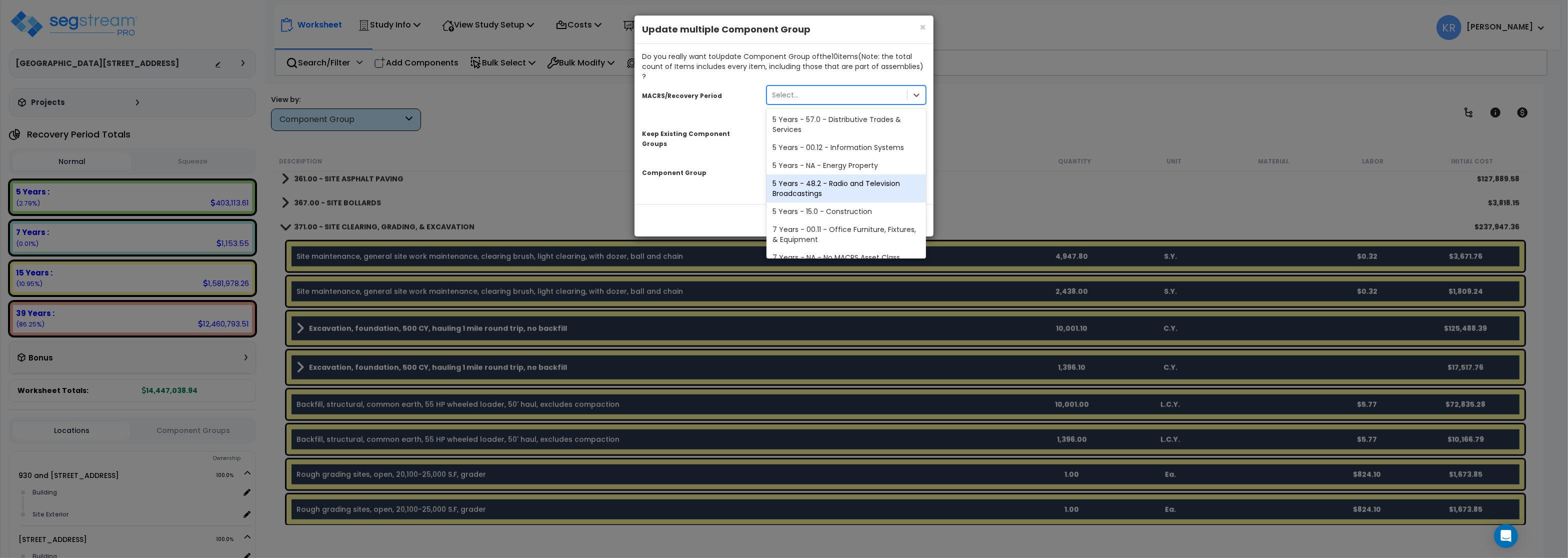
scroll to position [204, 0]
click at [849, 220] on div "39 Years - NA - Long-Life Property" at bounding box center [846, 229] width 159 height 18
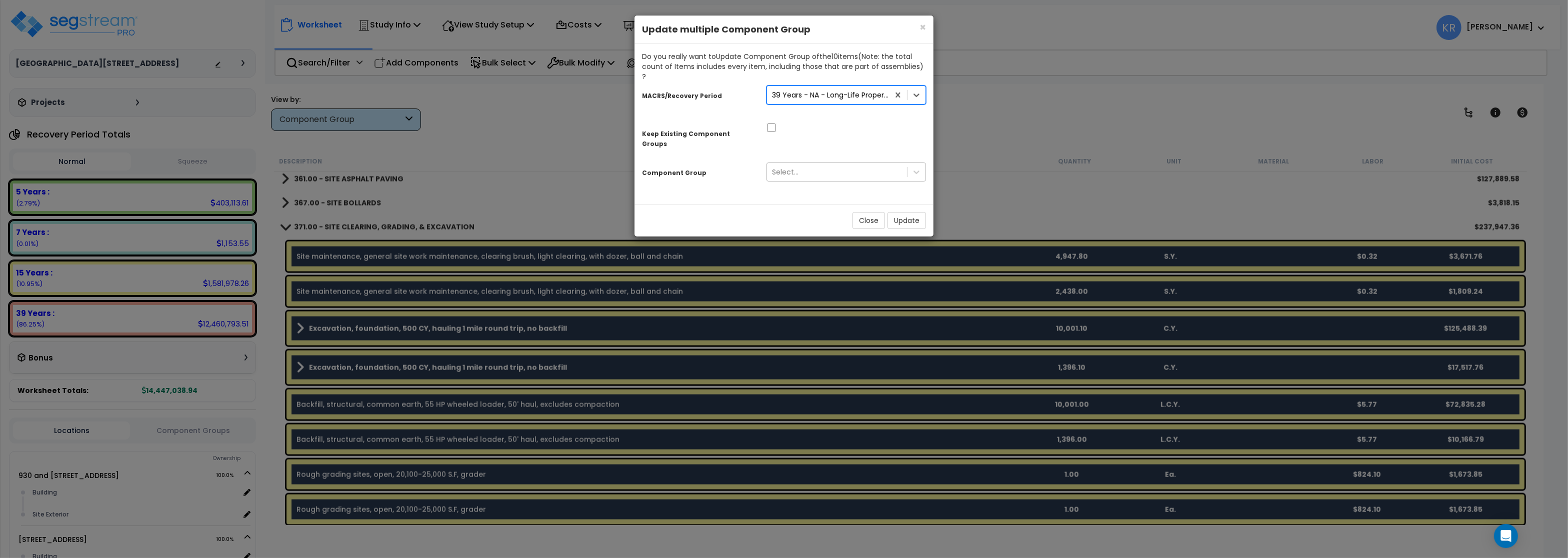
click at [811, 164] on div "Select..." at bounding box center [837, 172] width 140 height 16
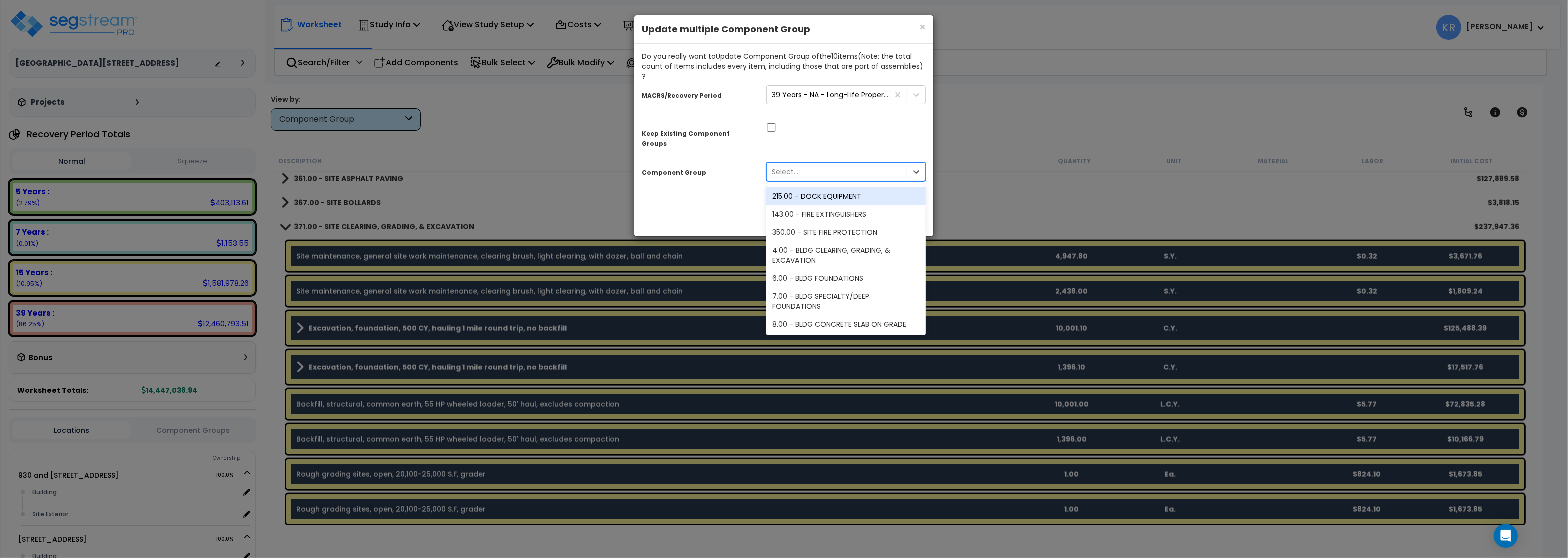
type input "3"
click at [827, 223] on div "4.00 - BLDG CLEARING, GRADING, & EXCAVATION" at bounding box center [846, 237] width 159 height 28
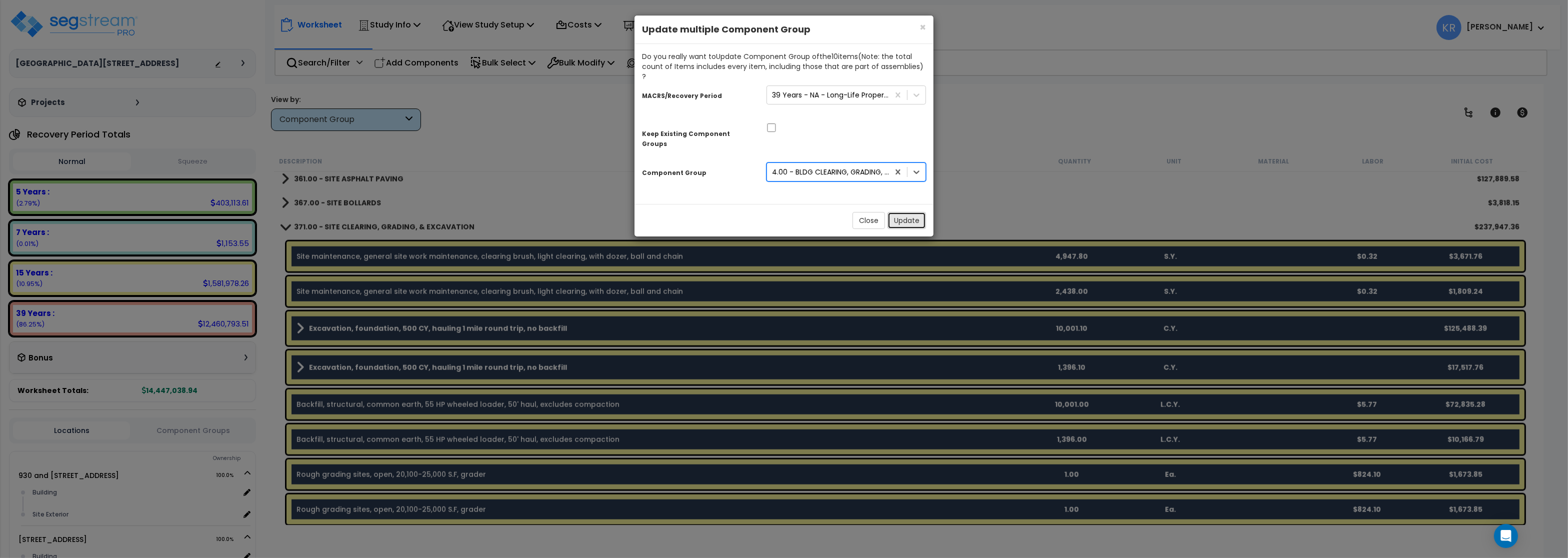
click at [903, 212] on button "Update" at bounding box center [906, 220] width 38 height 17
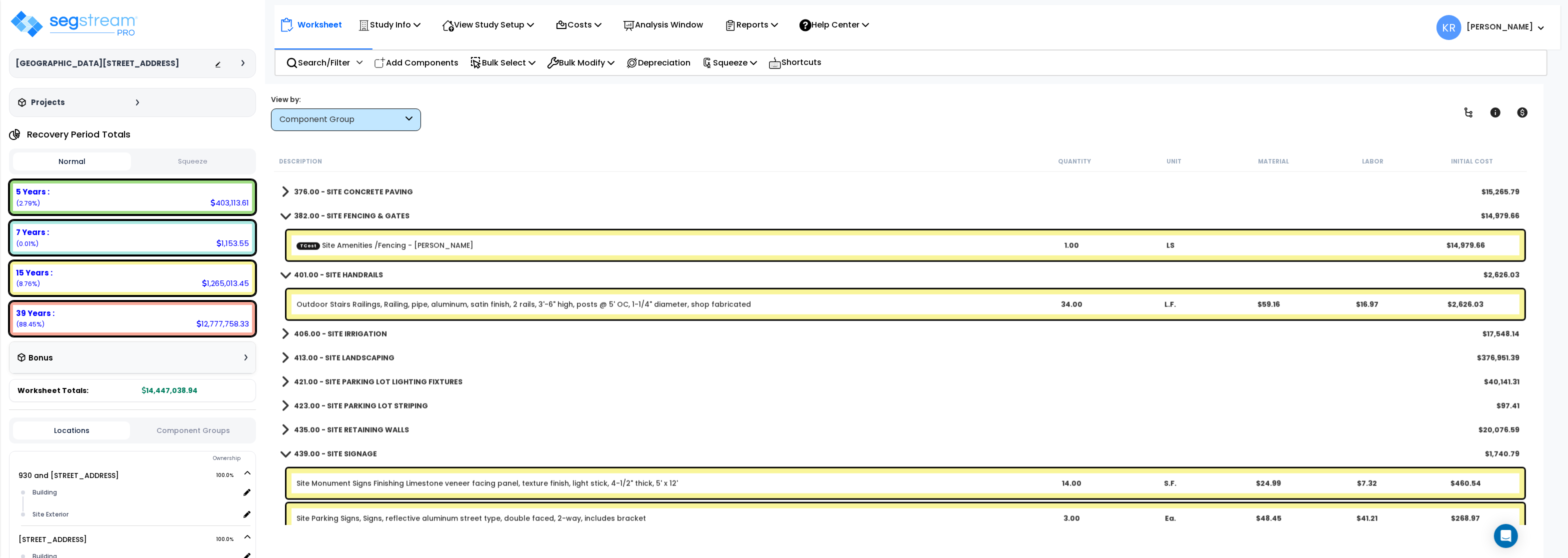
scroll to position [2519, 0]
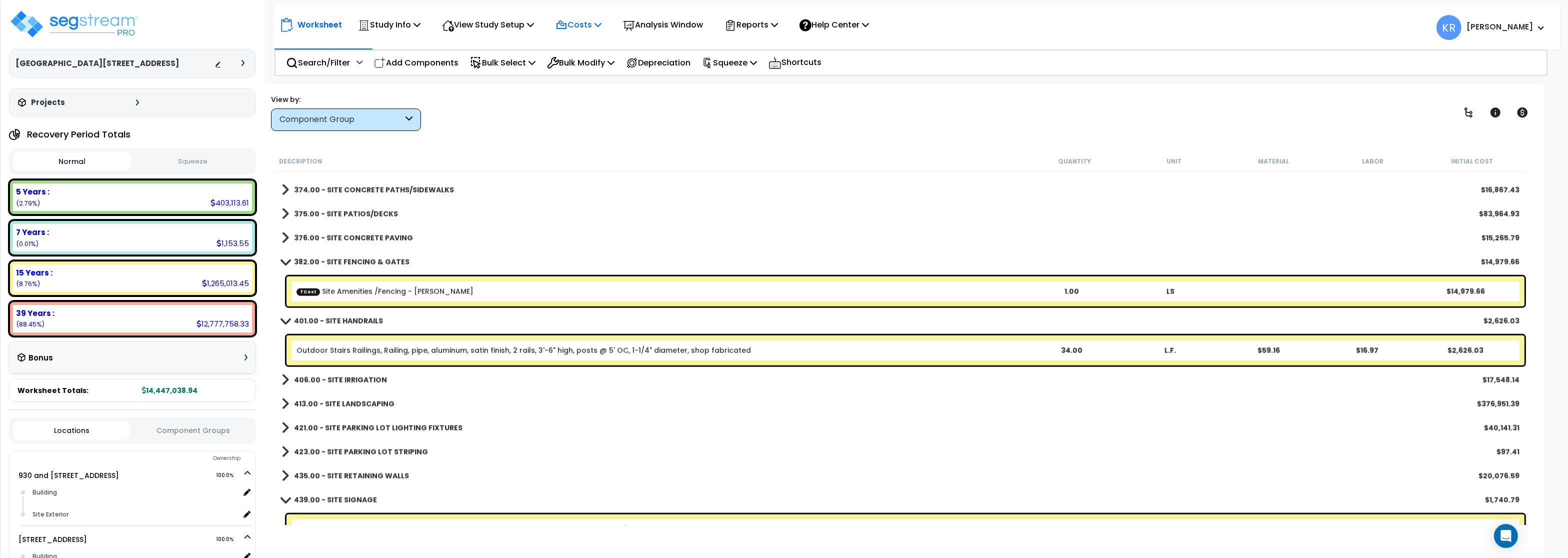
click at [575, 22] on p "Costs" at bounding box center [579, 25] width 46 height 13
click at [579, 60] on link "Direct Costs" at bounding box center [600, 68] width 99 height 20
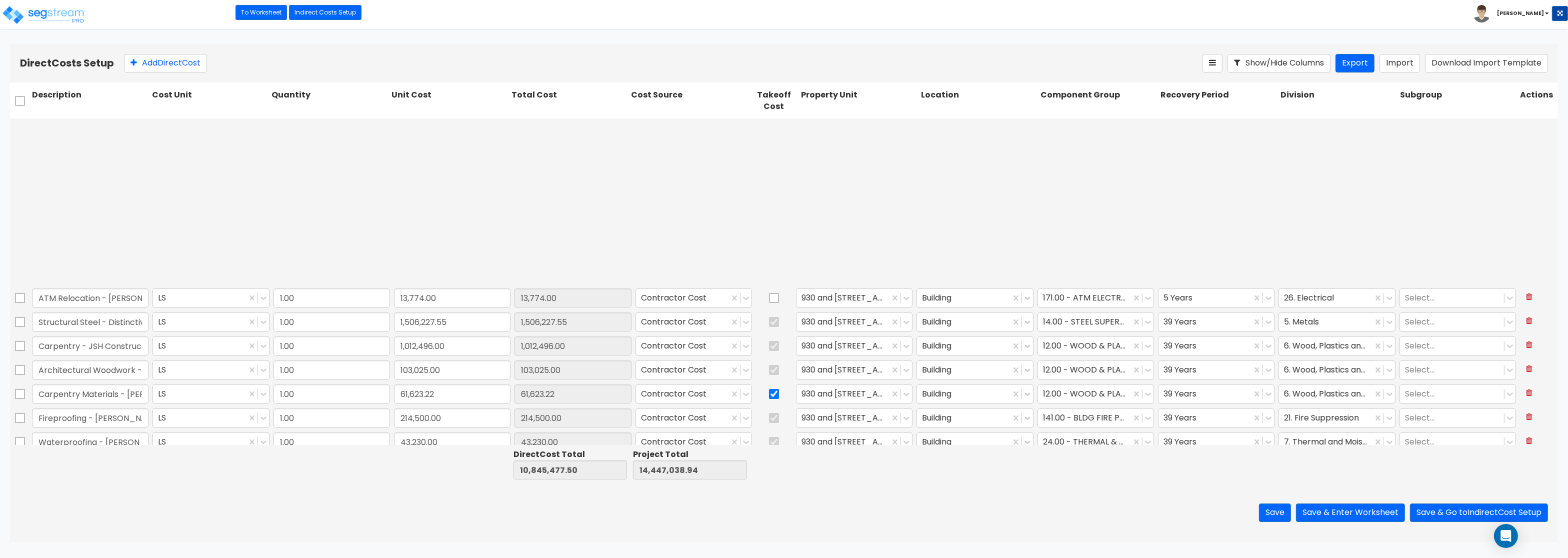
type input "1.00"
type input "656,436.75"
type input "1.00"
type input "71,500.00"
type input "1.00"
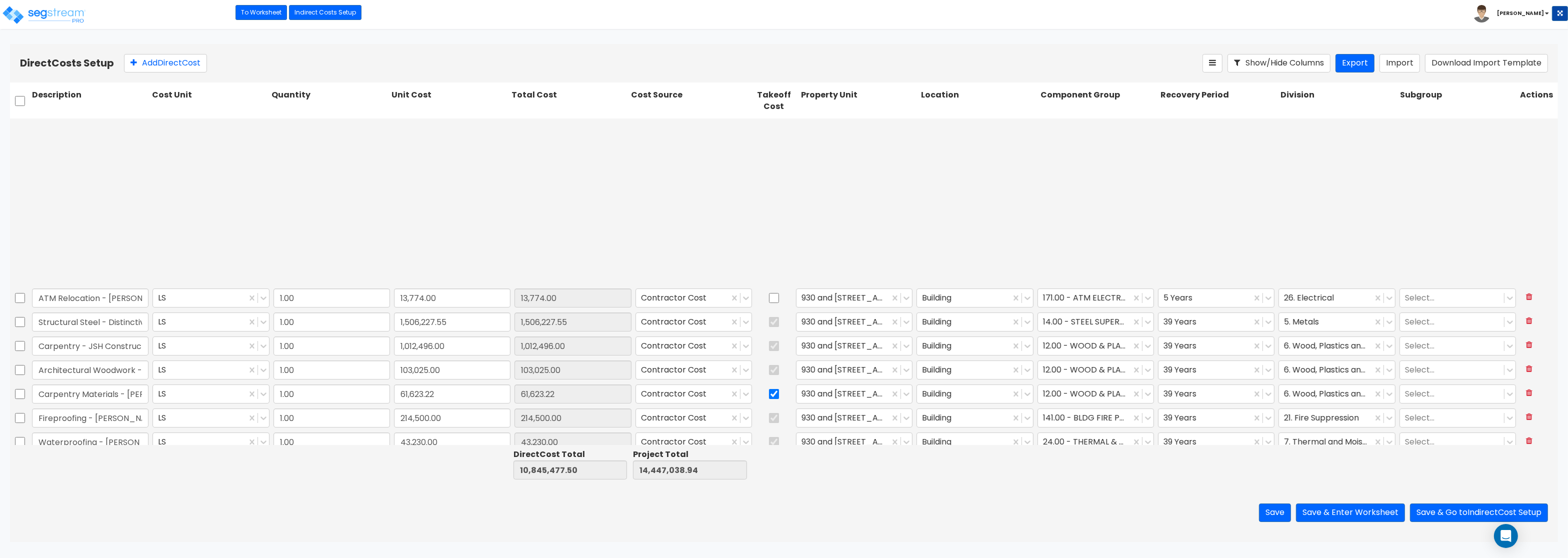
type input "48,584.98"
type input "1.00"
type input "17,666.00"
type input "1.00"
type input "14,689.36"
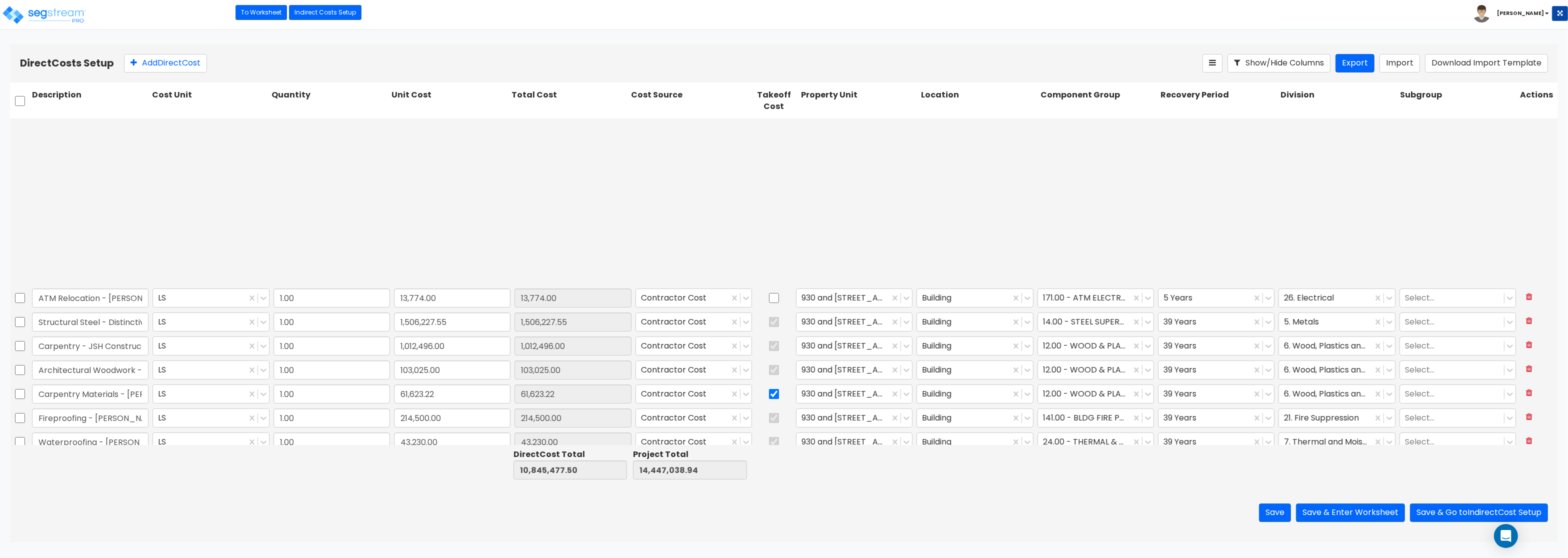
type input "1.00"
type input "7,006.23"
type input "1.00"
type input "158,970.00"
type input "1.00"
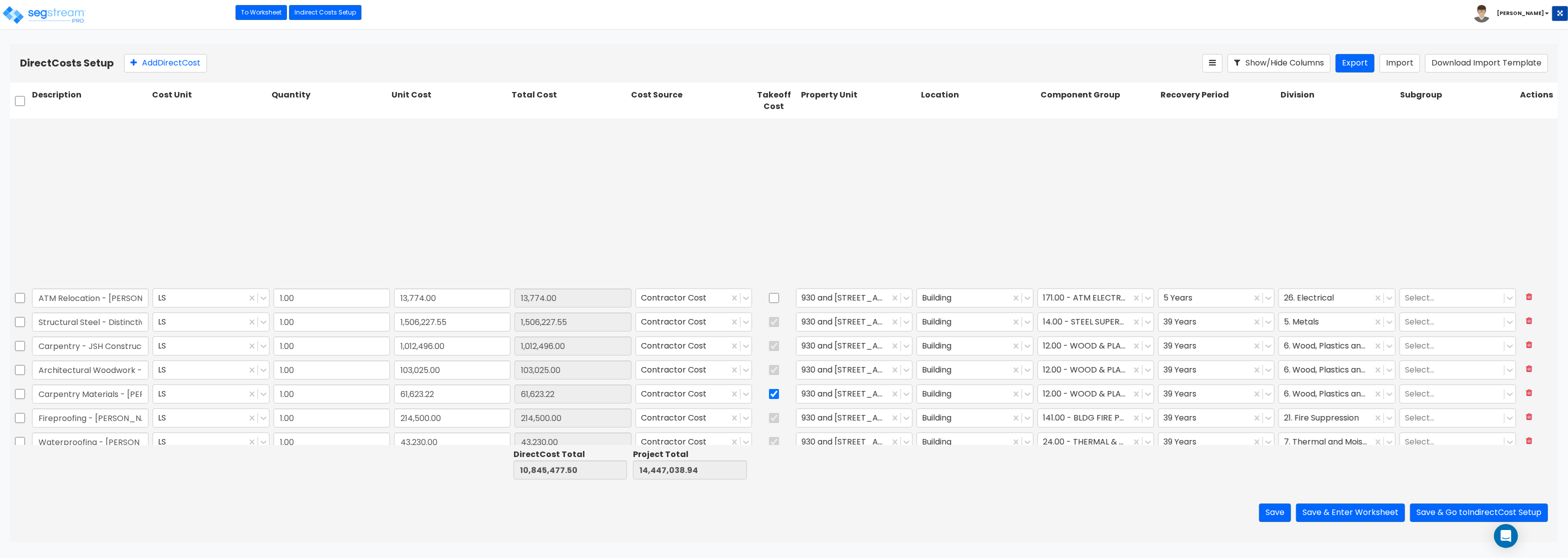
type input "46,092.62"
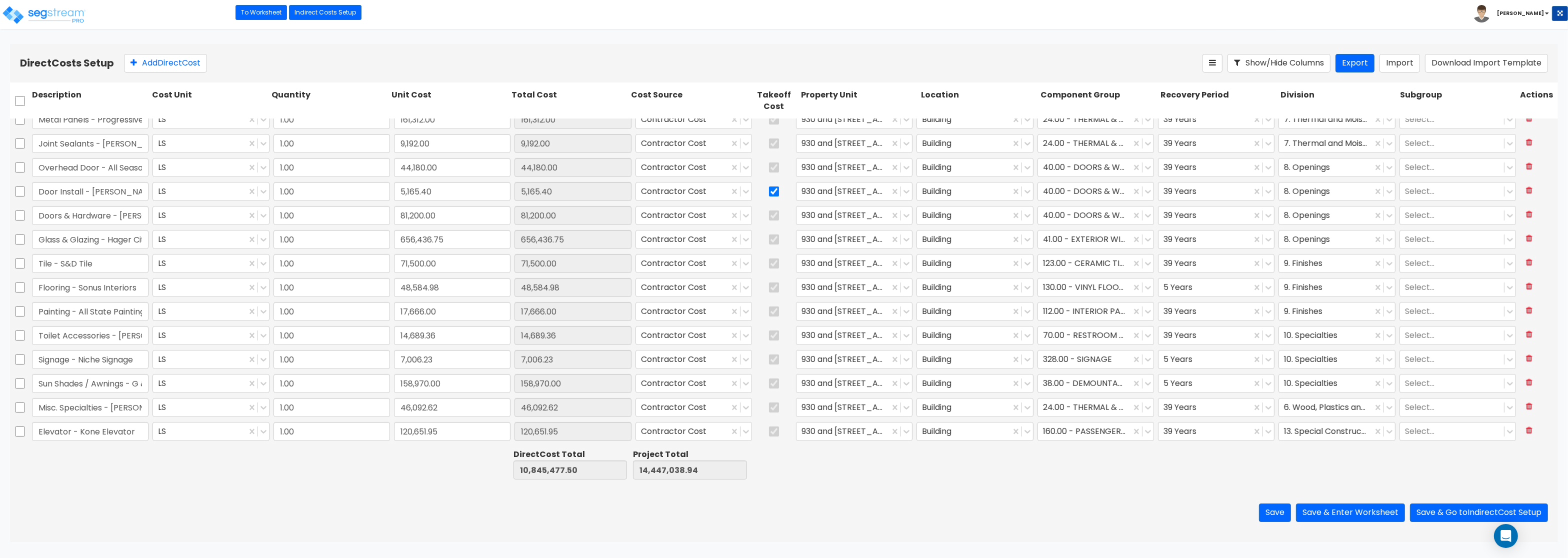
scroll to position [363, 0]
click at [265, 10] on link "To Worksheet" at bounding box center [261, 12] width 52 height 15
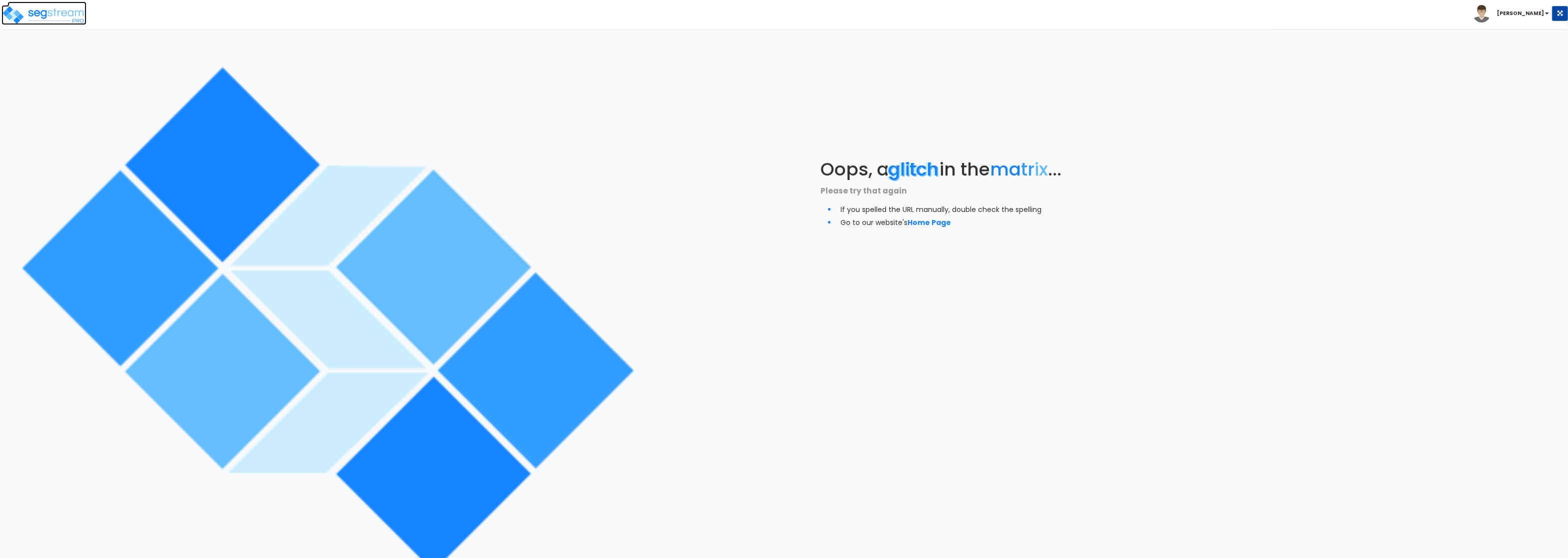
click at [32, 18] on img at bounding box center [44, 15] width 85 height 20
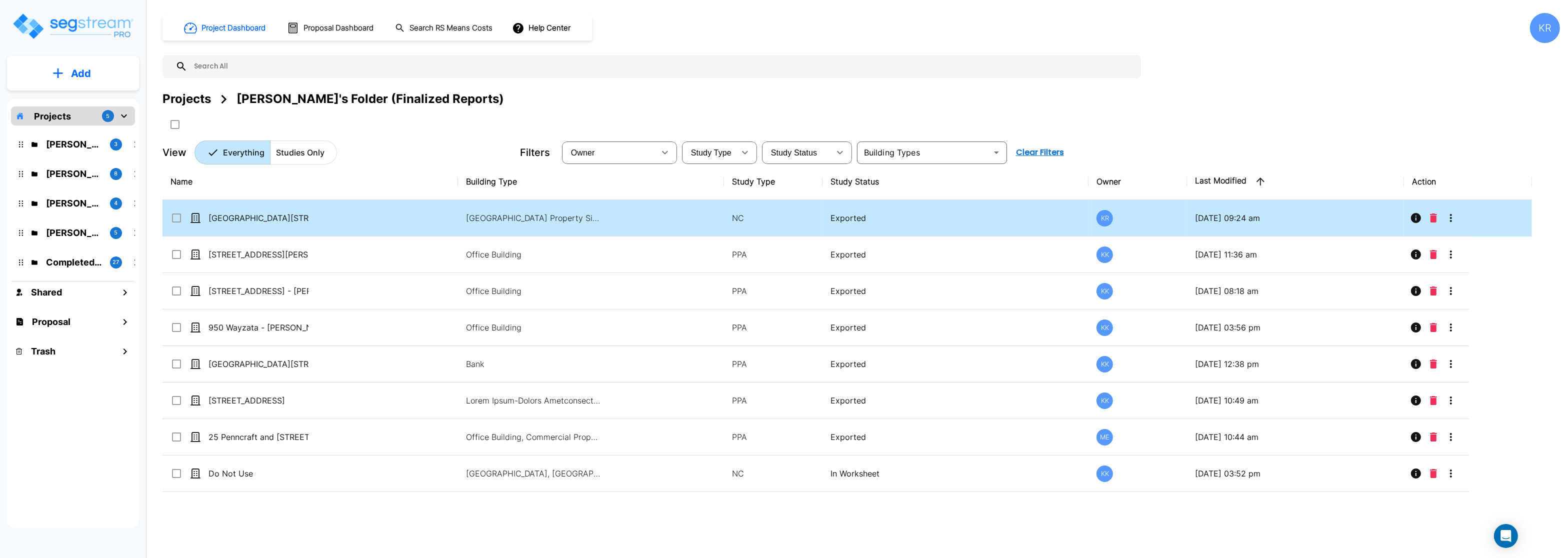
click at [520, 209] on td "[GEOGRAPHIC_DATA] Property Site, Commercial Property Site" at bounding box center [590, 218] width 266 height 37
click at [522, 217] on p "[GEOGRAPHIC_DATA] Property Site, Commercial Property Site" at bounding box center [534, 218] width 135 height 12
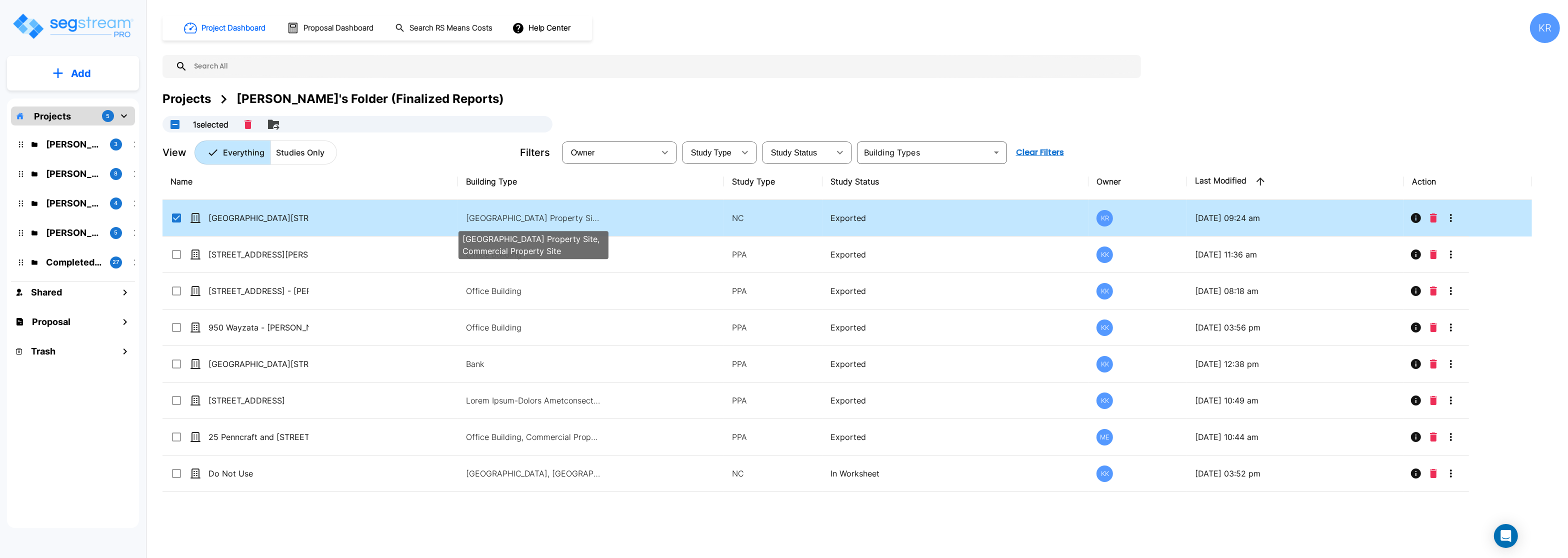
click at [511, 221] on p "Office Building, Bank, Commercial Property Site, Commercial Property Site" at bounding box center [534, 218] width 135 height 12
checkbox input "true"
click at [511, 221] on p "Office Building, Bank, Commercial Property Site, Commercial Property Site" at bounding box center [534, 218] width 135 height 12
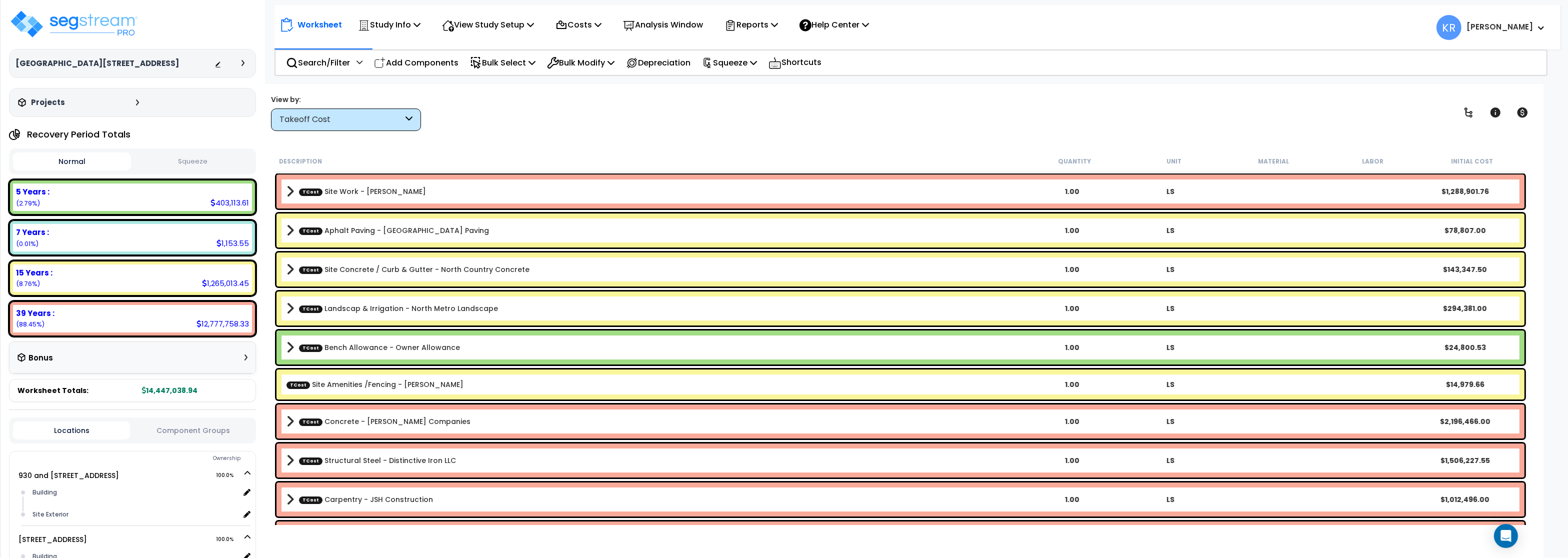
click at [346, 117] on div "Takeoff Cost" at bounding box center [341, 119] width 124 height 12
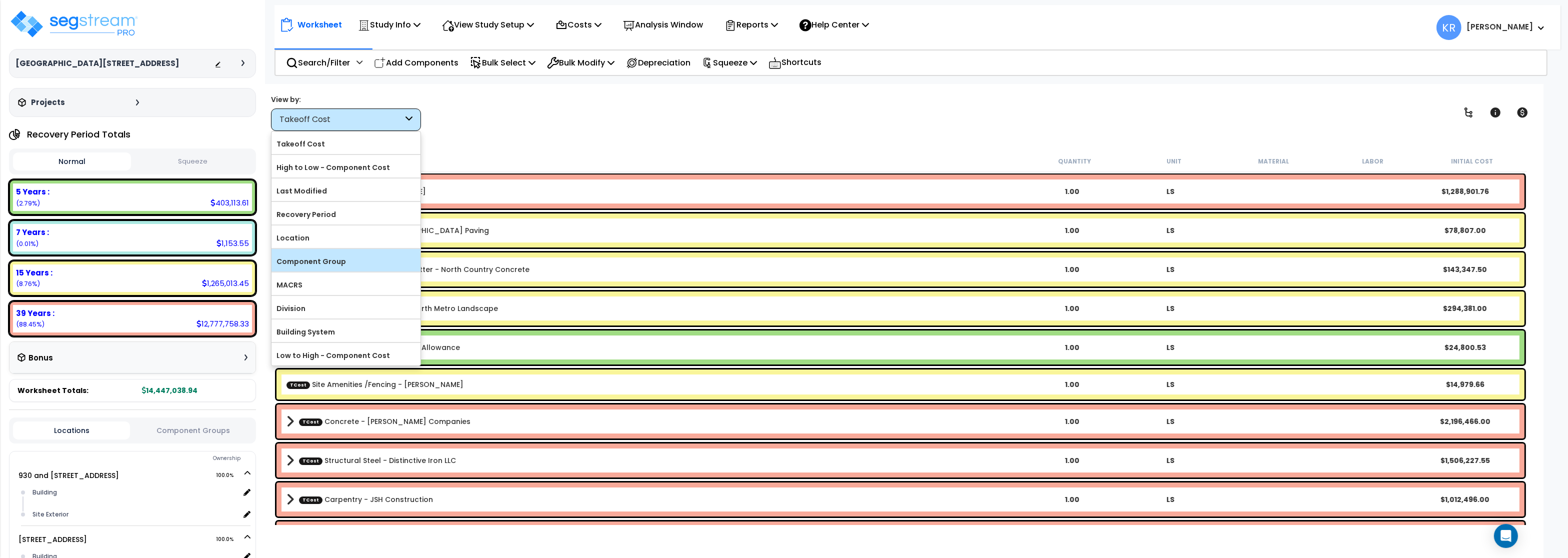
click at [343, 262] on label "Component Group" at bounding box center [346, 261] width 149 height 15
click at [0, 0] on input "Component Group" at bounding box center [0, 0] width 0 height 0
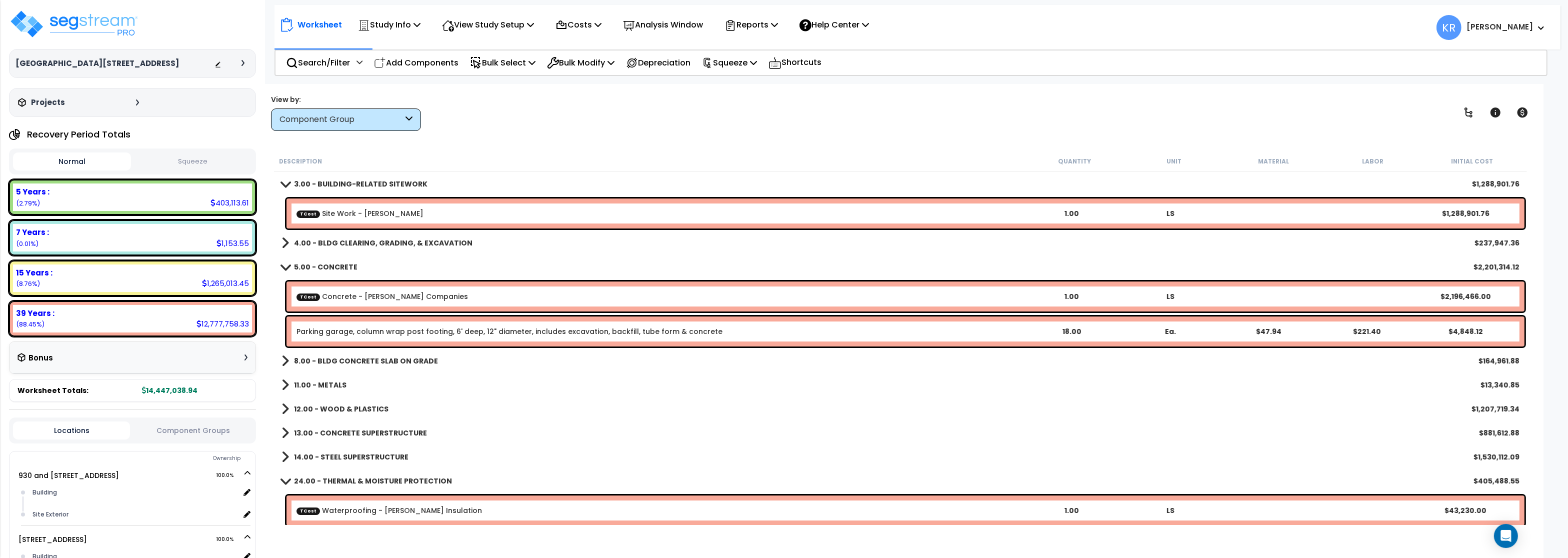
click at [399, 215] on b "TCost Site Work - Bolander" at bounding box center [659, 214] width 726 height 10
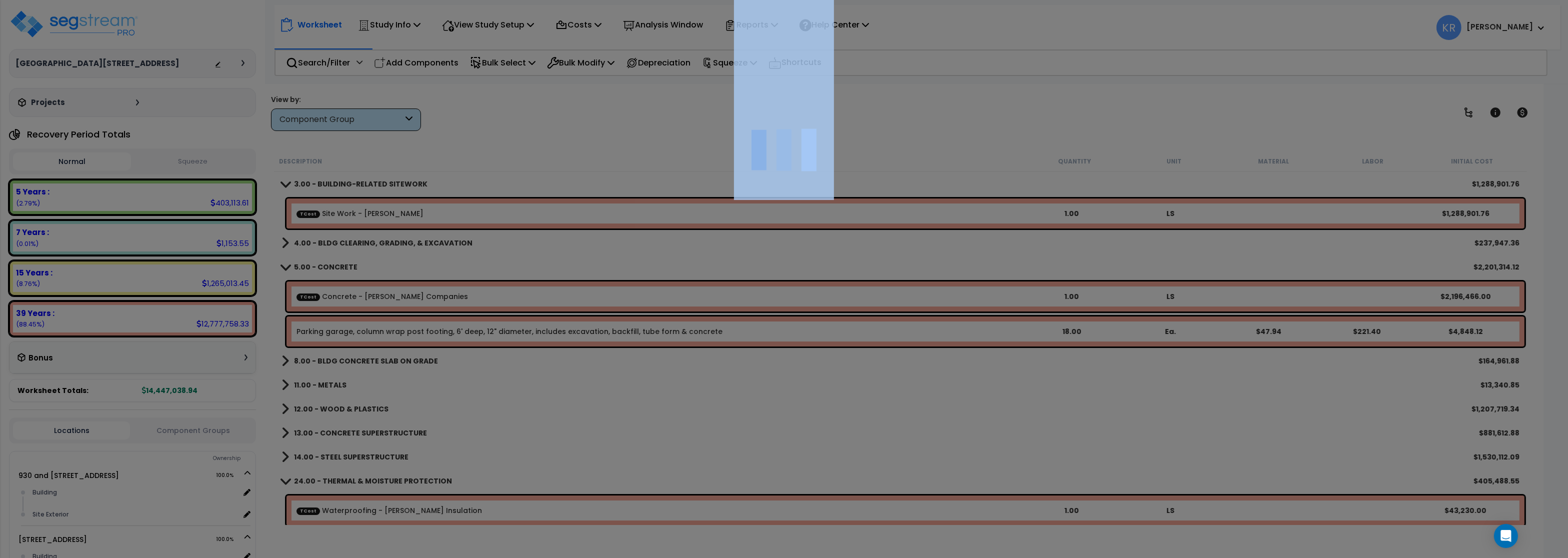
click at [399, 215] on div at bounding box center [784, 279] width 1568 height 558
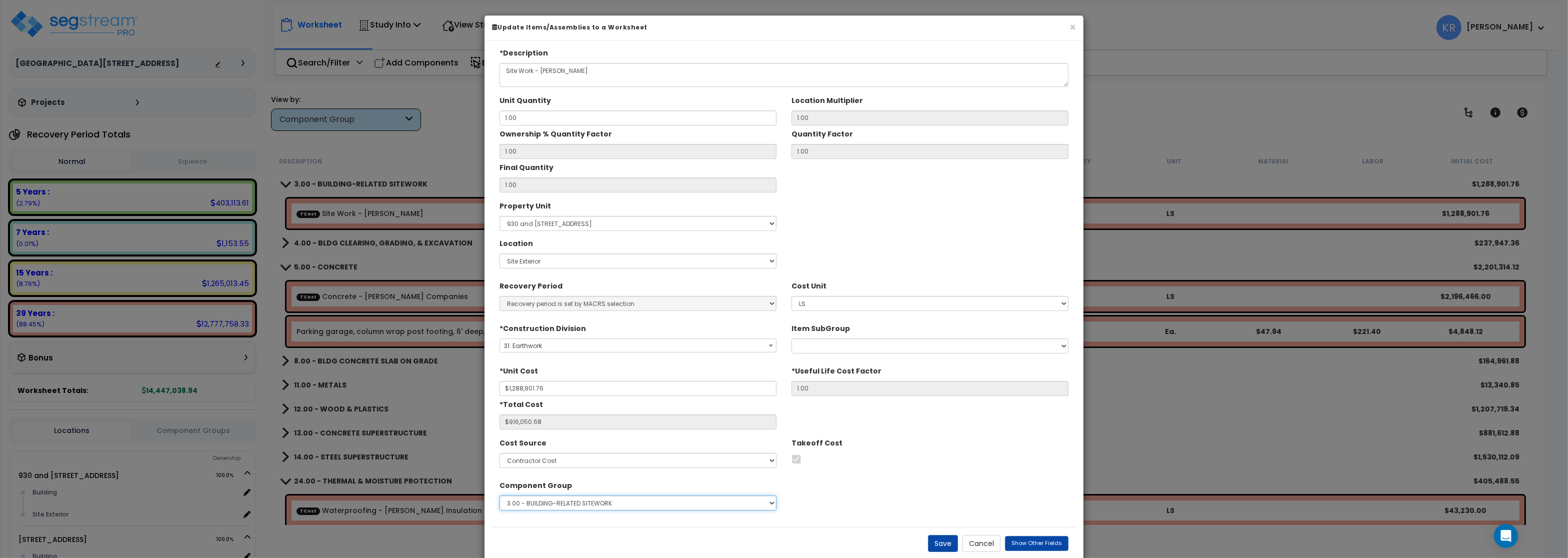
click at [500, 495] on select "Select 1.00 - LAND 2.00 - GENERAL REQUIREMENTS 3.00 - BUILDING-RELATED SITEWORK…" at bounding box center [638, 503] width 277 height 15
select select "56837"
click option "4.00 - BLDG CLEARING, GRADING, & EXCAVATION" at bounding box center [0, 0] width 0 height 0
click at [943, 546] on button "Save" at bounding box center [943, 543] width 30 height 17
type input "1288901.76"
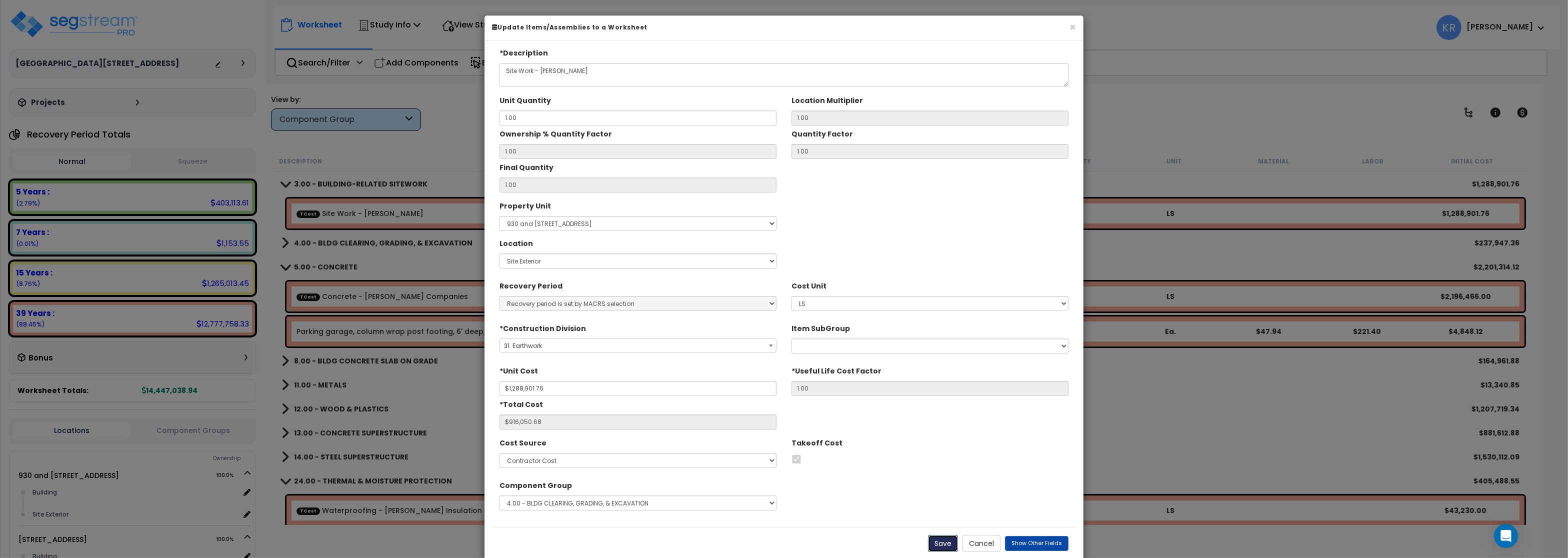
type input "916050.68"
checkbox input "true"
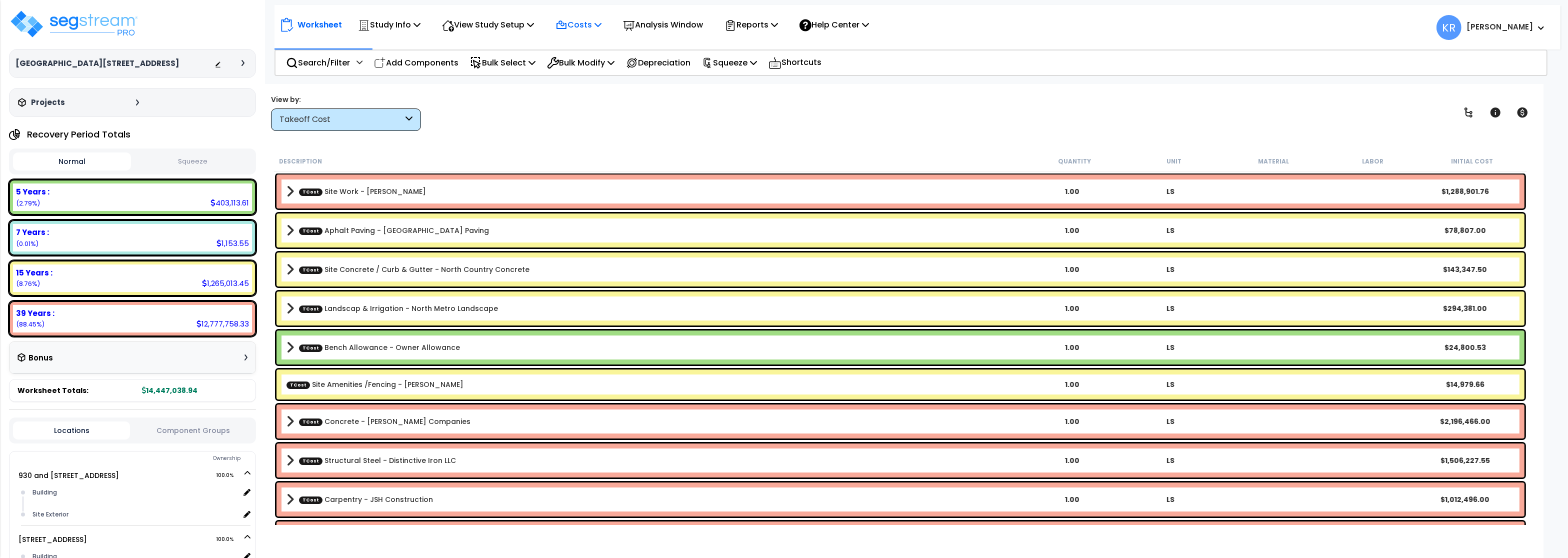
click at [584, 22] on p "Costs" at bounding box center [579, 25] width 46 height 13
click at [587, 41] on link "Indirect Costs" at bounding box center [600, 47] width 99 height 20
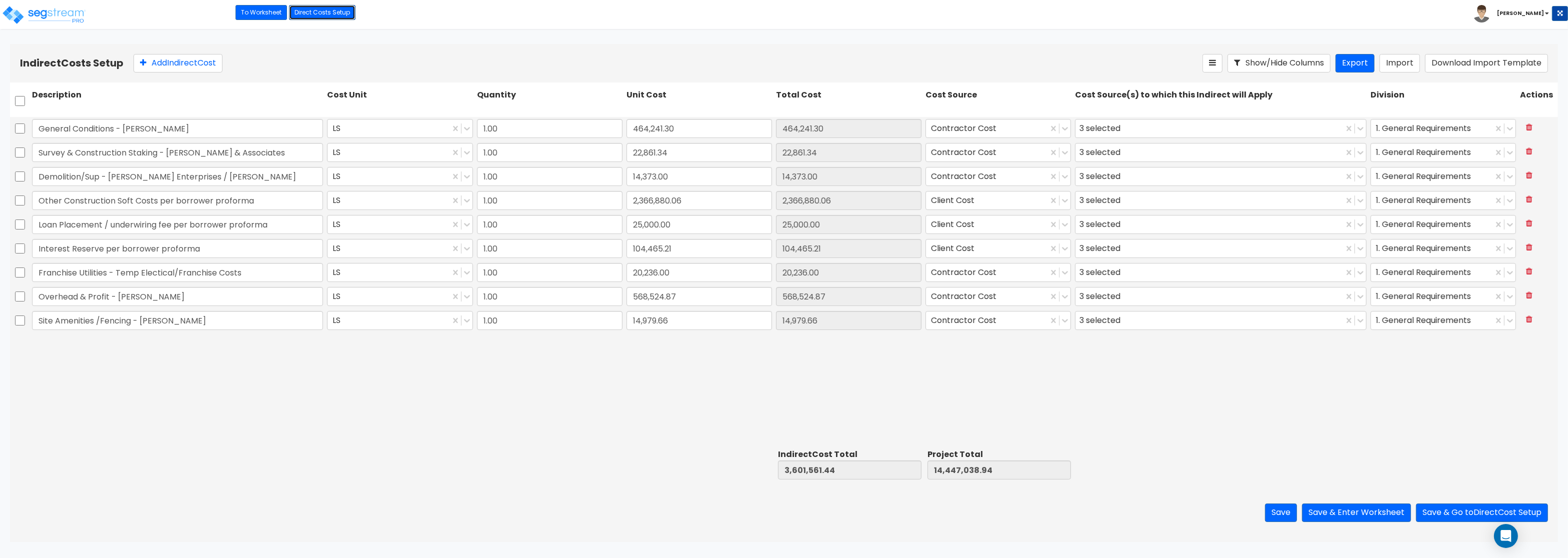
click at [309, 5] on link "Direct Costs Setup" at bounding box center [322, 12] width 66 height 15
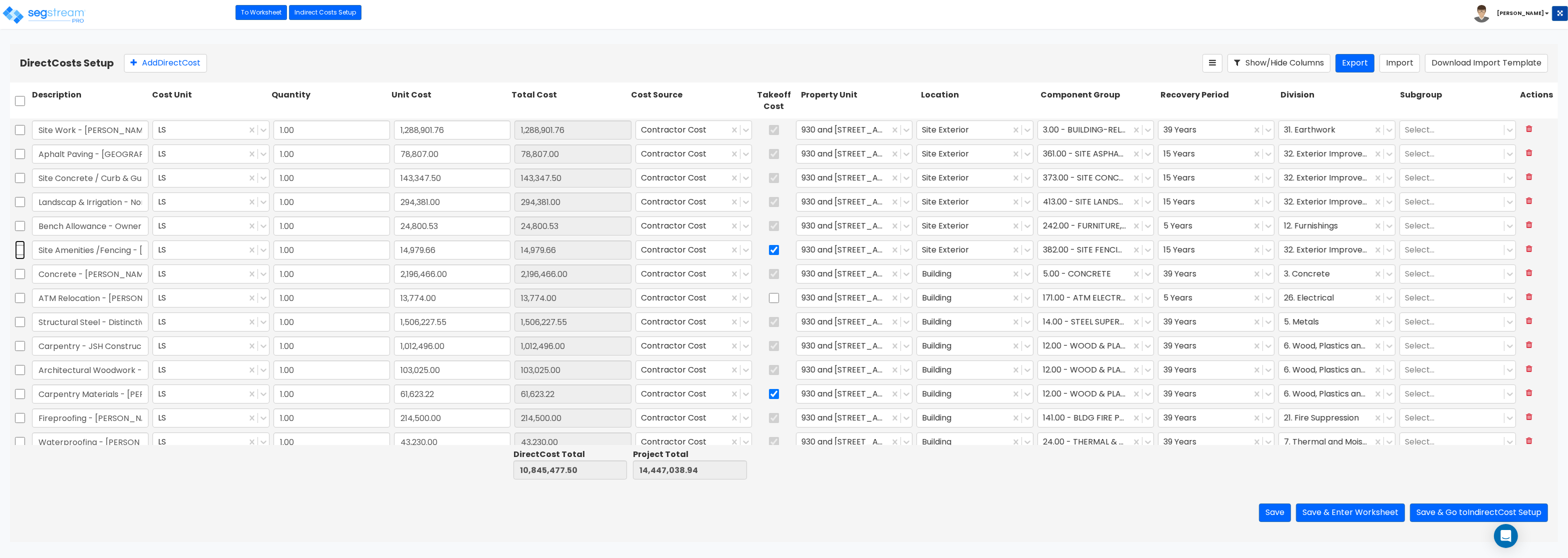
click at [19, 254] on input "checkbox" at bounding box center [20, 249] width 10 height 19
checkbox input "true"
click at [771, 251] on input "checkbox" at bounding box center [774, 249] width 10 height 19
checkbox input "false"
click at [245, 70] on div "Add Direct Cost" at bounding box center [663, 63] width 1079 height 18
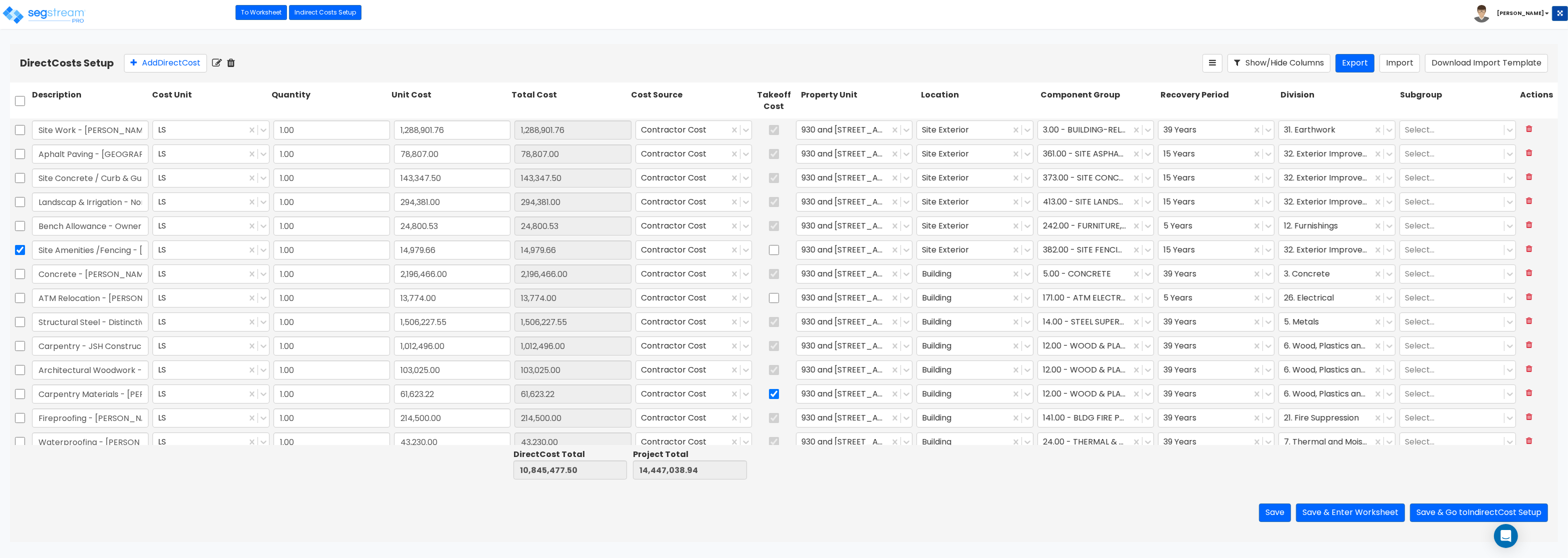
click at [230, 65] on div "Add Direct Cost" at bounding box center [663, 63] width 1079 height 18
click at [234, 64] on icon at bounding box center [231, 63] width 8 height 10
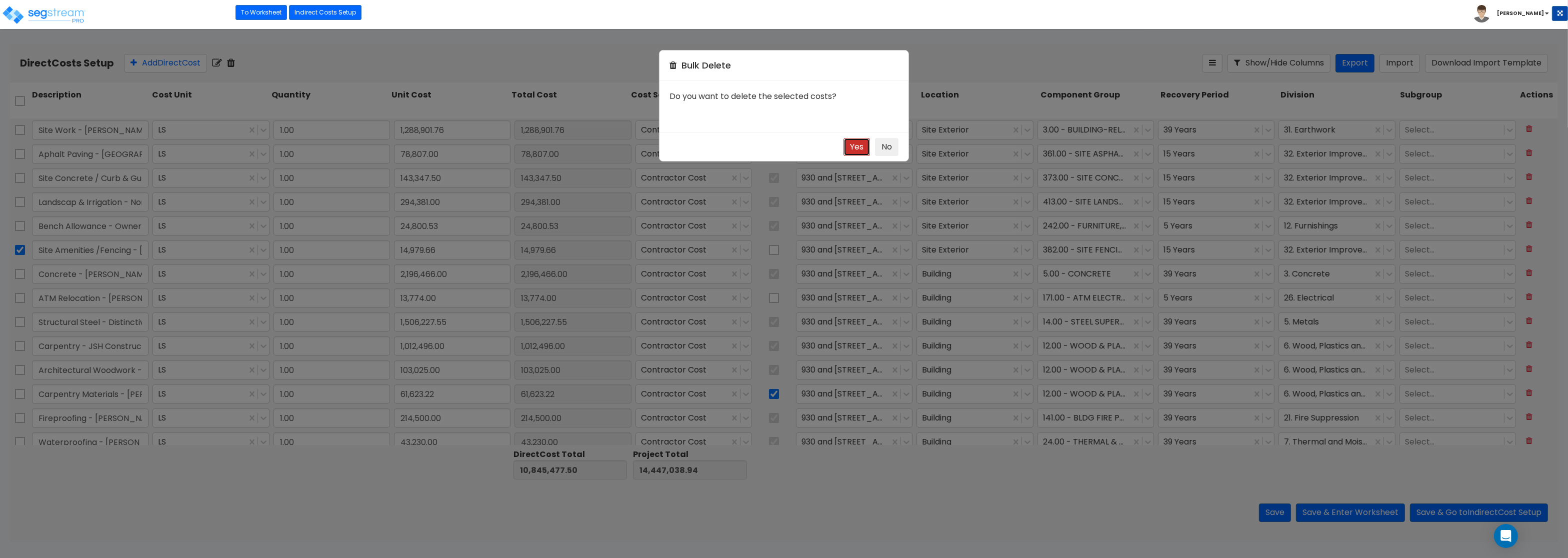
click at [855, 147] on button "Yes" at bounding box center [857, 147] width 27 height 18
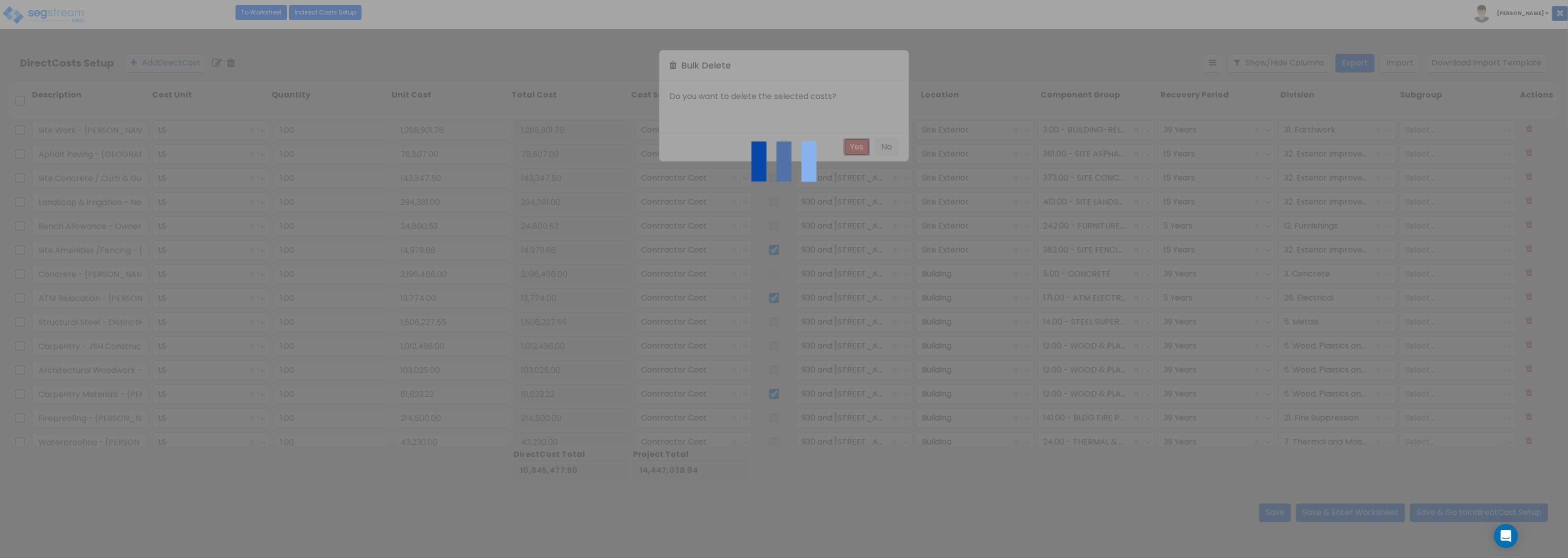
checkbox input "false"
type input "Concrete - [PERSON_NAME] Companies"
type input "2,196,466.00"
checkbox input "true"
type input "ATM Relocation - Rochon"
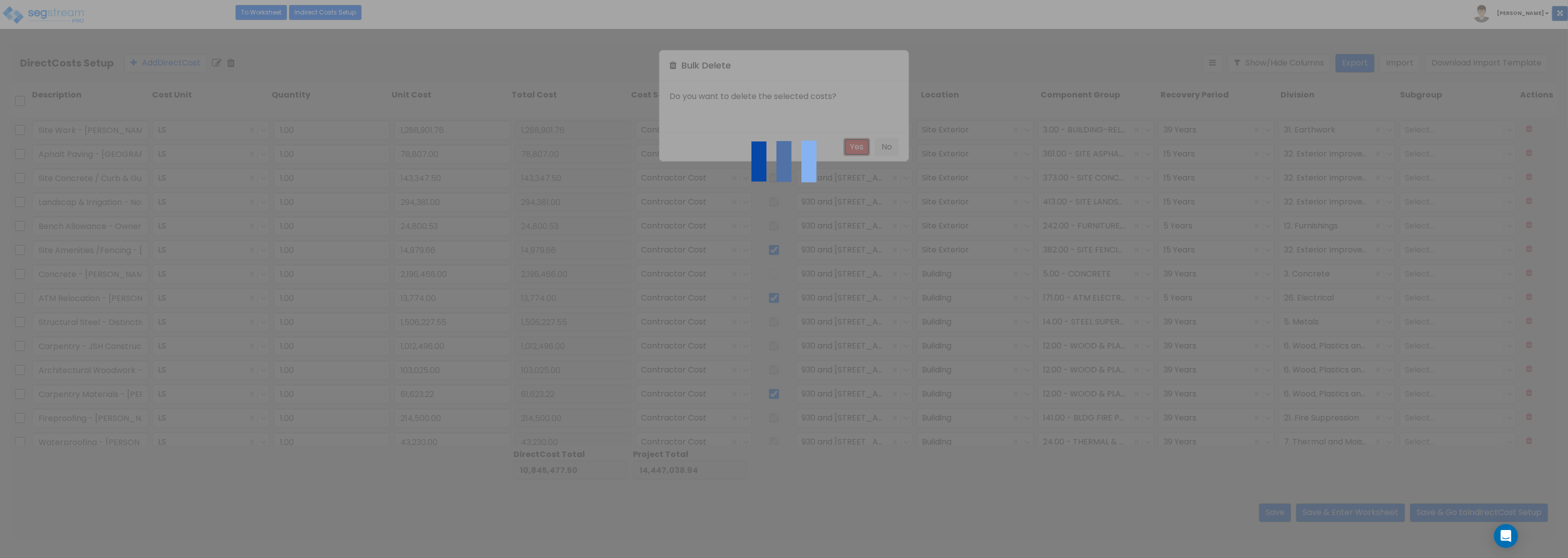
type input "13,774.00"
checkbox input "false"
type input "Structural Steel - Distinctive Iron LLC"
type input "1,506,227.55"
checkbox input "true"
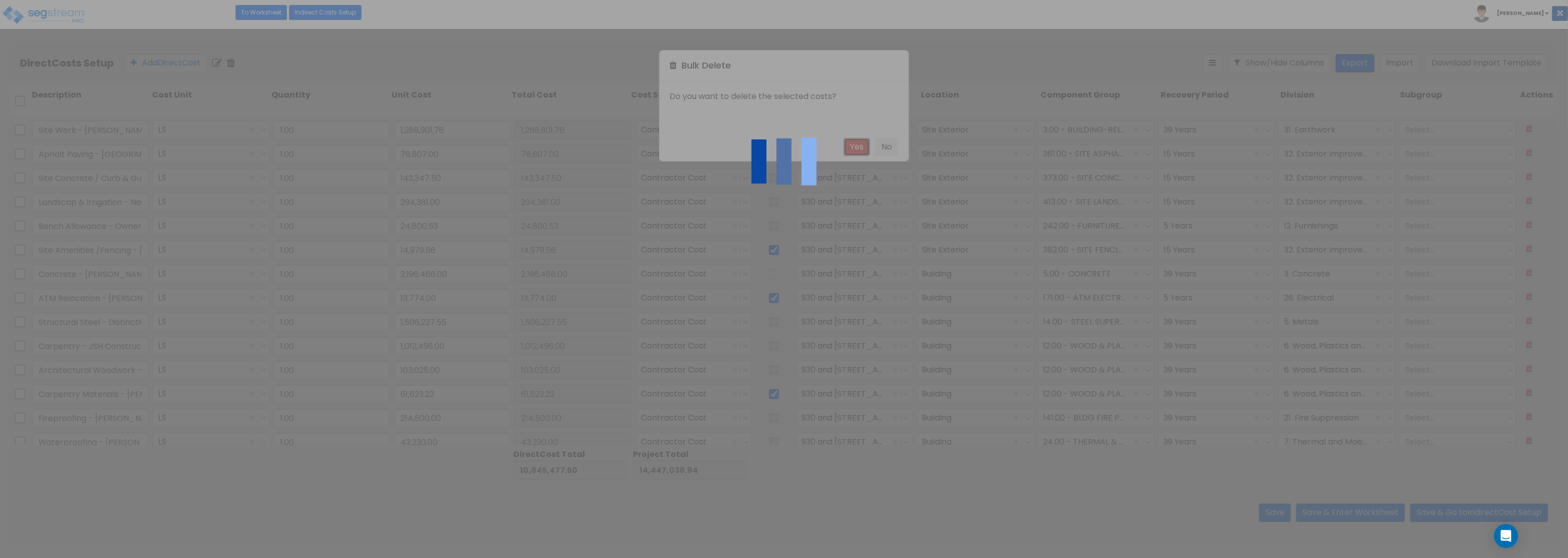
type input "Carpentry - JSH Construction"
type input "1,012,496.00"
type input "Architectural Woodwork - Distinctive Cabinets"
type input "103,025.00"
type input "Carpentry Materials - [PERSON_NAME]"
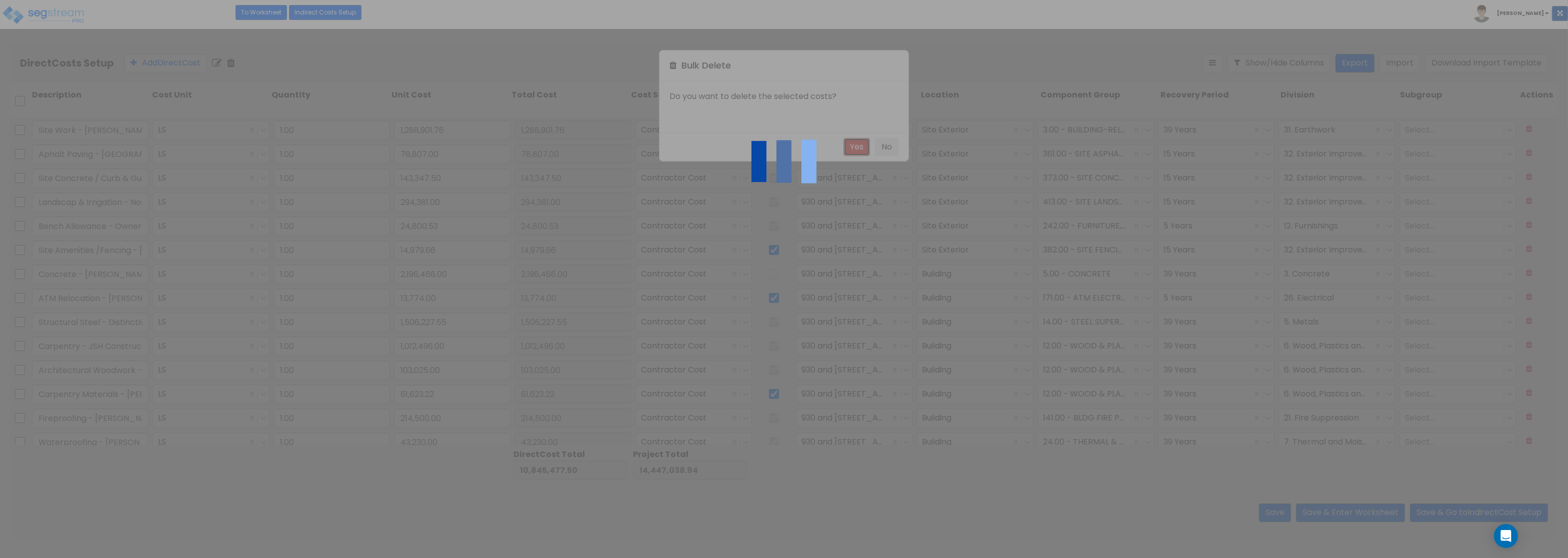
type input "61,623.22"
type input "Fireproofing - [PERSON_NAME] Insulation"
type input "214,500.00"
type input "Waterproofing - [PERSON_NAME] Insulation"
type input "43,230.00"
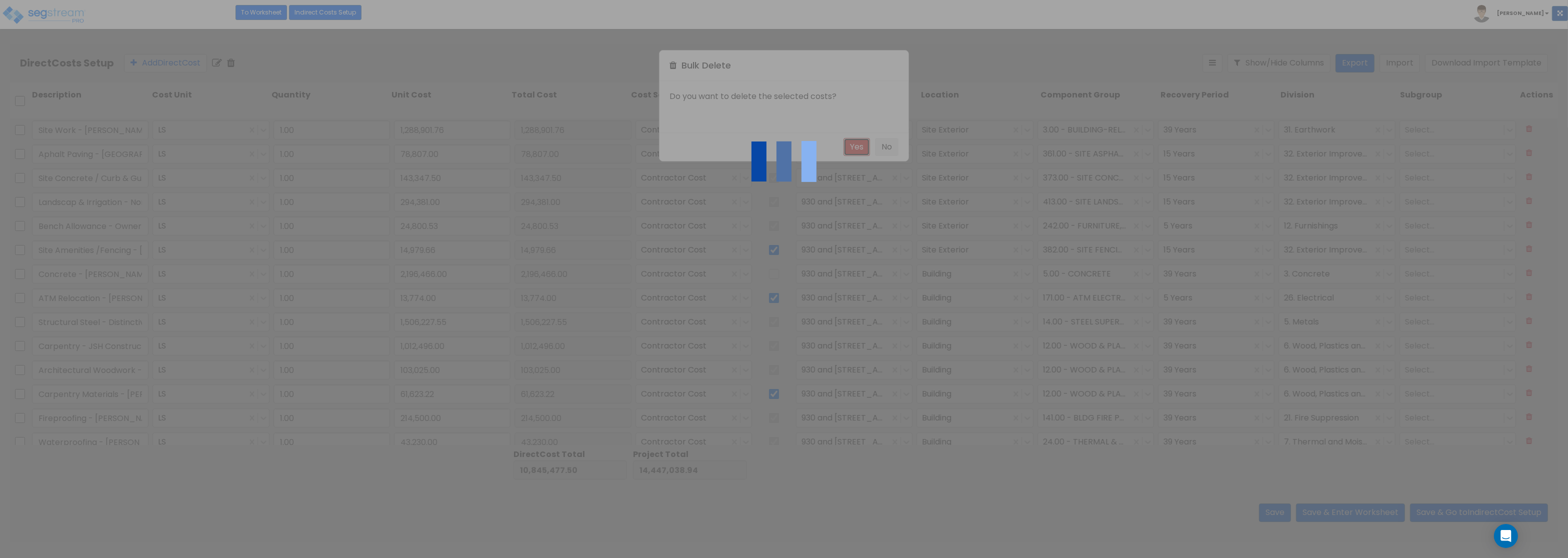
type input "Roofing - Northern Exposure Roofing"
type input "349,852.00"
type input "Metal Panels - Progressive Building Systems"
type input "161,312.00"
type input "Joint Sealants - [PERSON_NAME] Caulking"
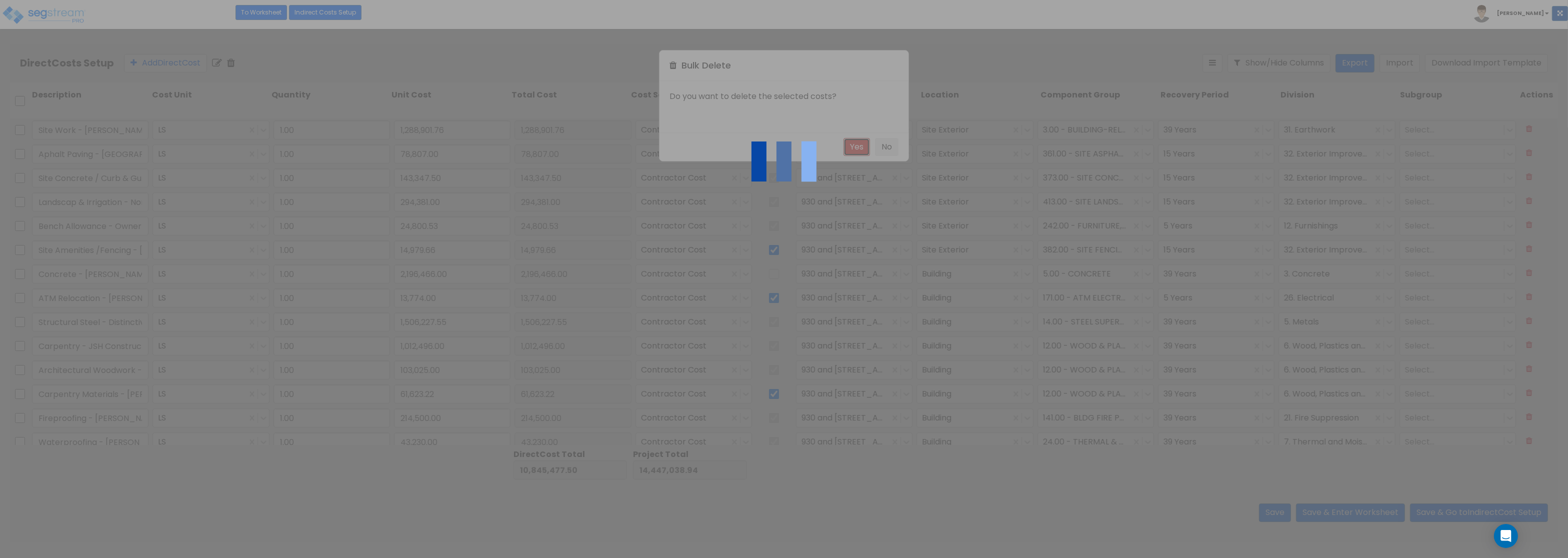
type input "9,192.00"
type input "Overhead Door - All Season Garage Door"
type input "44,180.00"
type input "Door Install - [PERSON_NAME]"
type input "5,165.40"
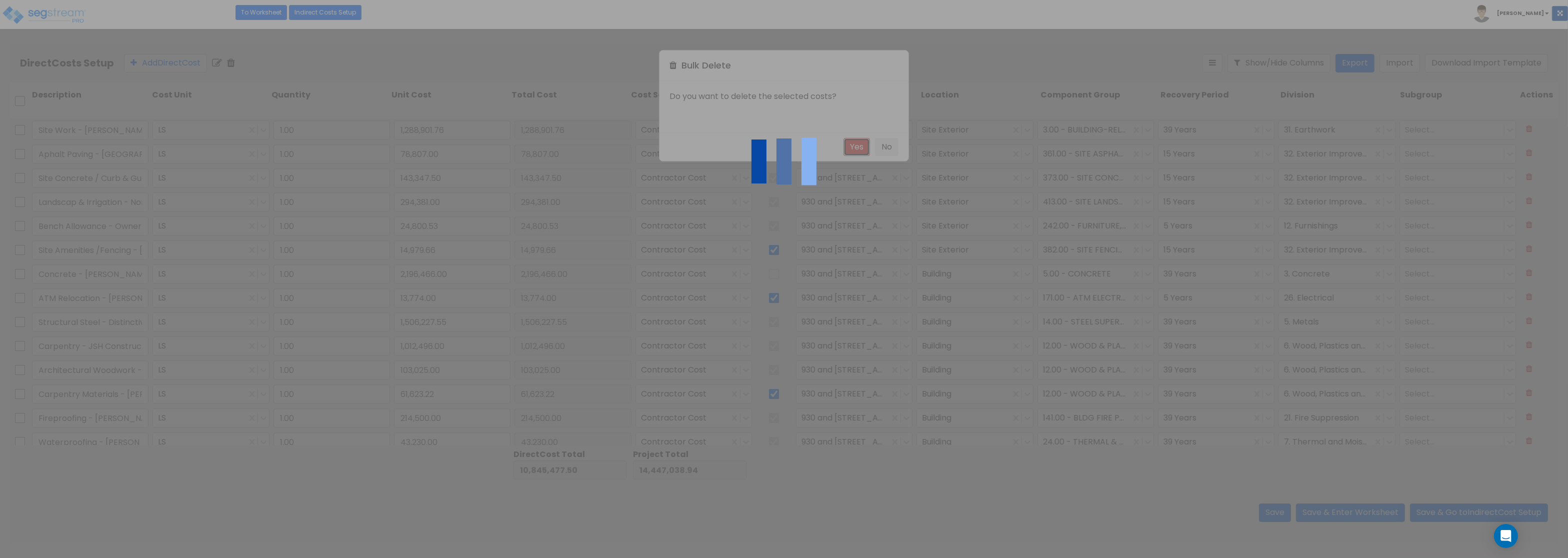
type input "Doors & Hardware - [PERSON_NAME] Hardware Co"
type input "81,200.00"
type input "2,196,466.00"
type input "13,774.00"
type input "1,506,227.55"
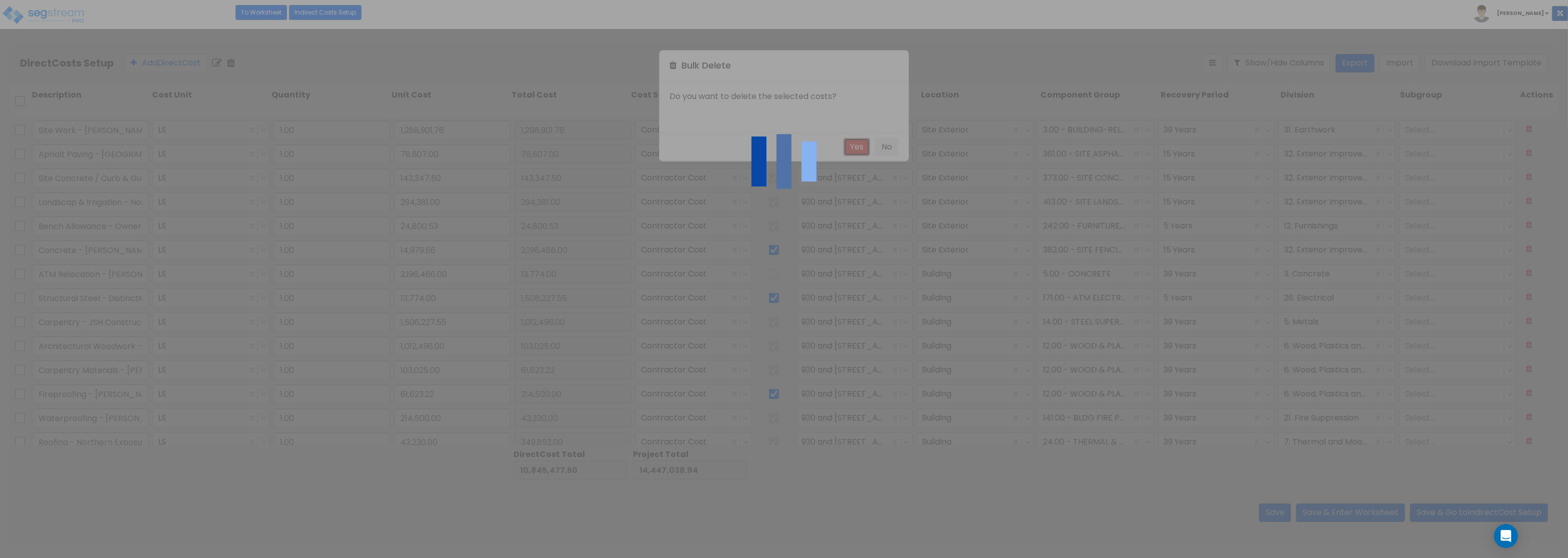
type input "1,012,496.00"
type input "103,025.00"
type input "61,623.22"
type input "214,500.00"
type input "43,230.00"
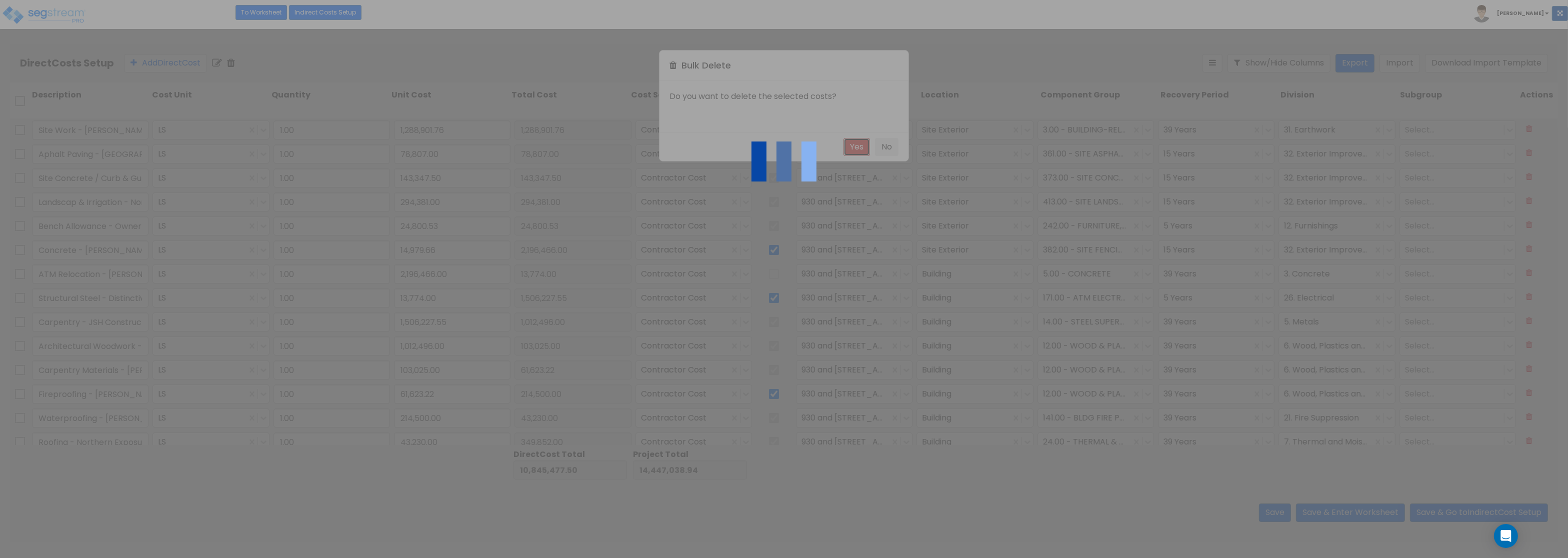
type input "349,852.00"
type input "161,312.00"
type input "9,192.00"
type input "44,180.00"
type input "5,165.40"
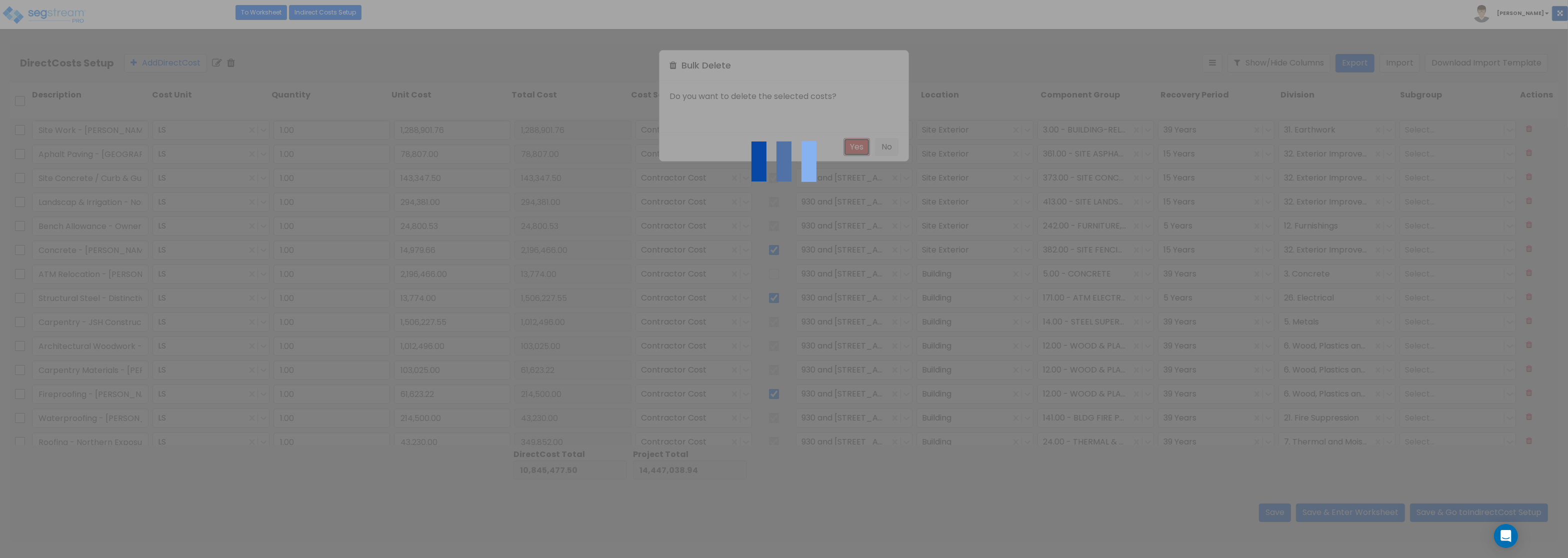
type input "81,200.00"
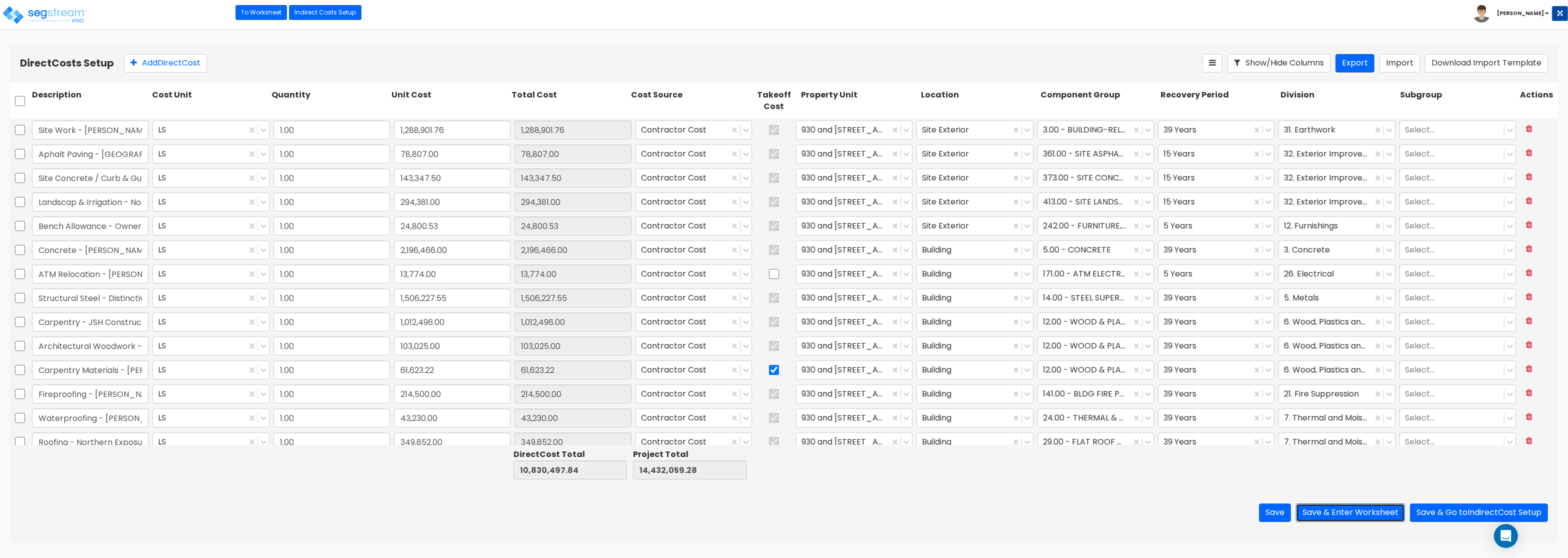
click at [1343, 511] on button "Save & Enter Worksheet" at bounding box center [1350, 512] width 109 height 18
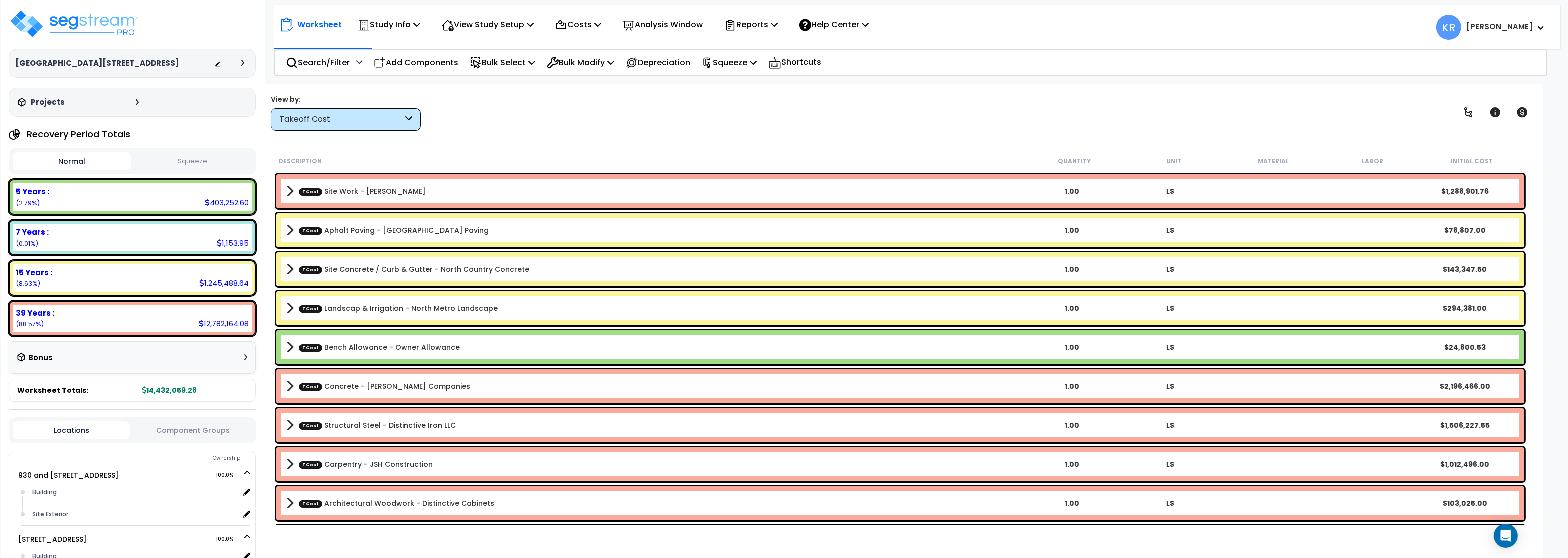
click at [348, 127] on div "Takeoff Cost" at bounding box center [346, 119] width 150 height 23
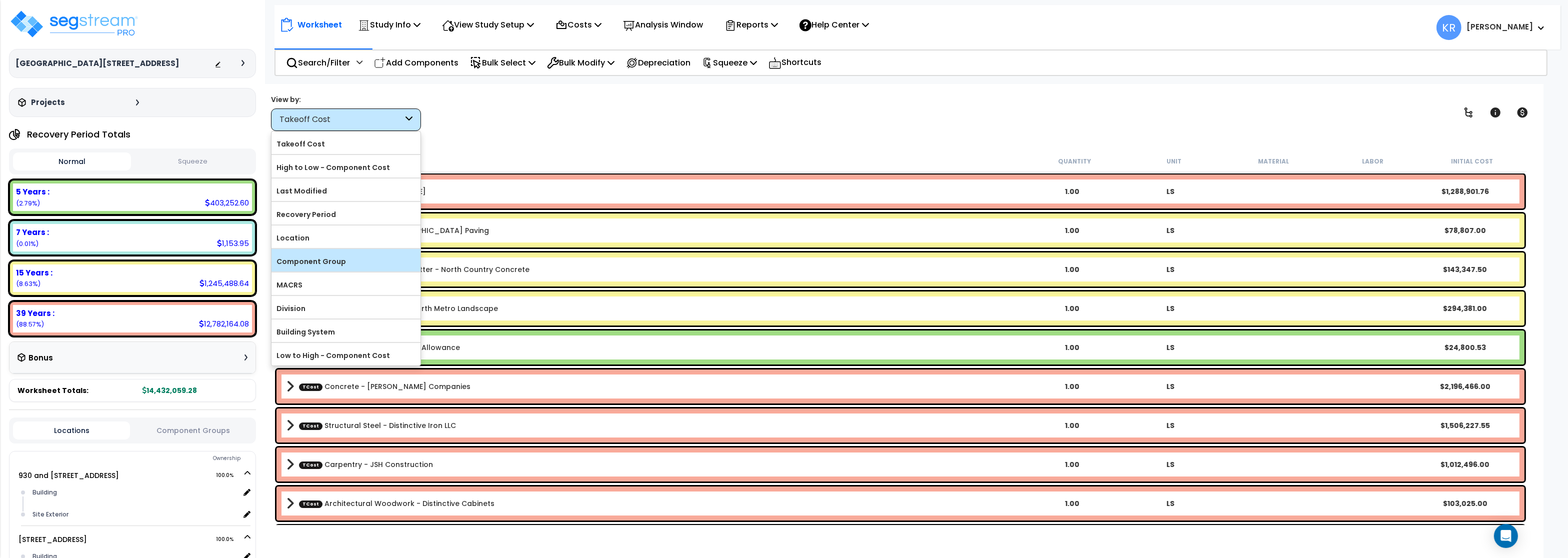
click at [335, 264] on label "Component Group" at bounding box center [346, 261] width 149 height 15
click at [0, 0] on input "Component Group" at bounding box center [0, 0] width 0 height 0
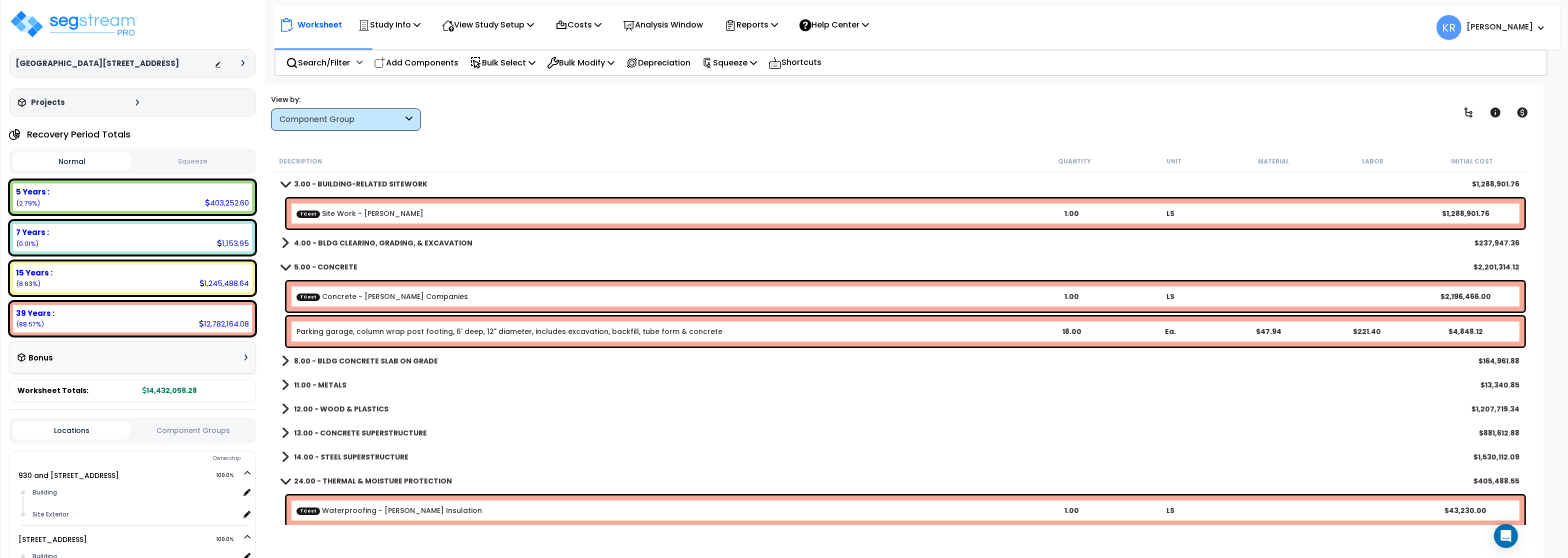
click at [335, 119] on div "Component Group" at bounding box center [341, 119] width 124 height 12
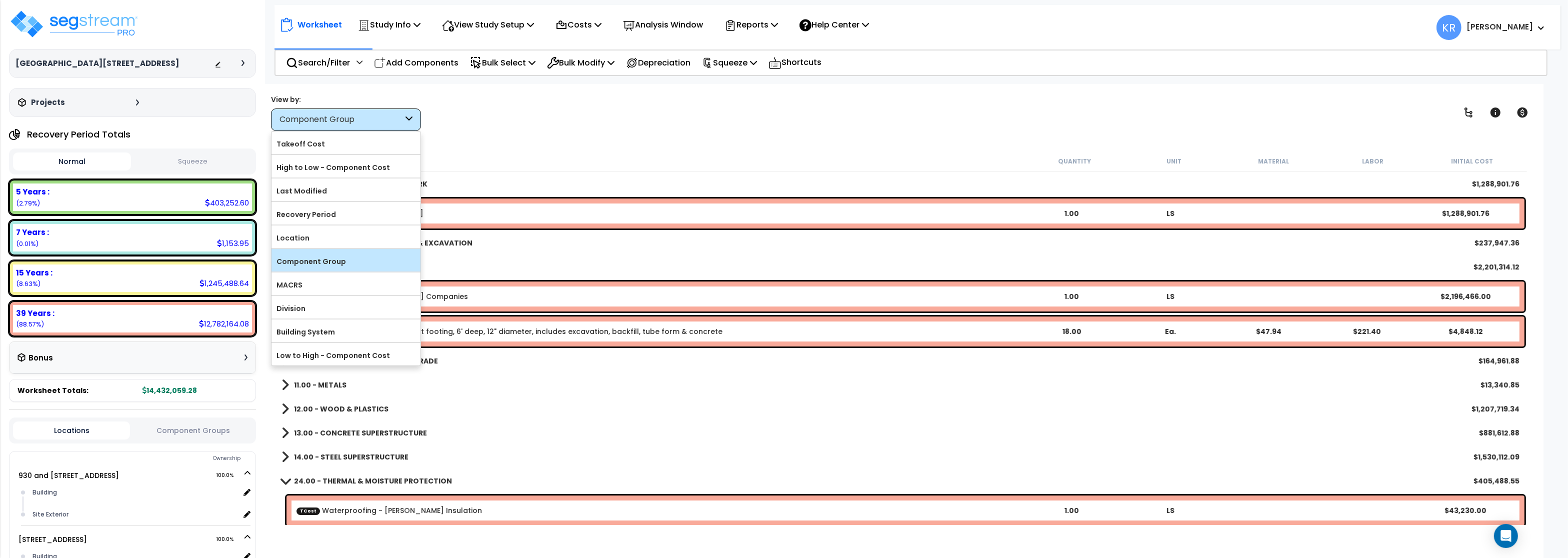
click at [310, 267] on label "Component Group" at bounding box center [346, 261] width 149 height 15
click at [0, 0] on input "Component Group" at bounding box center [0, 0] width 0 height 0
click at [581, 140] on div "Worksheet Study Info Study Setup Add Property Unit Template study Clone study KR" at bounding box center [900, 363] width 1286 height 558
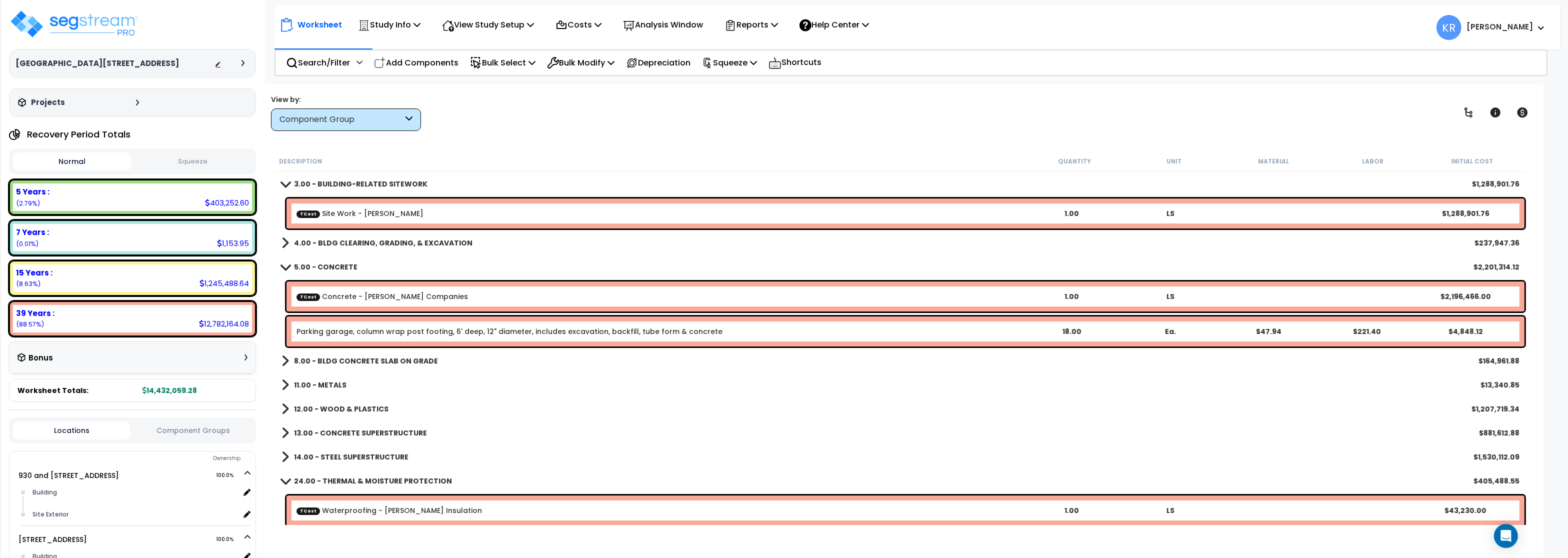
click at [360, 209] on link "TCost Site Work - [PERSON_NAME]" at bounding box center [360, 214] width 127 height 10
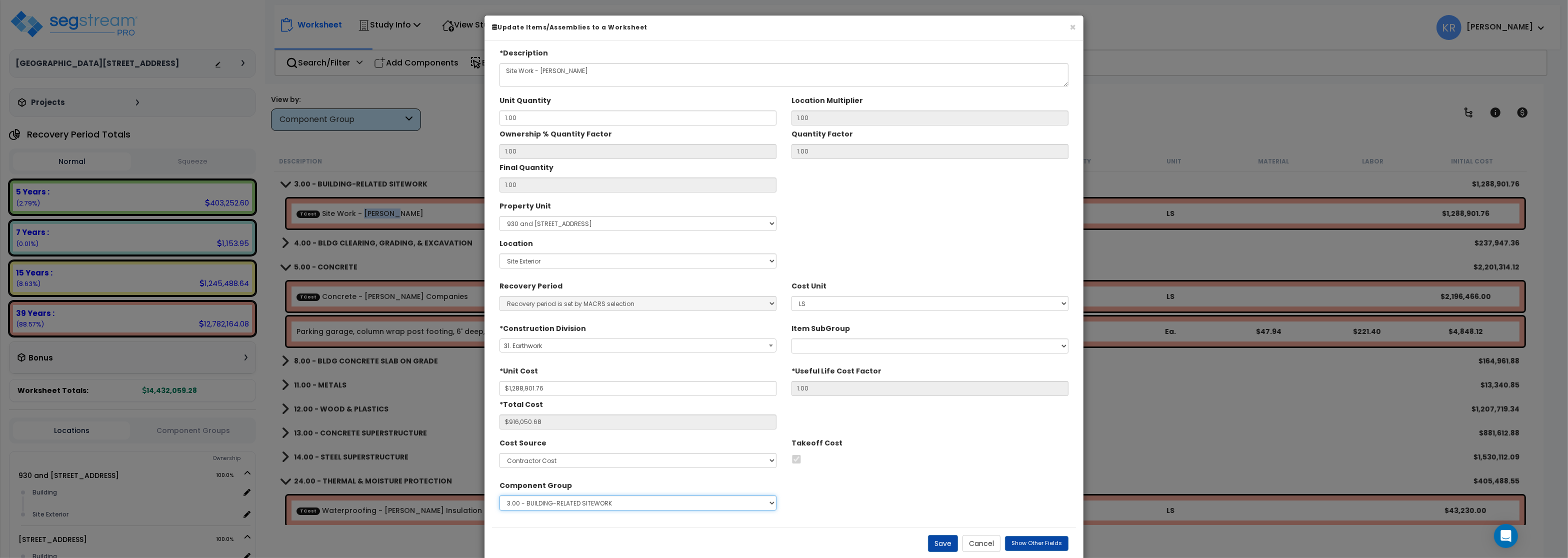
click at [500, 495] on select "Select 1.00 - LAND 2.00 - GENERAL REQUIREMENTS 3.00 - BUILDING-RELATED SITEWORK…" at bounding box center [638, 503] width 277 height 15
select select "56837"
click option "4.00 - BLDG CLEARING, GRADING, & EXCAVATION" at bounding box center [0, 0] width 0 height 0
click at [945, 544] on button "Save" at bounding box center [943, 543] width 30 height 17
type input "1288901.76"
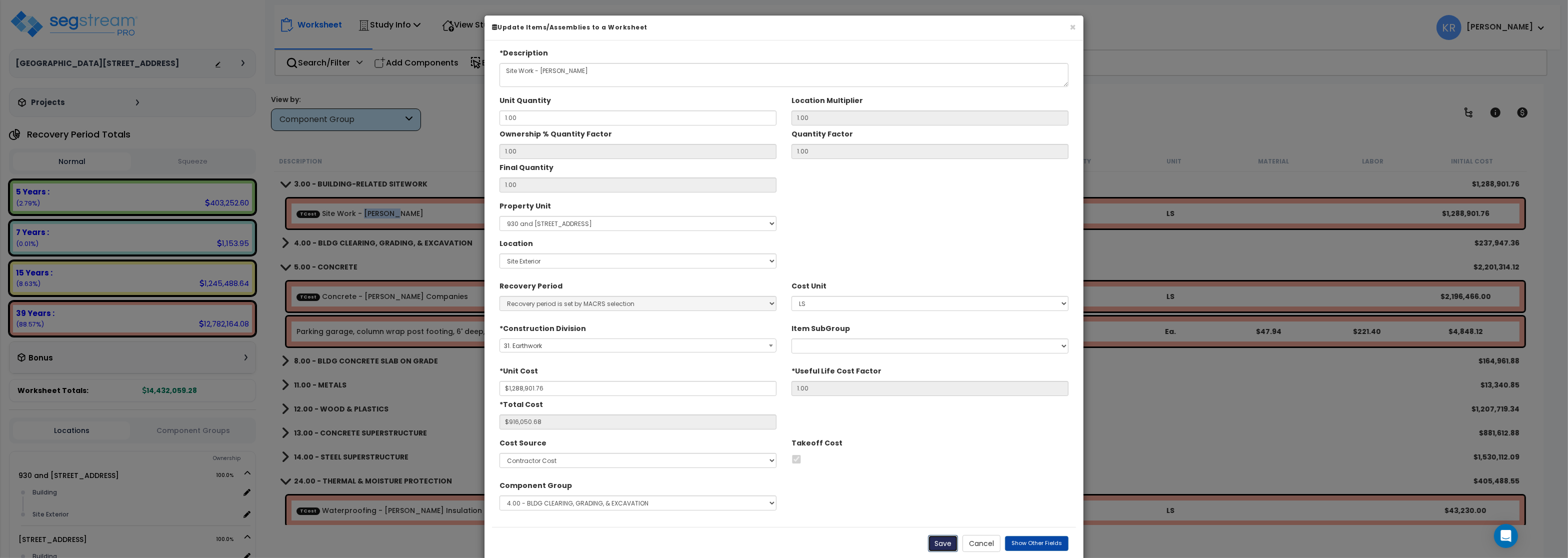
type input "916050.68"
checkbox input "true"
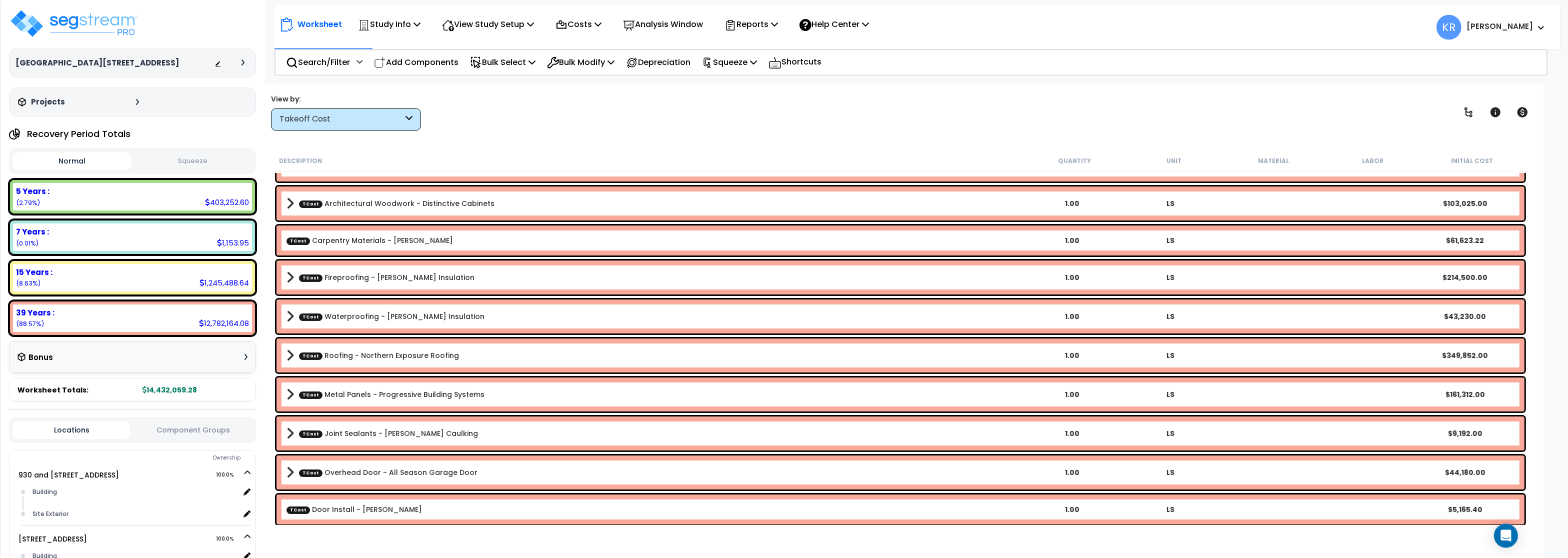
scroll to position [43, 0]
click at [598, 21] on p "Costs" at bounding box center [579, 25] width 46 height 13
click at [579, 71] on link "Direct Costs" at bounding box center [600, 68] width 99 height 20
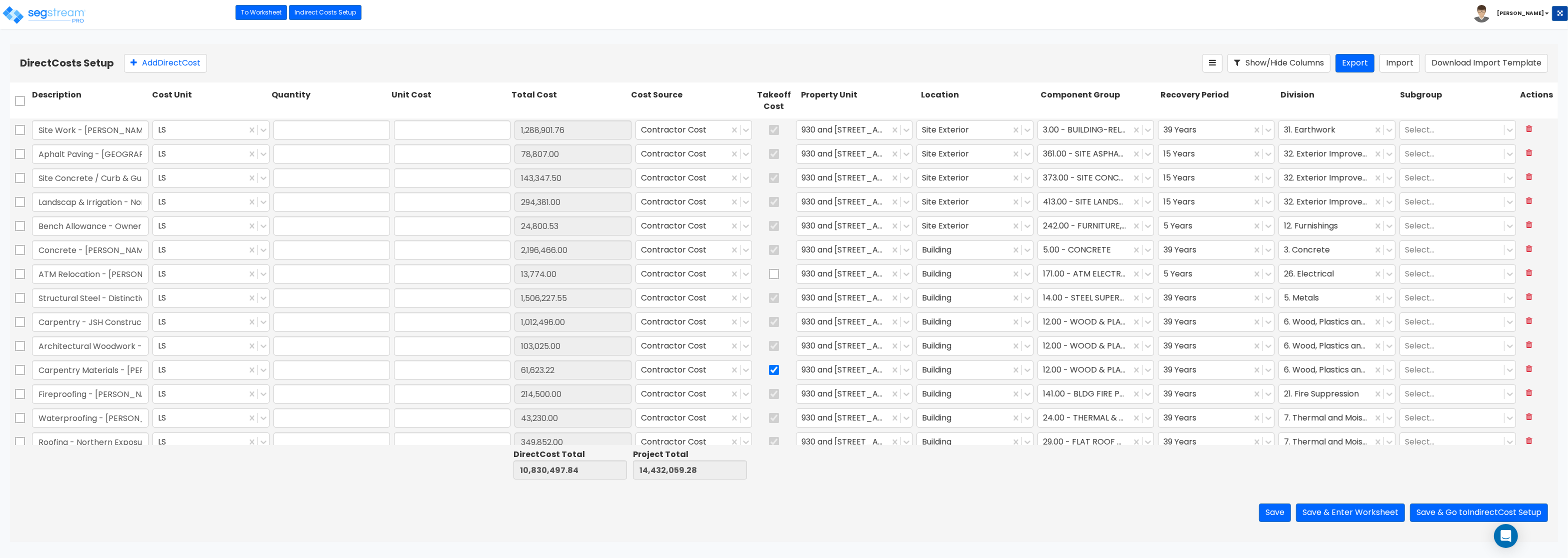
type input "1.00"
type input "1,288,901.76"
type input "1.00"
type input "78,807.00"
type input "1.00"
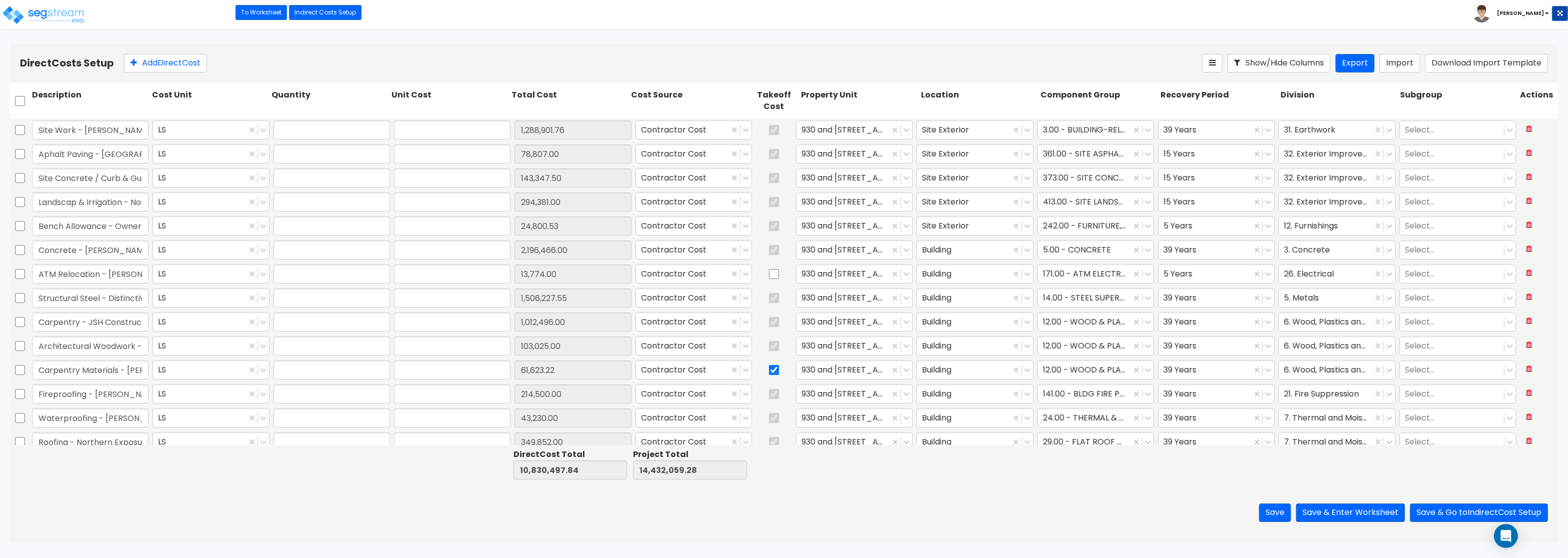
type input "143,347.50"
type input "1.00"
type input "294,381.00"
type input "1.00"
type input "24,800.53"
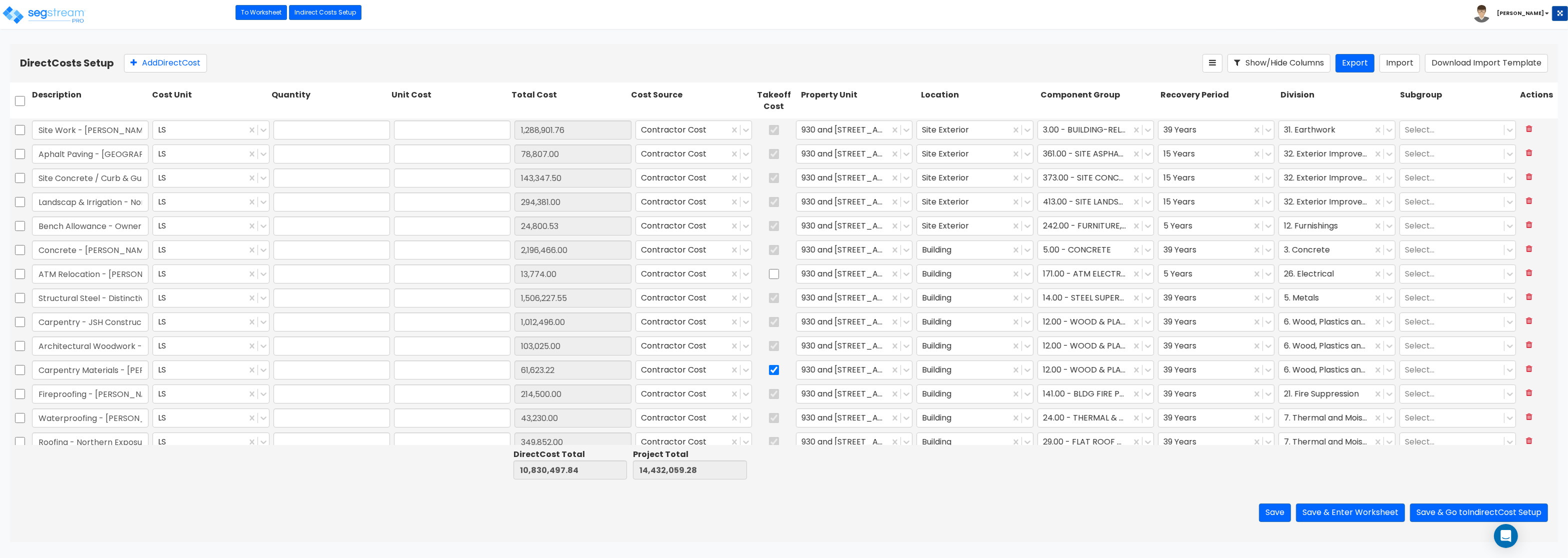
type input "1.00"
type input "2,196,466.00"
type input "1.00"
type input "13,774.00"
type input "1.00"
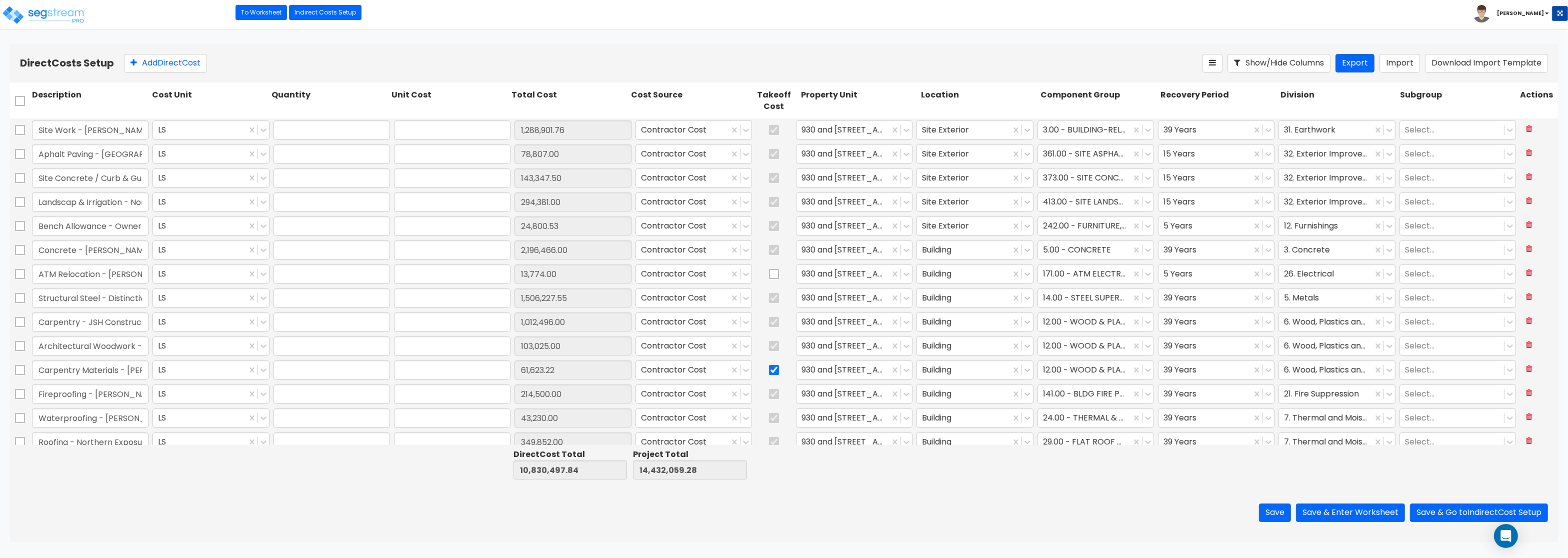
type input "1,506,227.55"
type input "1.00"
type input "1,012,496.00"
type input "1.00"
type input "103,025.00"
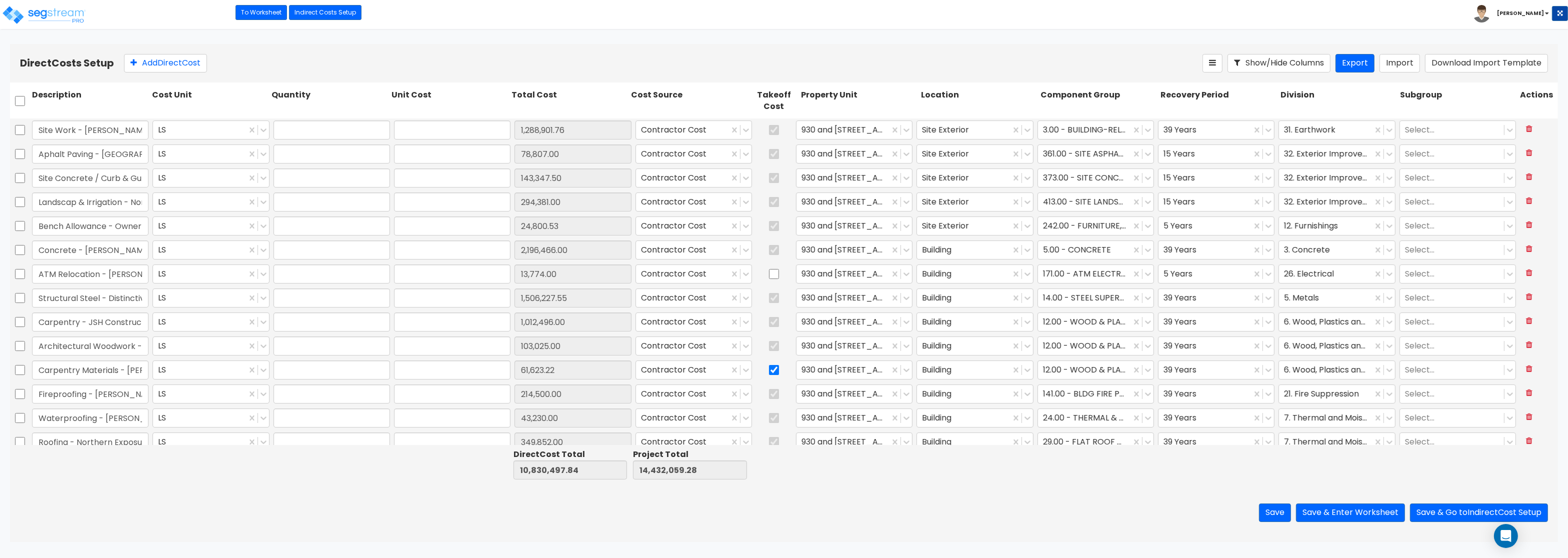
type input "1.00"
type input "61,623.22"
type input "1.00"
type input "214,500.00"
type input "1.00"
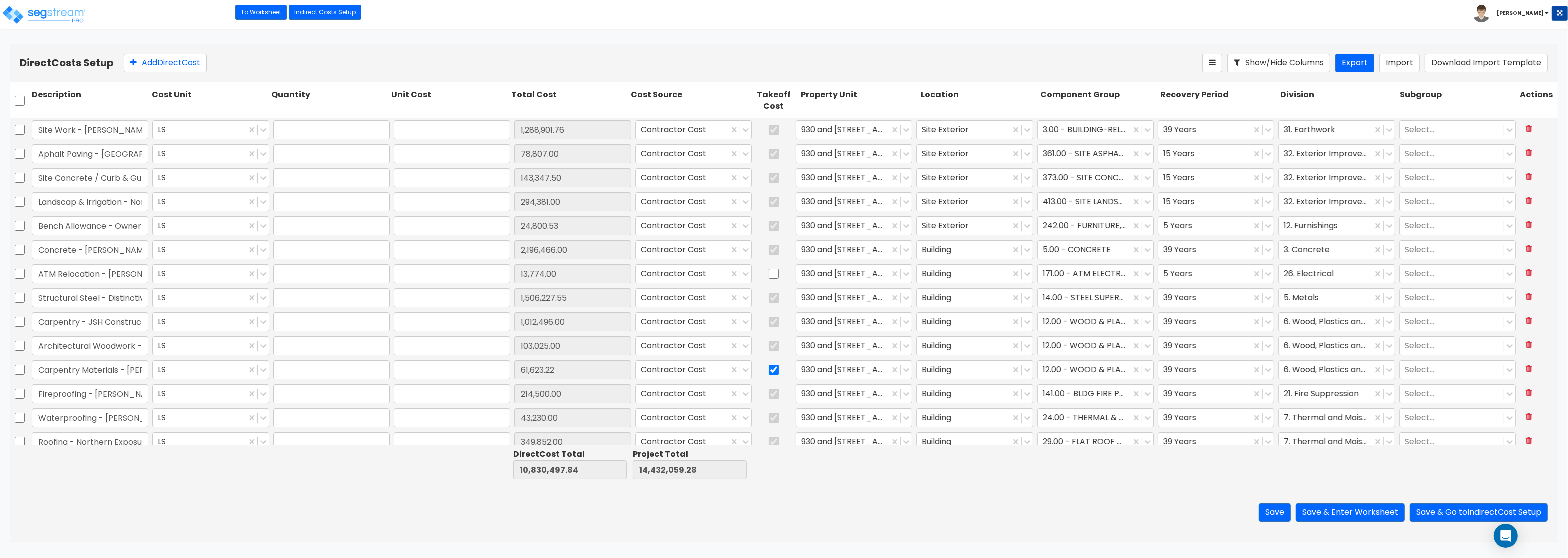
type input "43,230.00"
type input "1.00"
type input "349,852.00"
type input "1.00"
type input "161,312.00"
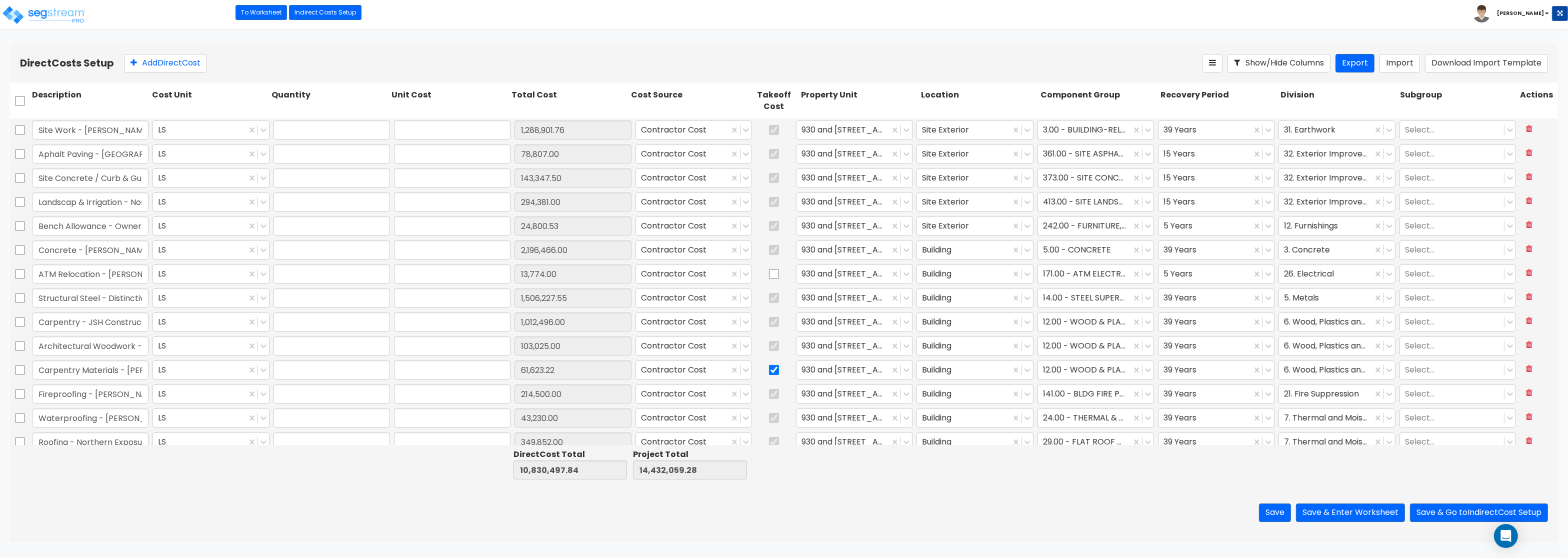
type input "1.00"
type input "9,192.00"
type input "1.00"
type input "44,180.00"
type input "1.00"
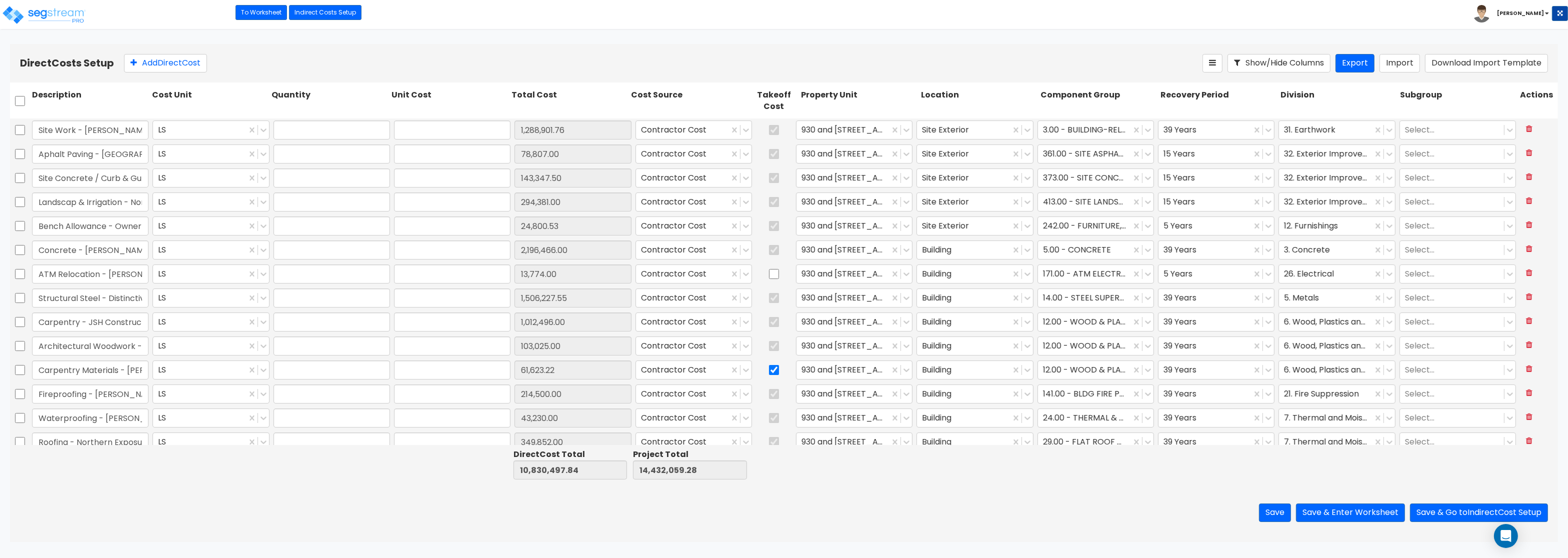
type input "5,165.40"
type input "1.00"
type input "81,200.00"
type input "1.00"
type input "656,436.75"
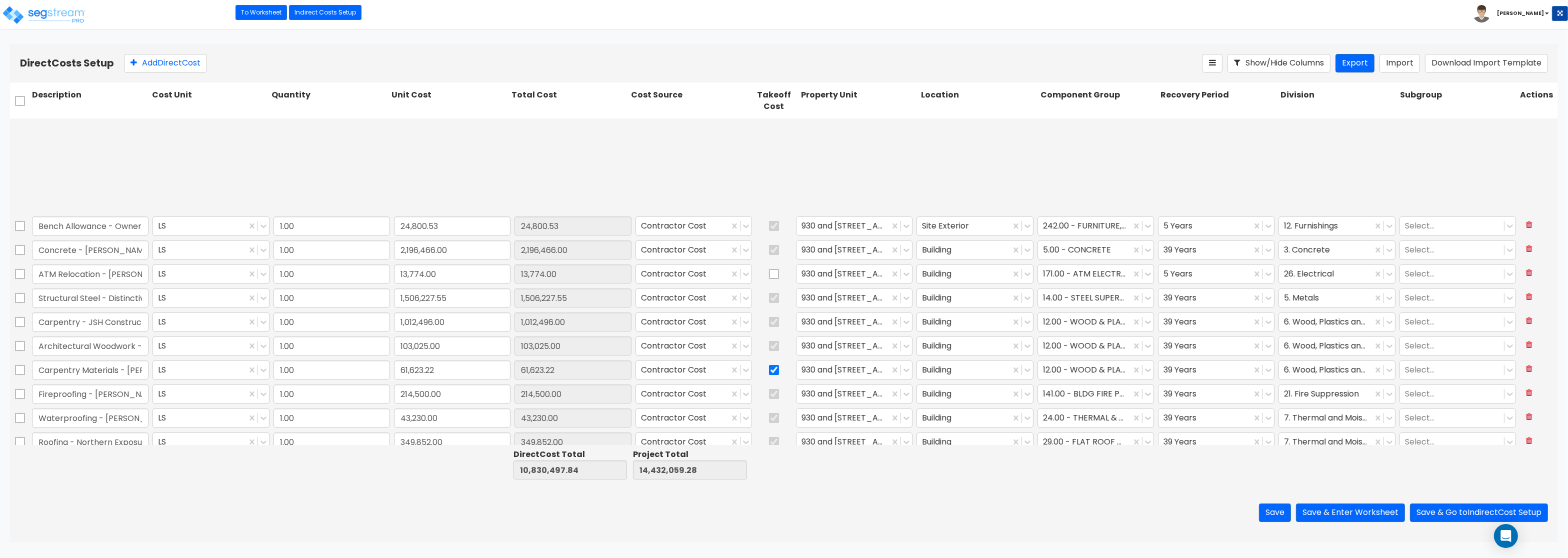
scroll to position [127, 0]
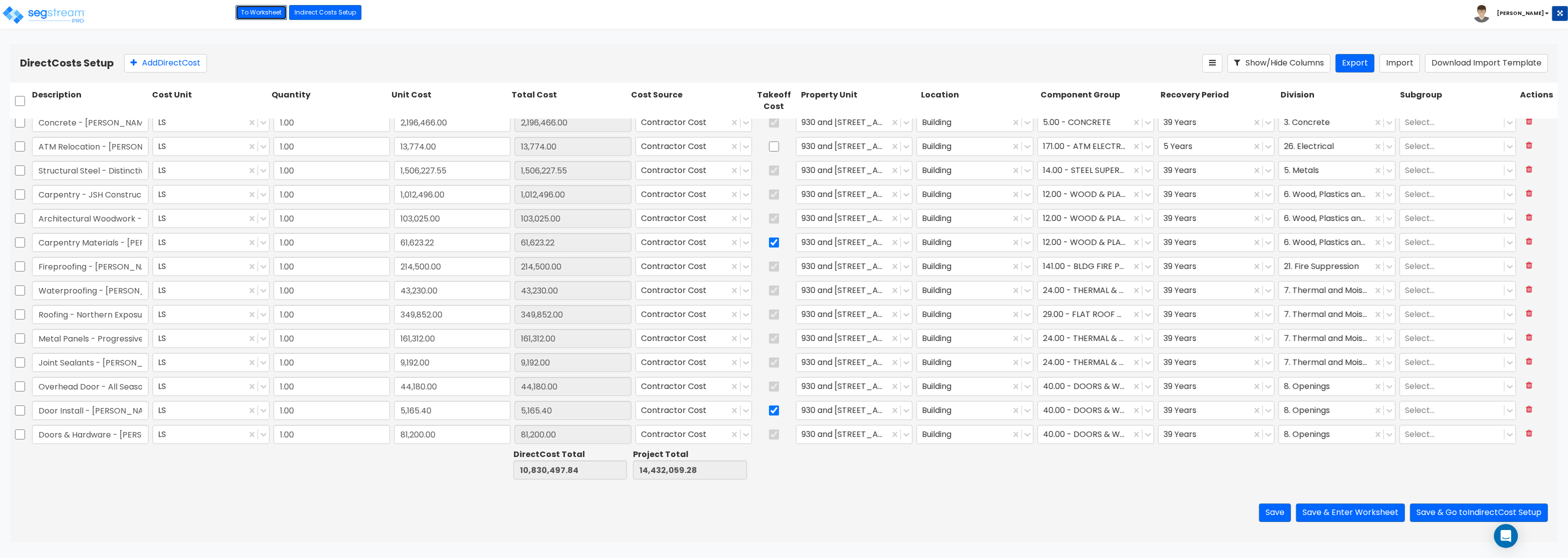
click at [278, 12] on link "To Worksheet" at bounding box center [261, 12] width 52 height 15
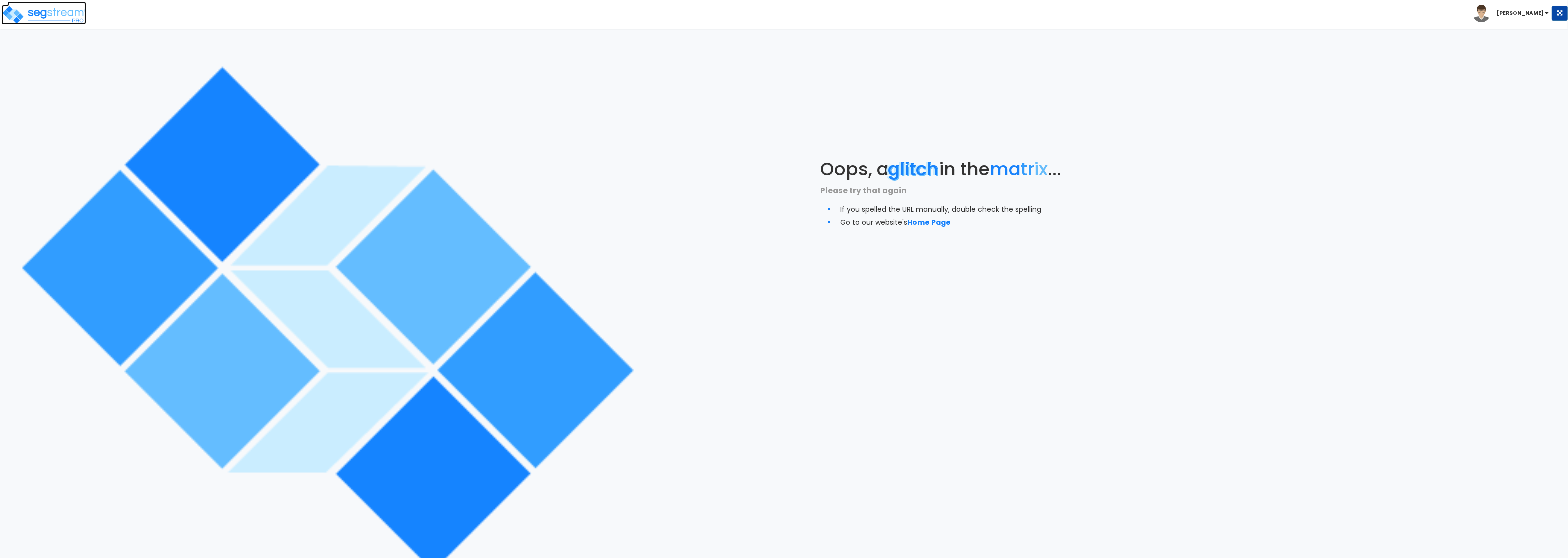
click at [43, 13] on img at bounding box center [44, 15] width 85 height 20
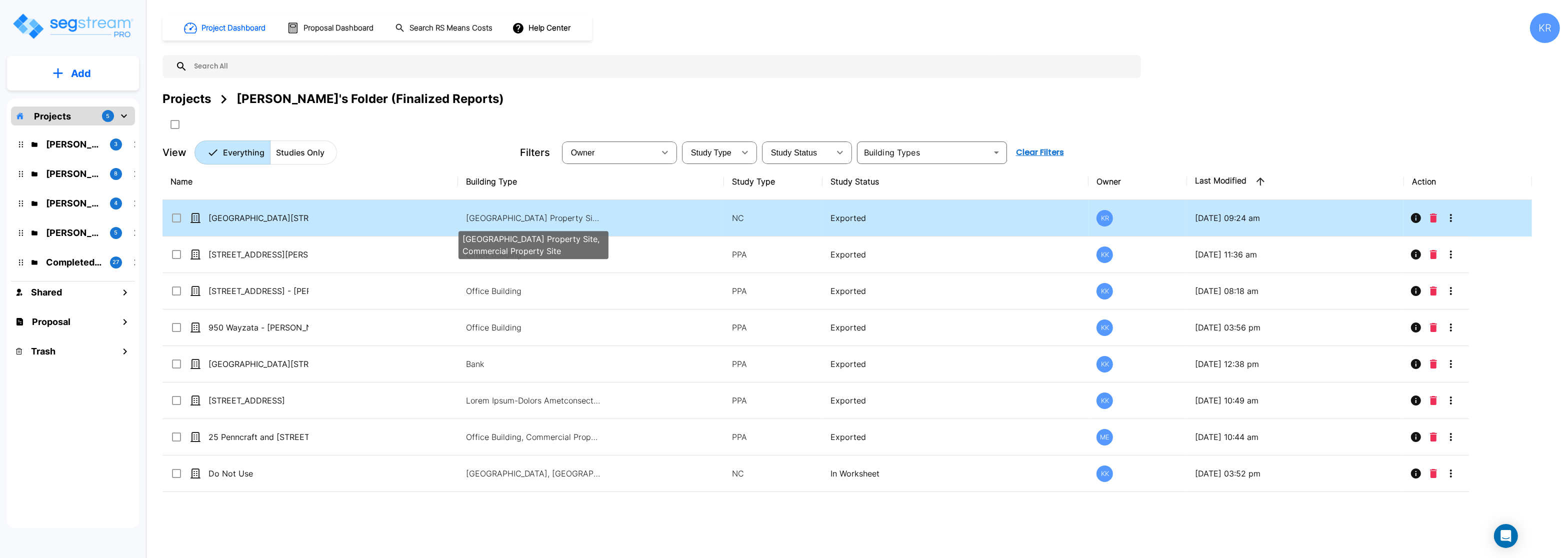
click at [537, 220] on p "[GEOGRAPHIC_DATA] Property Site, Commercial Property Site" at bounding box center [534, 218] width 135 height 12
checkbox input "true"
click at [537, 220] on p "[GEOGRAPHIC_DATA] Property Site, Commercial Property Site" at bounding box center [534, 218] width 135 height 12
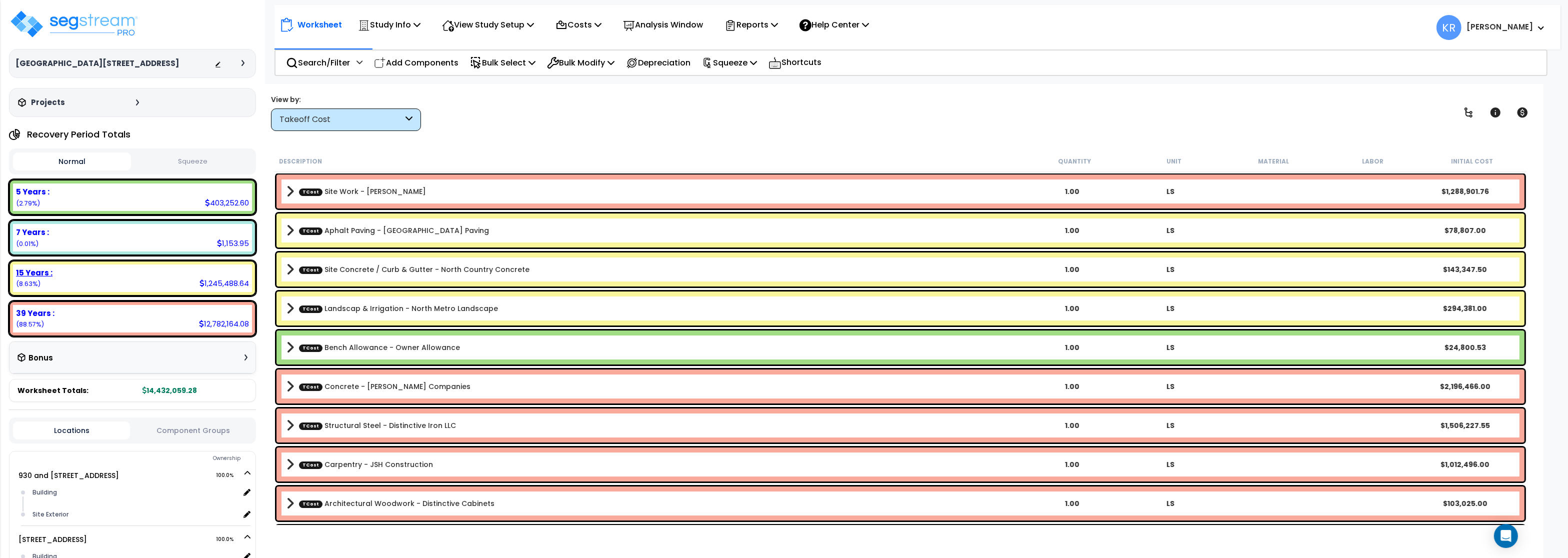
click at [138, 289] on div "15 Years : 1,245,488.64 (8.63%)" at bounding box center [132, 278] width 239 height 27
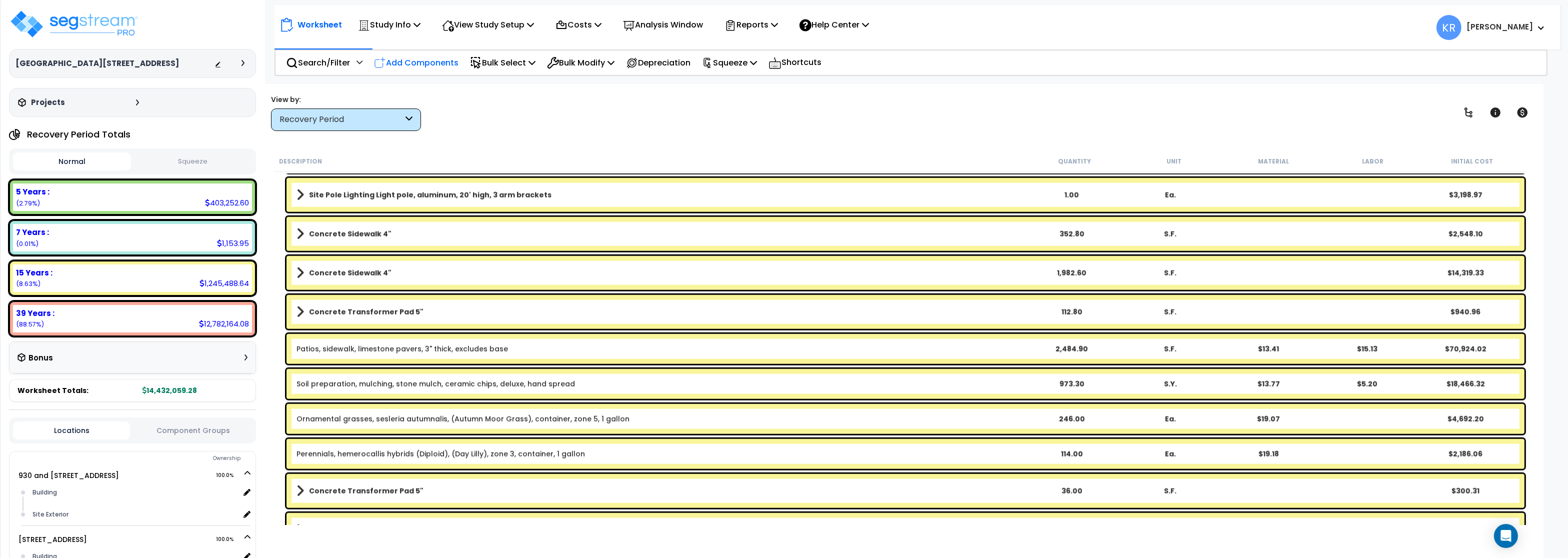
scroll to position [1740, 0]
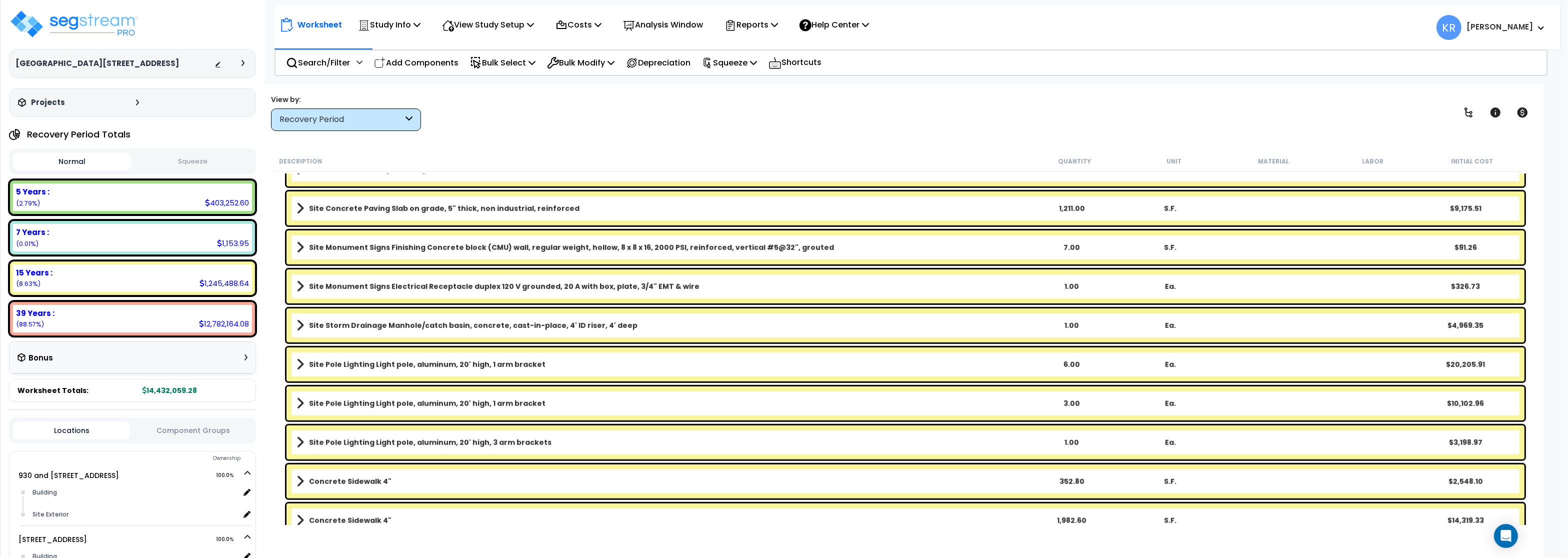
click at [351, 127] on div "Recovery Period" at bounding box center [346, 119] width 150 height 23
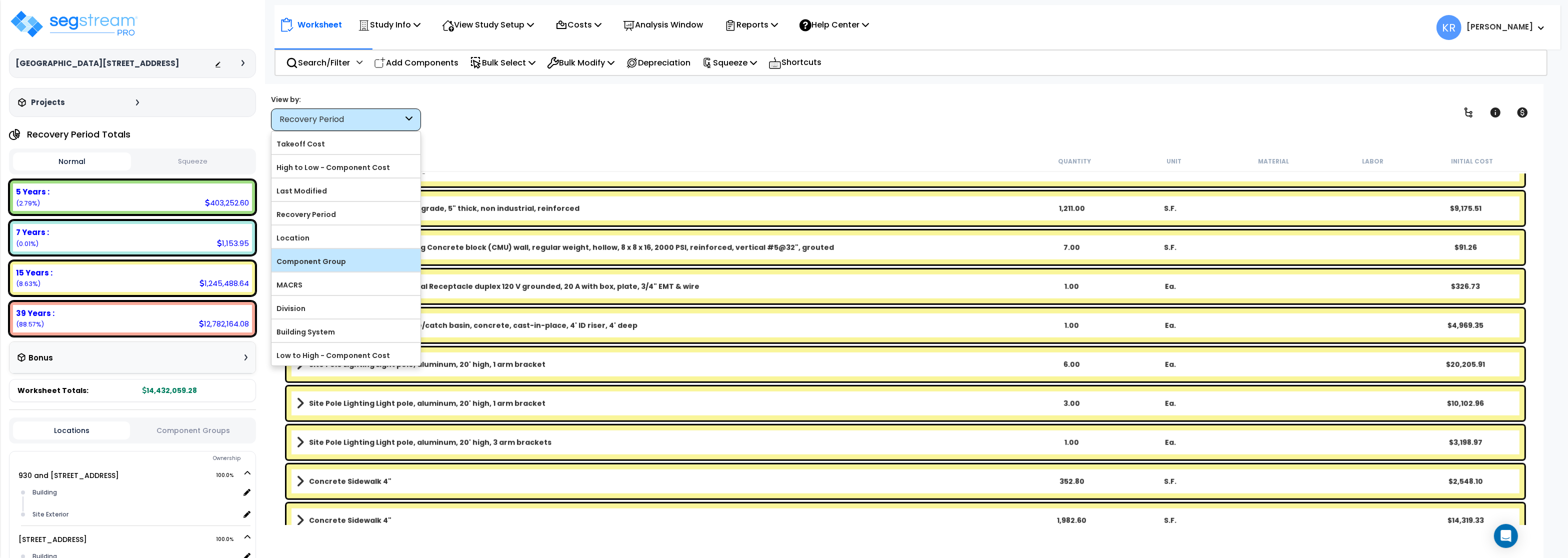
click at [352, 262] on label "Component Group" at bounding box center [346, 261] width 149 height 15
click at [0, 0] on input "Component Group" at bounding box center [0, 0] width 0 height 0
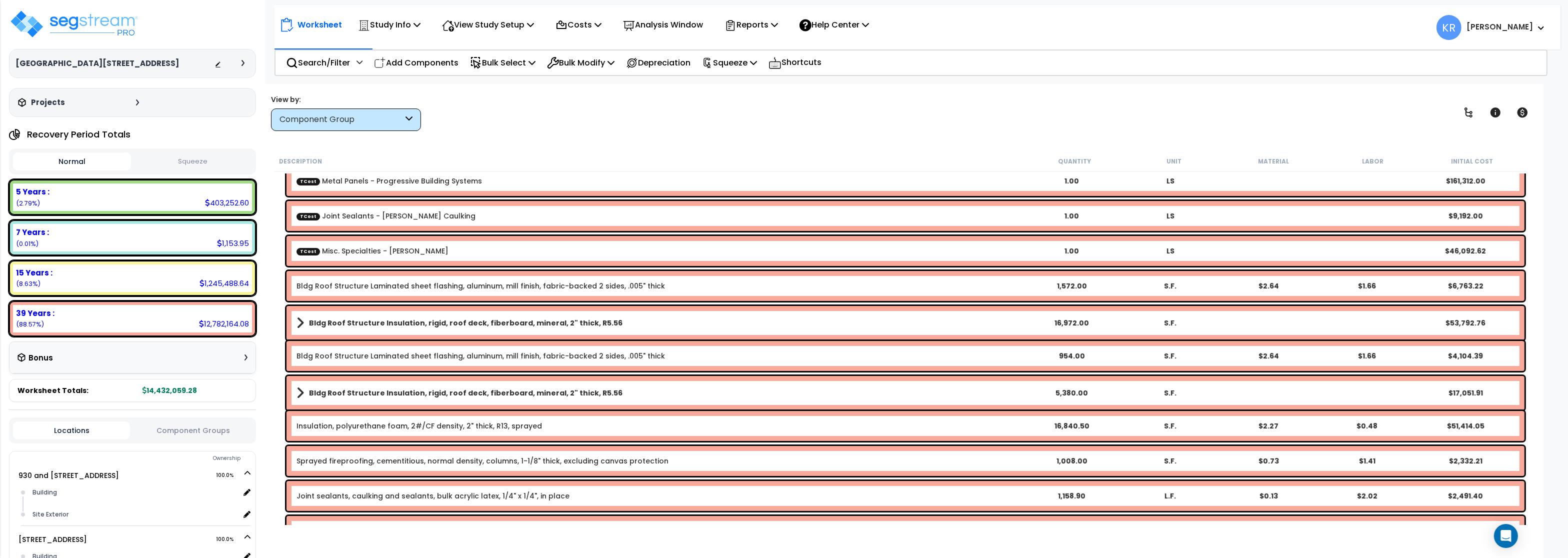
scroll to position [0, 0]
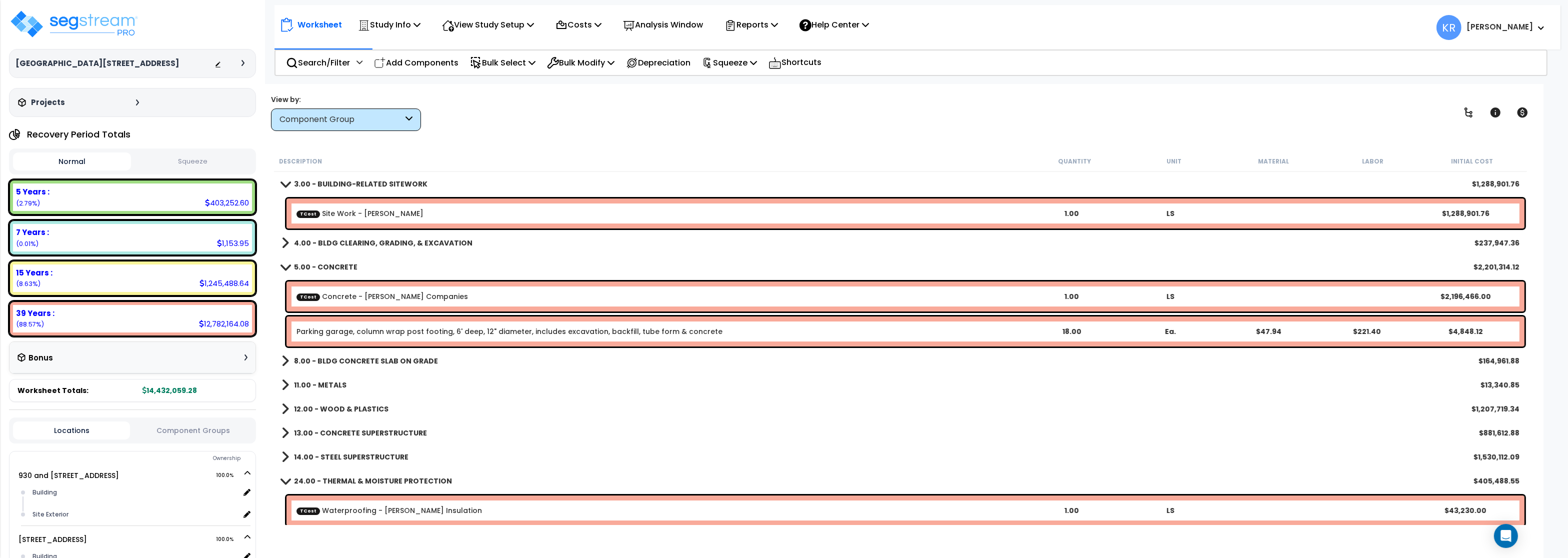
click at [371, 242] on b "4.00 - BLDG CLEARING, GRADING, & EXCAVATION" at bounding box center [383, 243] width 178 height 10
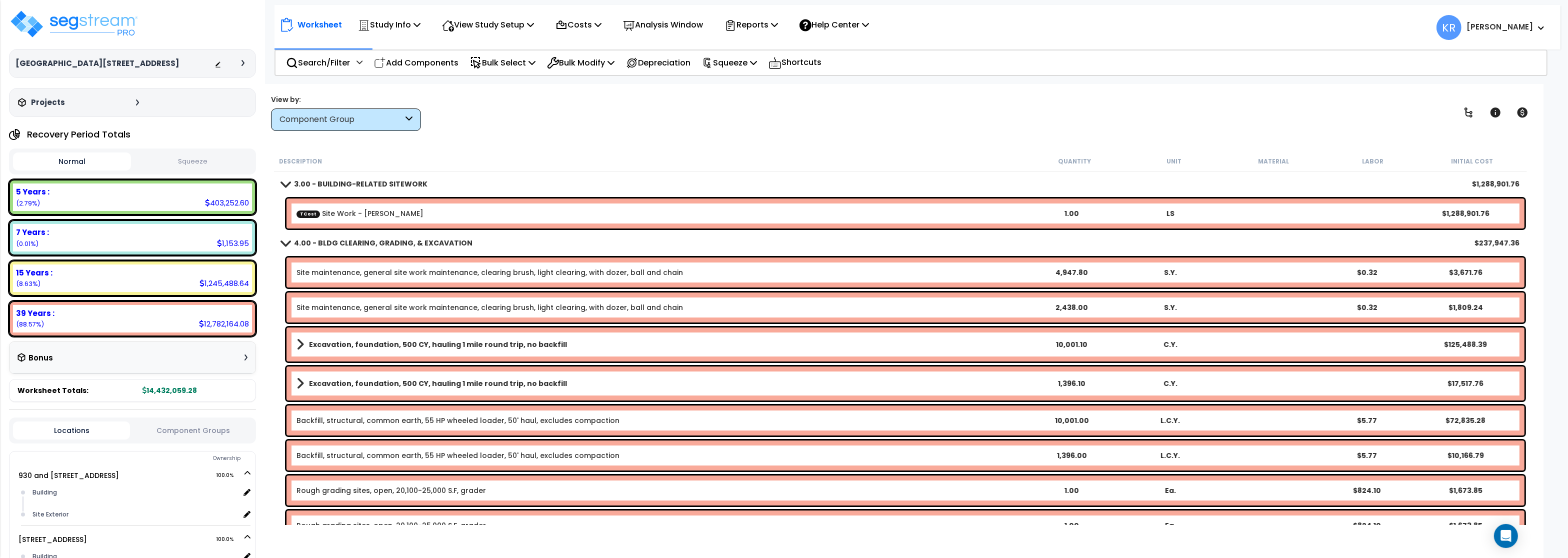
click at [371, 242] on b "4.00 - BLDG CLEARING, GRADING, & EXCAVATION" at bounding box center [383, 243] width 178 height 10
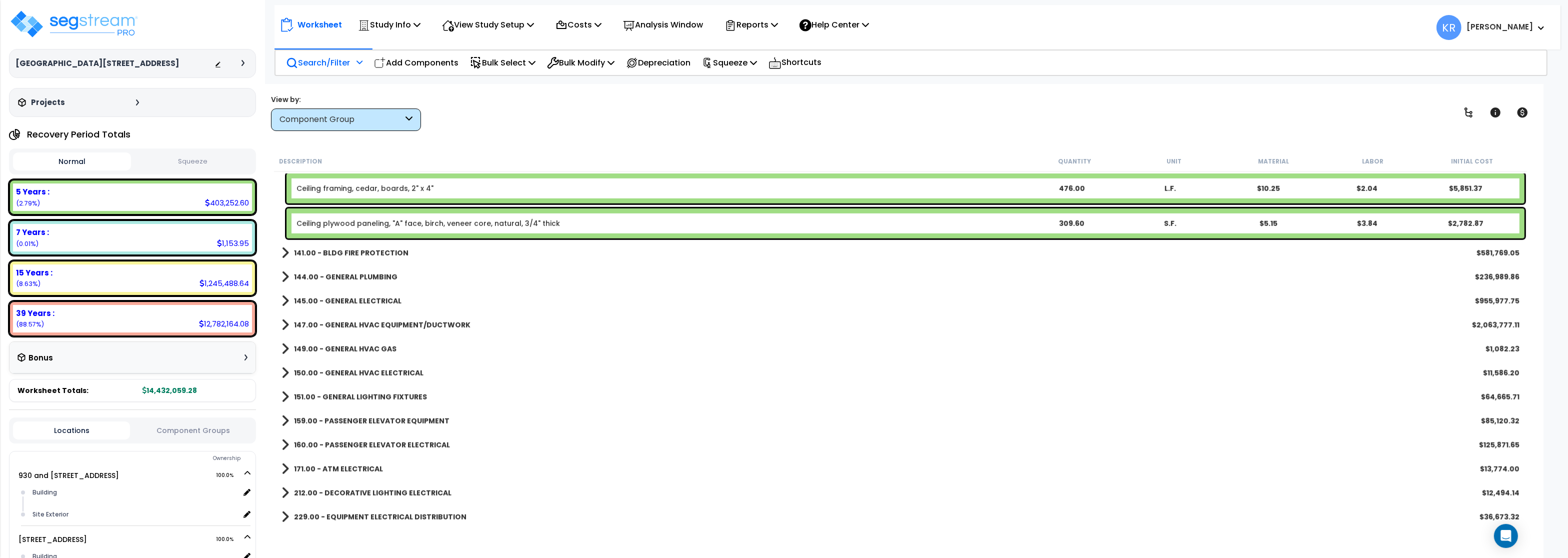
scroll to position [1860, 0]
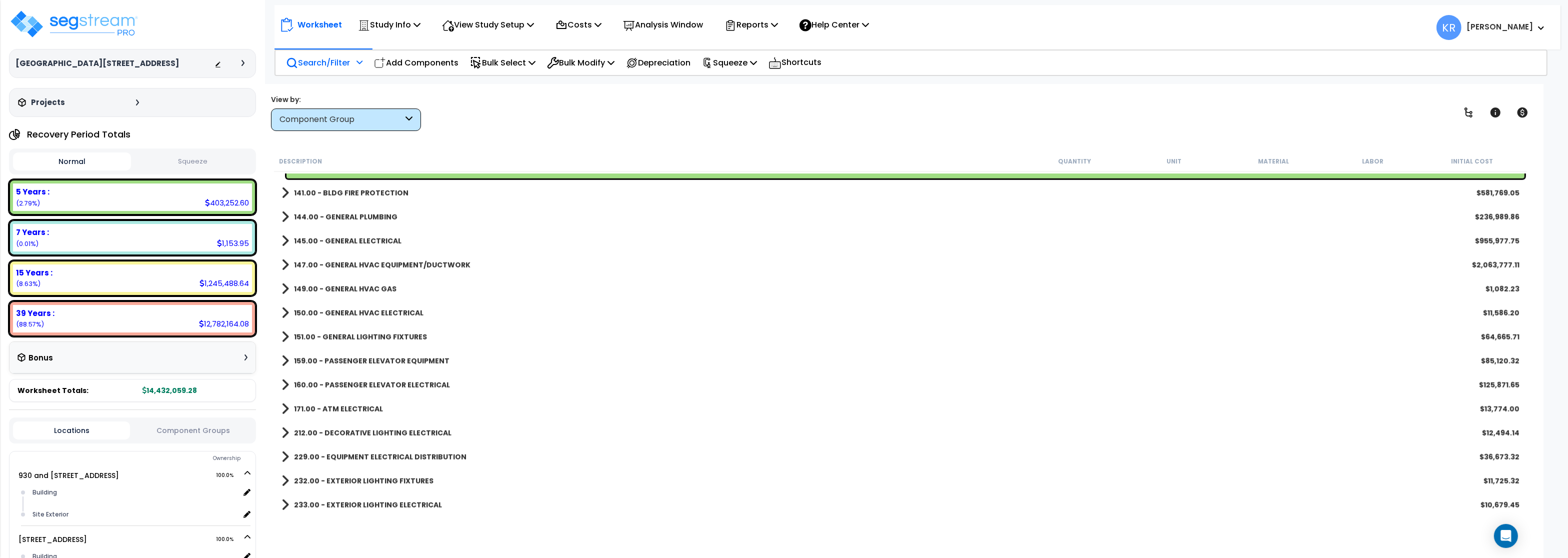
click at [319, 65] on p "Search/Filter" at bounding box center [318, 63] width 64 height 13
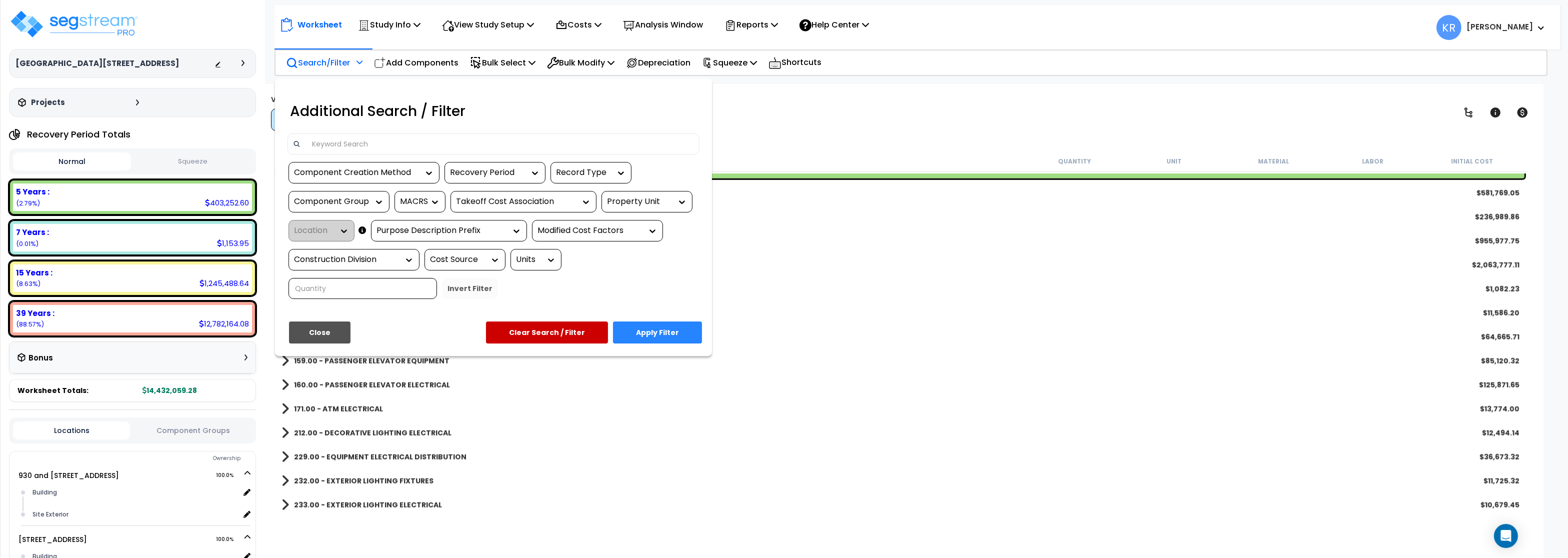
click at [327, 138] on input at bounding box center [500, 144] width 388 height 15
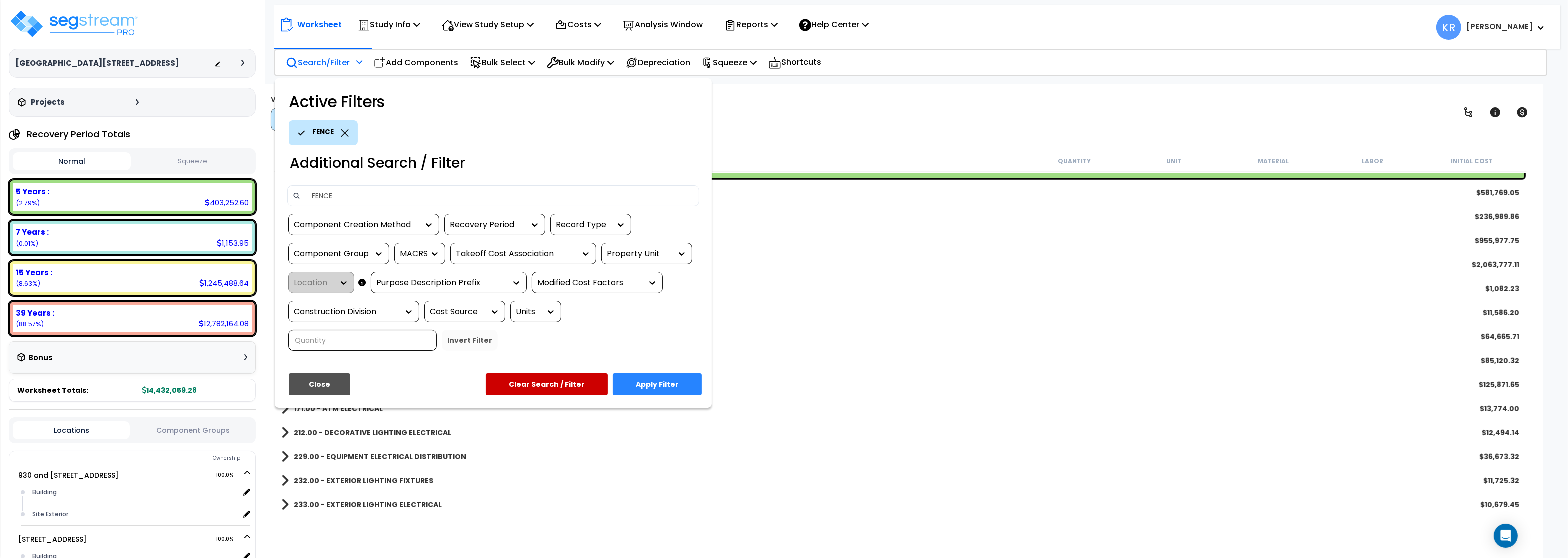
type input "FENCE"
click at [674, 394] on button "Apply Filter" at bounding box center [657, 385] width 89 height 22
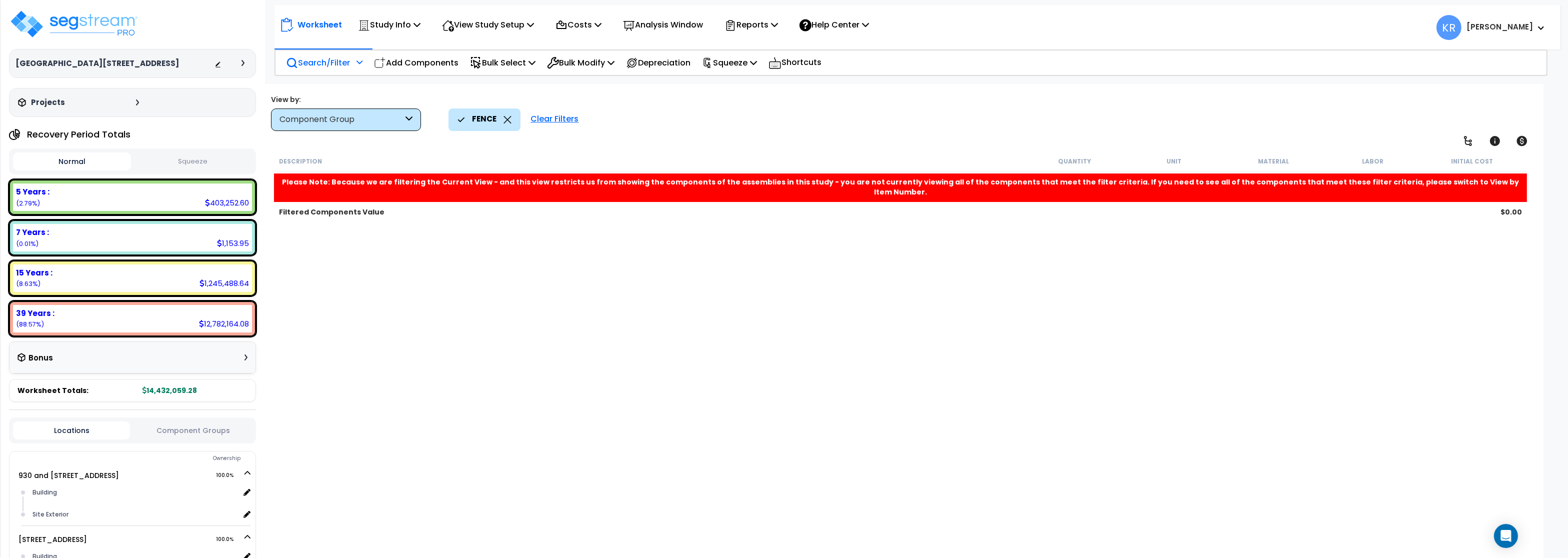
scroll to position [0, 0]
click at [508, 117] on icon at bounding box center [507, 120] width 8 height 7
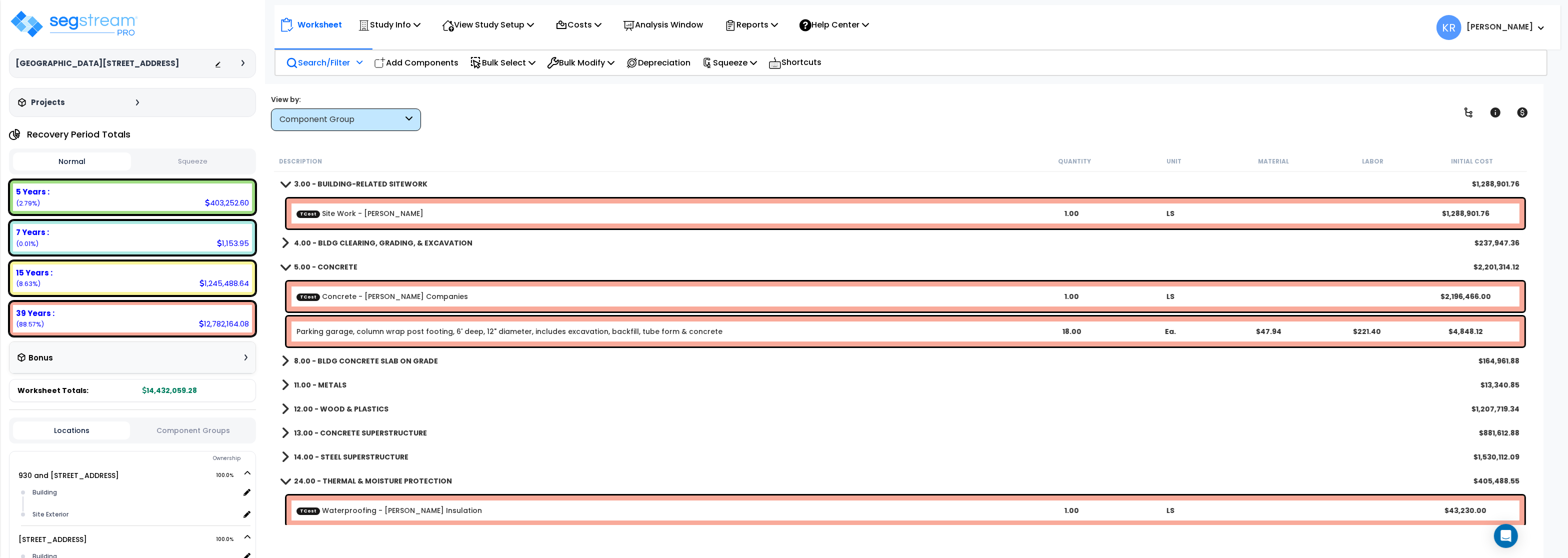
click at [309, 60] on p "Search/Filter" at bounding box center [318, 63] width 64 height 13
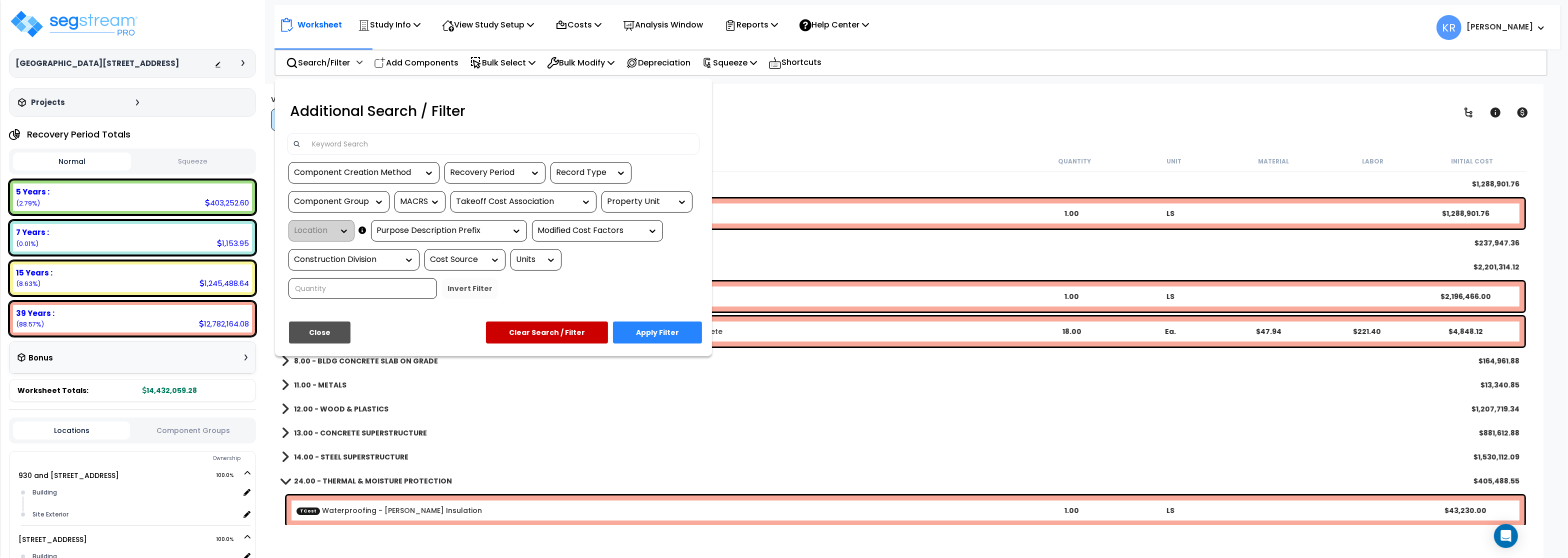
click at [318, 142] on input at bounding box center [500, 144] width 388 height 15
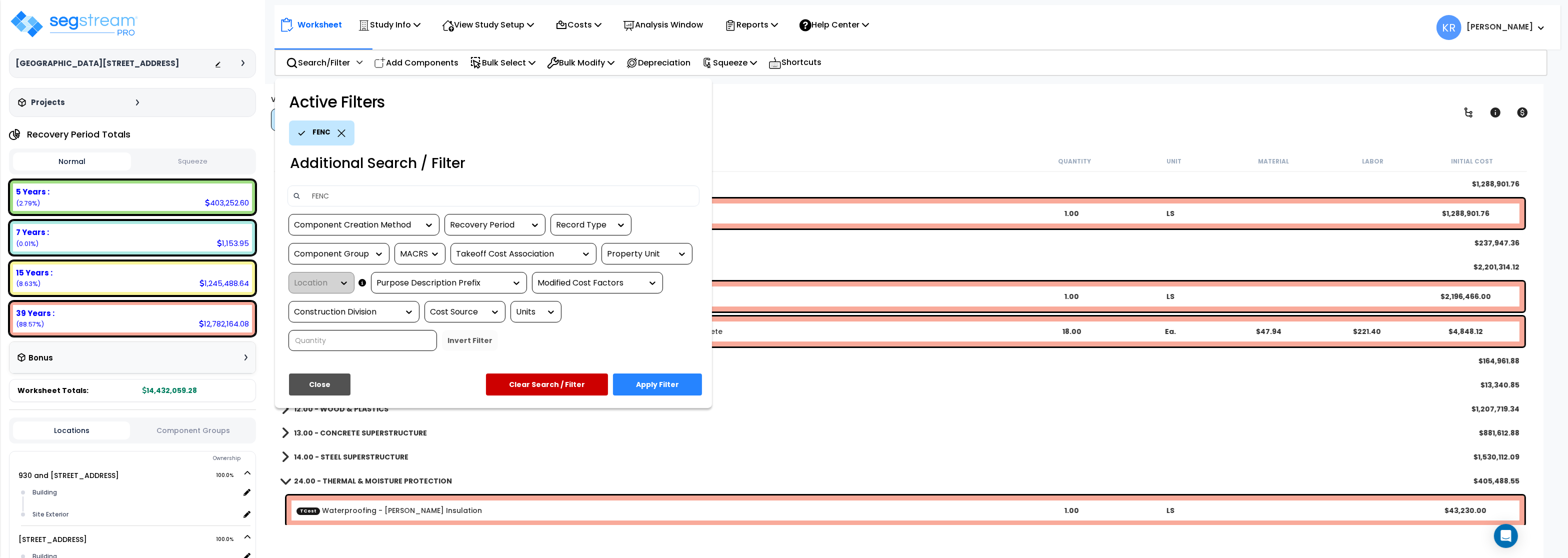
type input "FENC"
click at [665, 377] on button "Apply Filter" at bounding box center [657, 385] width 89 height 22
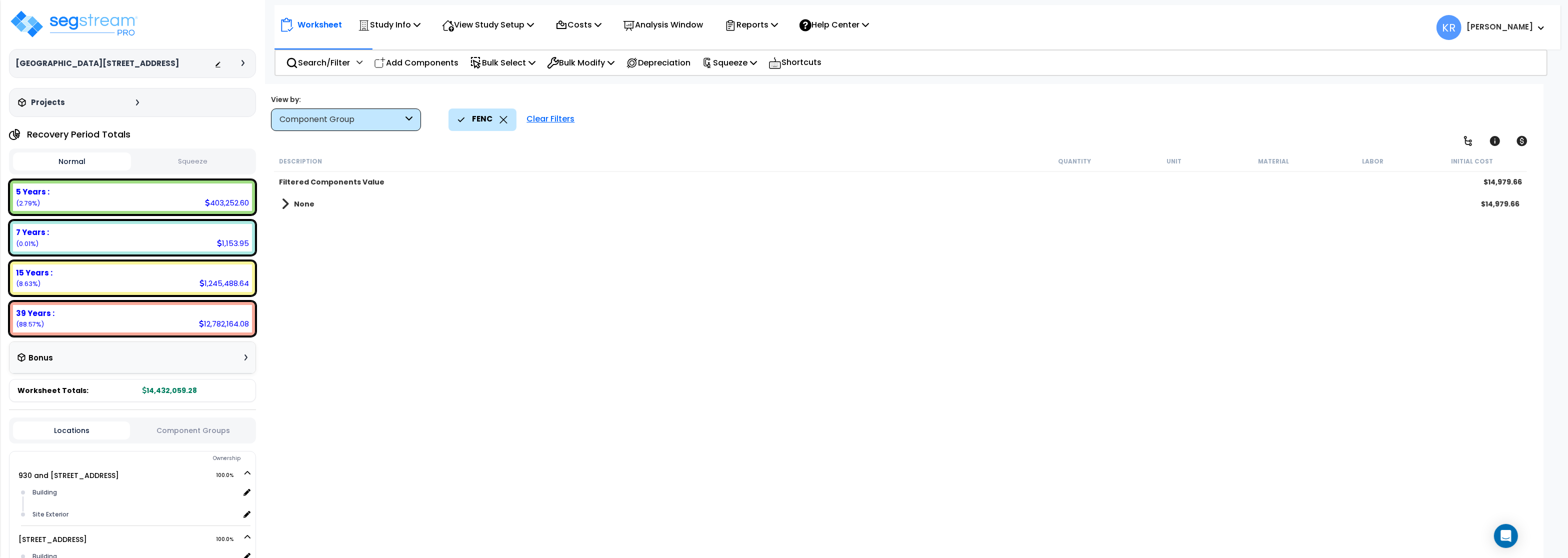
click at [288, 210] on span at bounding box center [285, 204] width 7 height 14
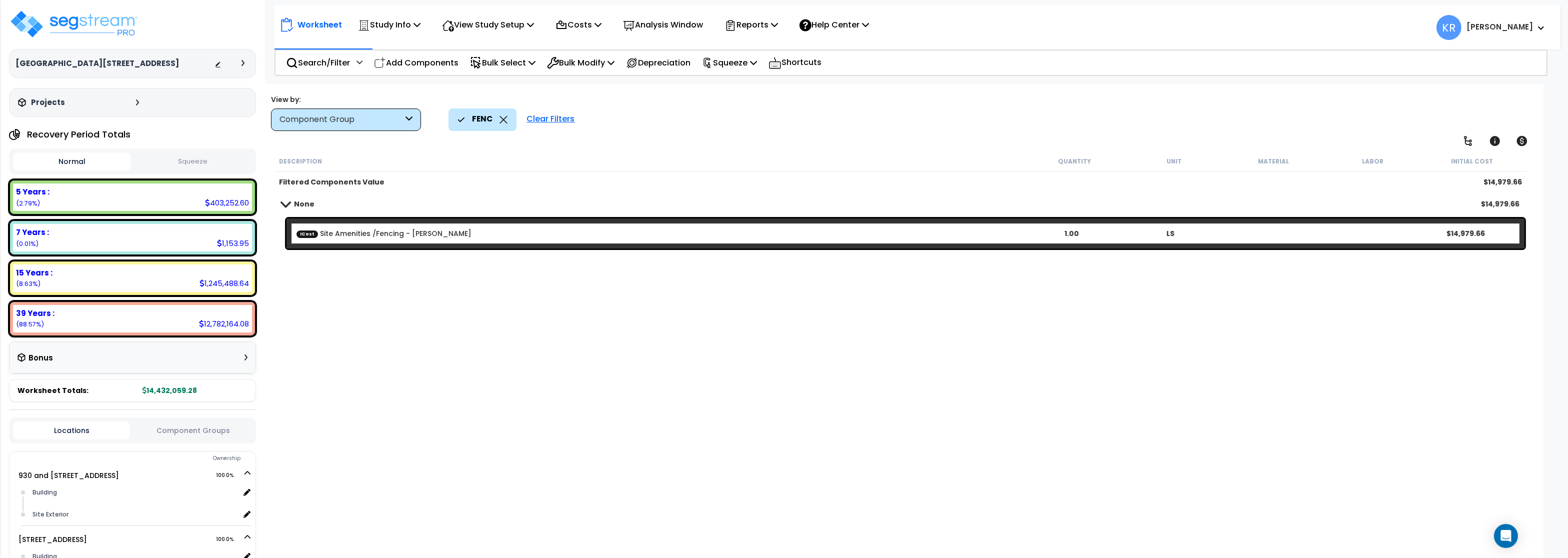
click at [564, 123] on div "Clear Filters" at bounding box center [550, 119] width 58 height 22
